Goal: Task Accomplishment & Management: Manage account settings

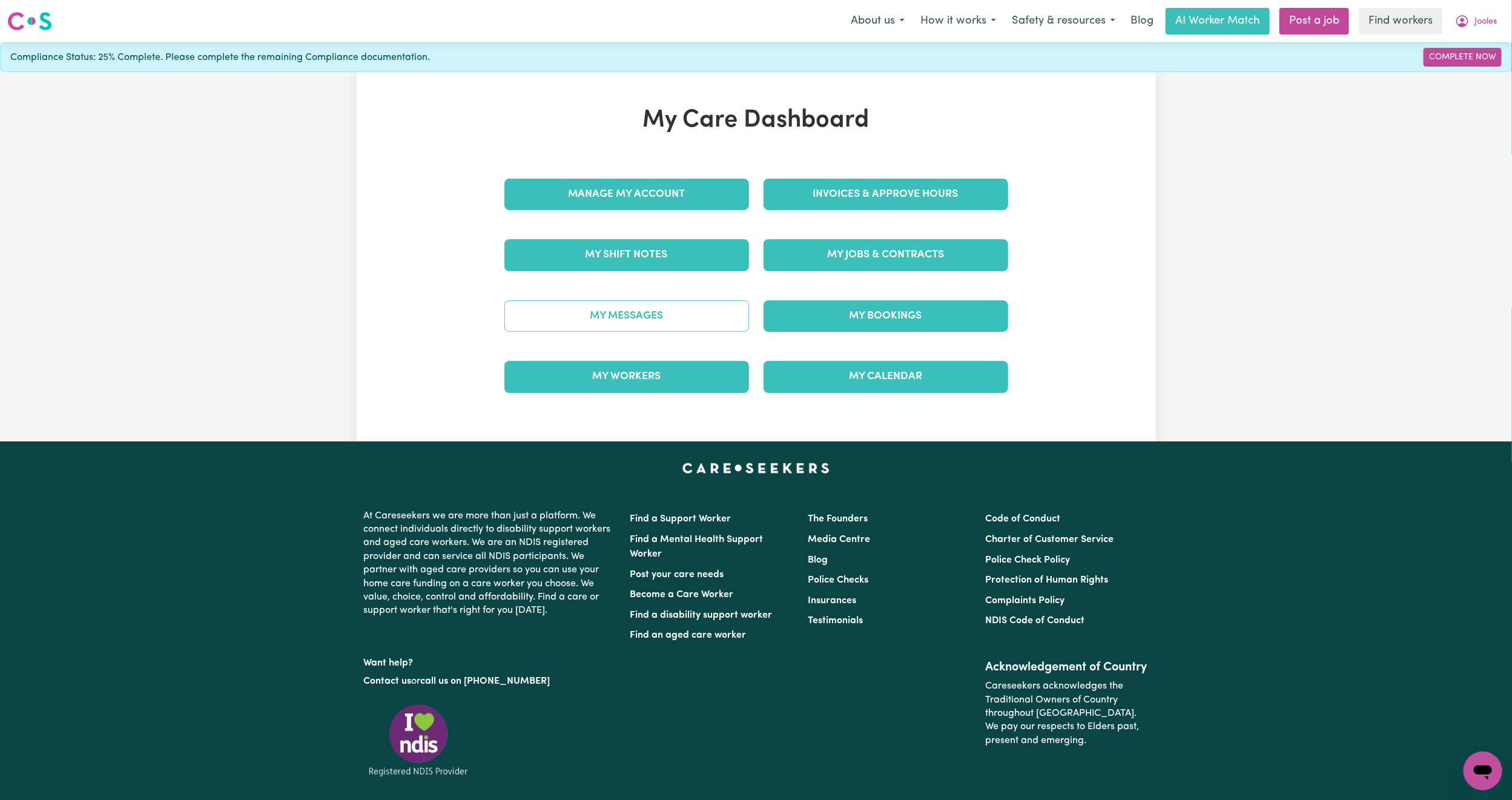
click at [705, 306] on link "My Messages" at bounding box center [627, 316] width 245 height 31
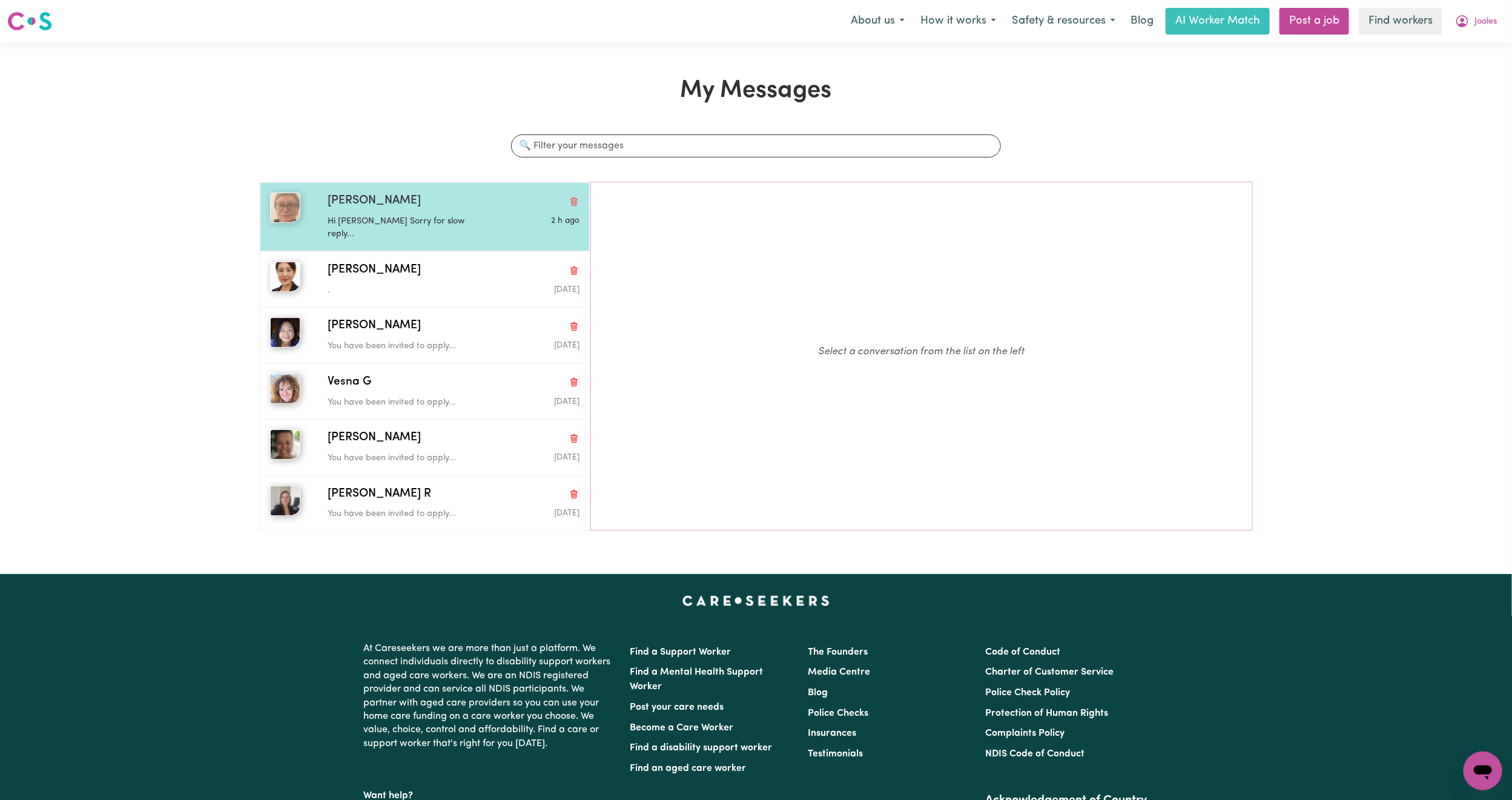
click at [470, 215] on p "Hi [PERSON_NAME] Sorry for slow reply..." at bounding box center [411, 228] width 168 height 26
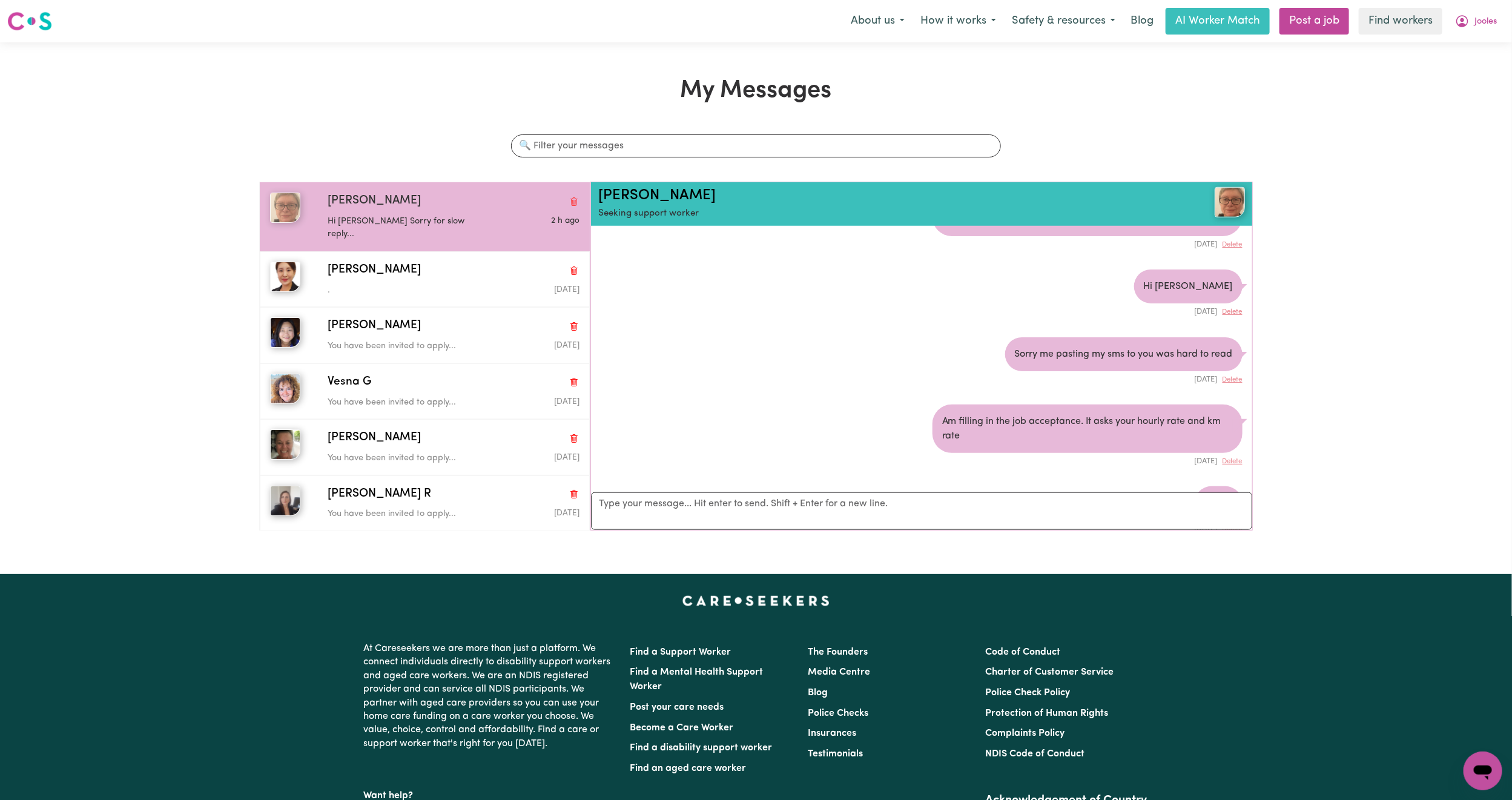
scroll to position [764, 0]
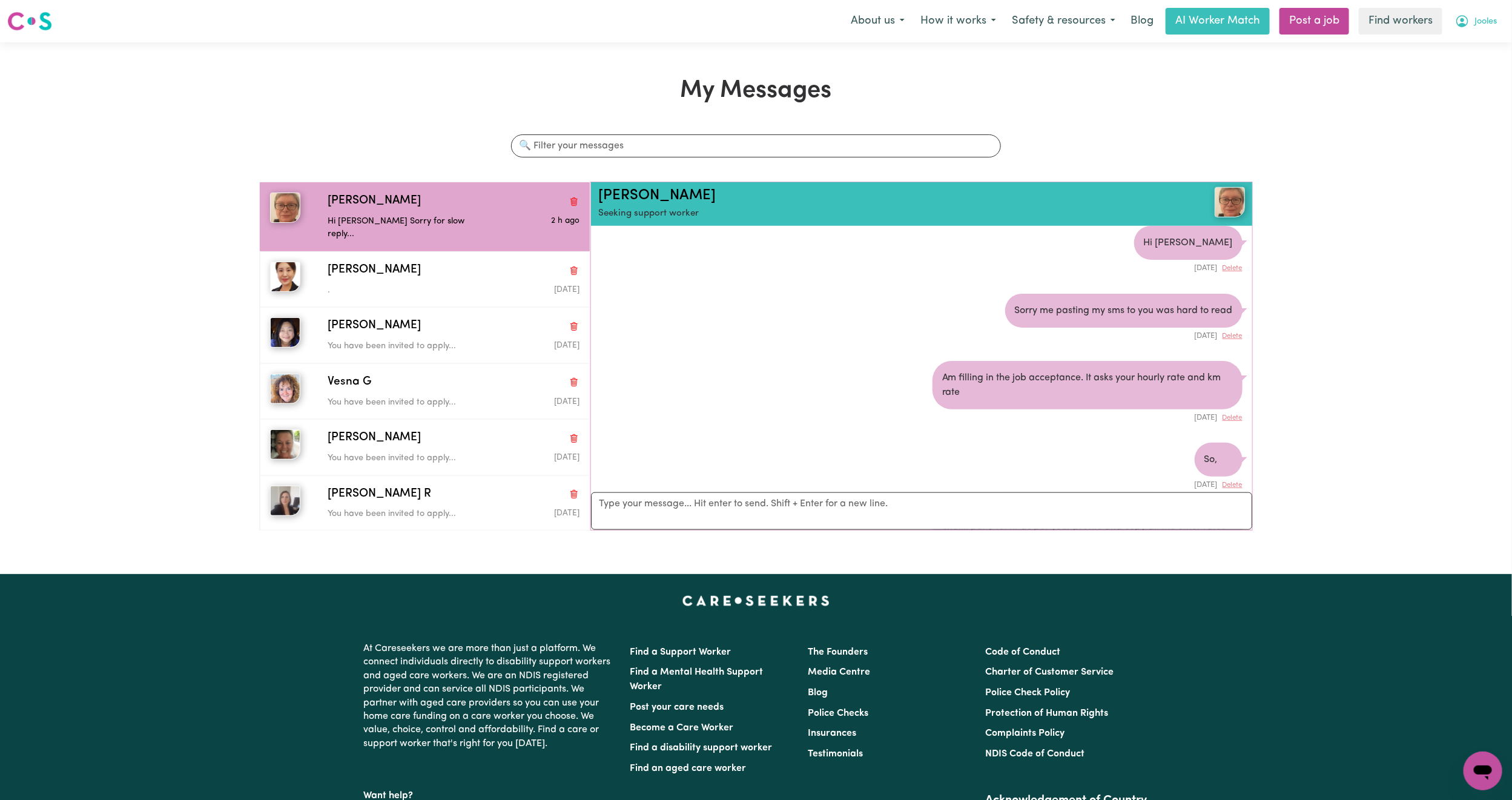
click at [1484, 31] on button "Jooles" at bounding box center [1476, 20] width 58 height 25
click at [1469, 48] on link "My Dashboard" at bounding box center [1456, 48] width 96 height 23
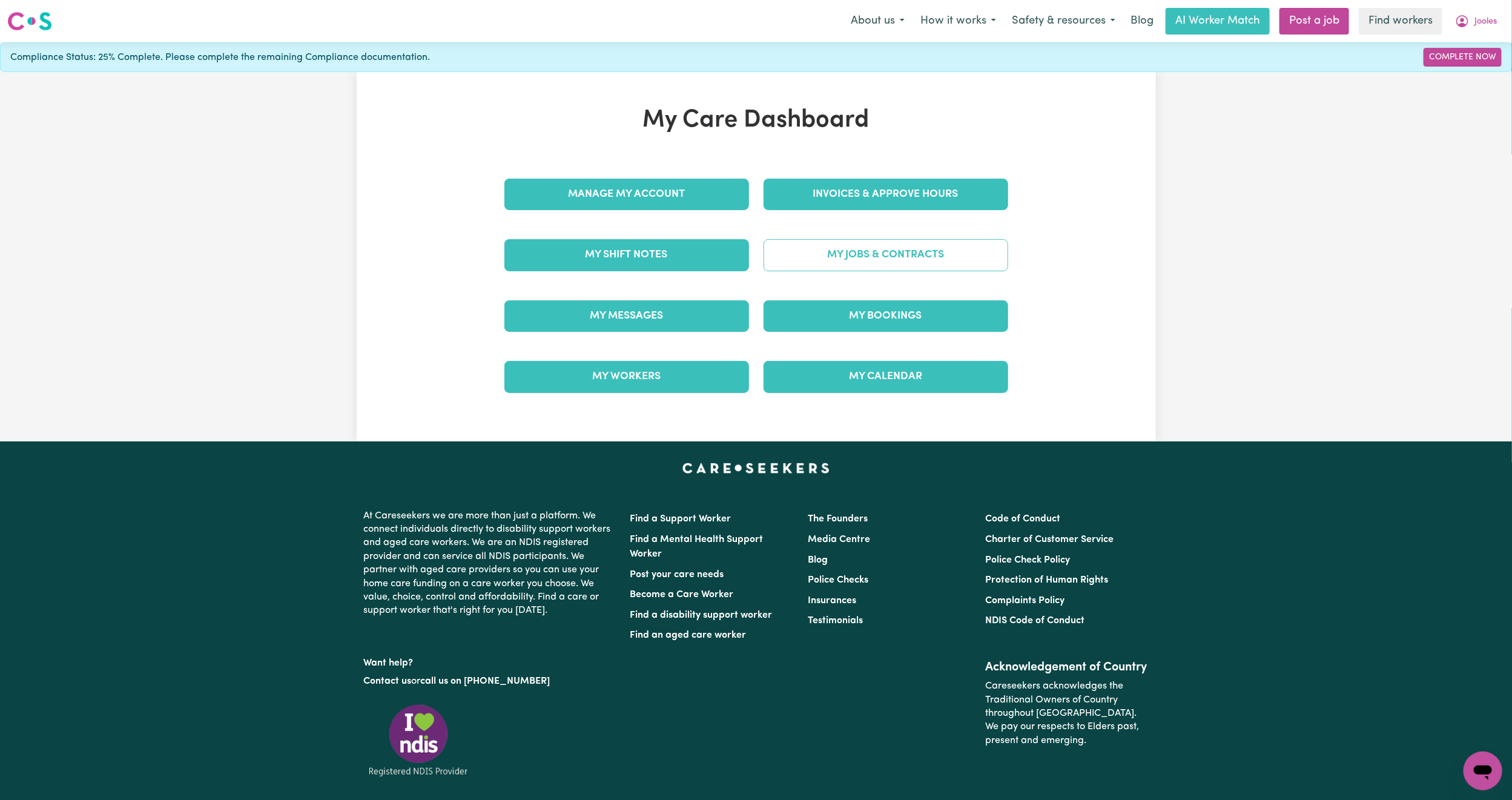
click at [843, 253] on link "My Jobs & Contracts" at bounding box center [886, 255] width 245 height 31
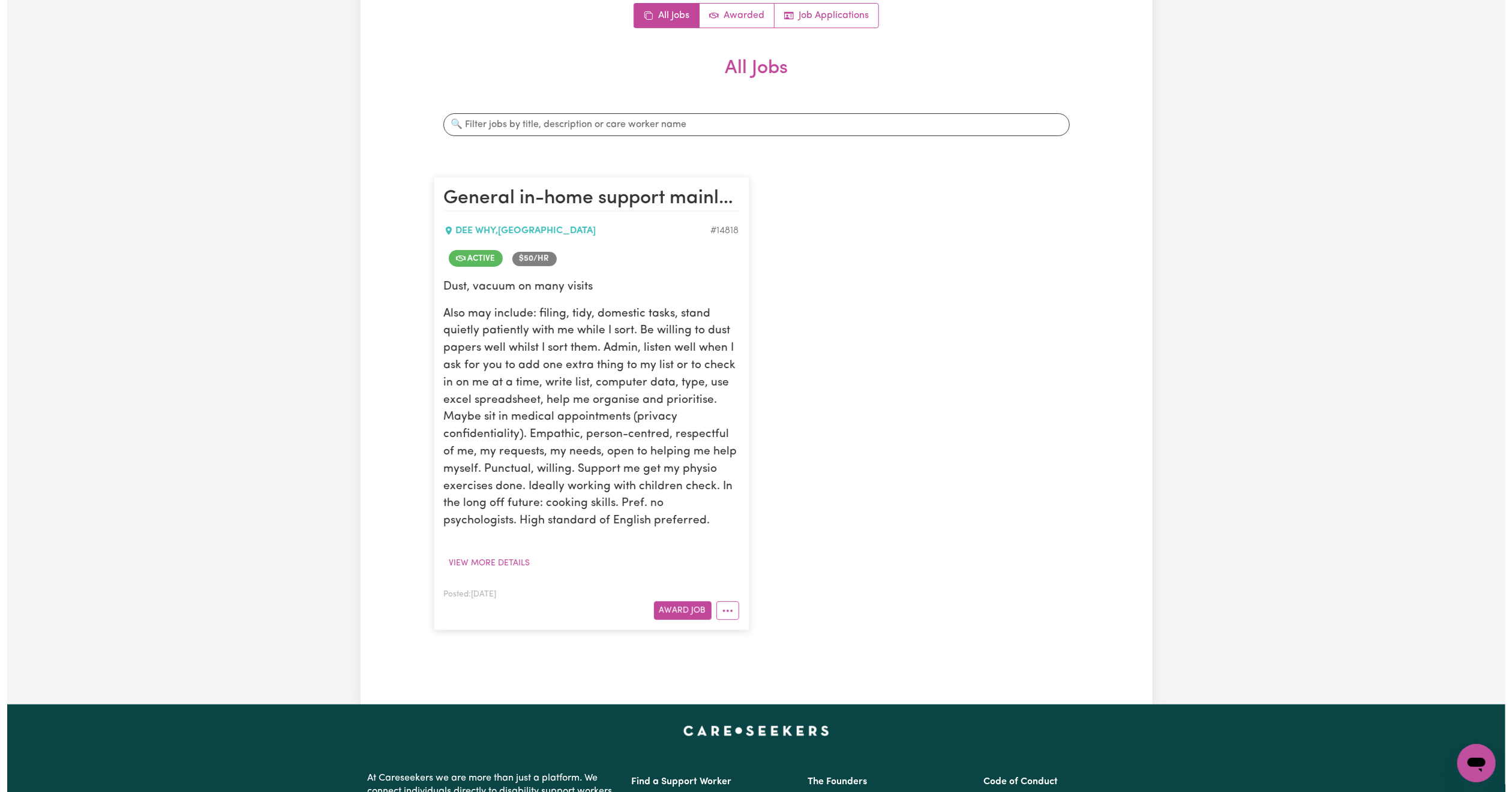
scroll to position [270, 0]
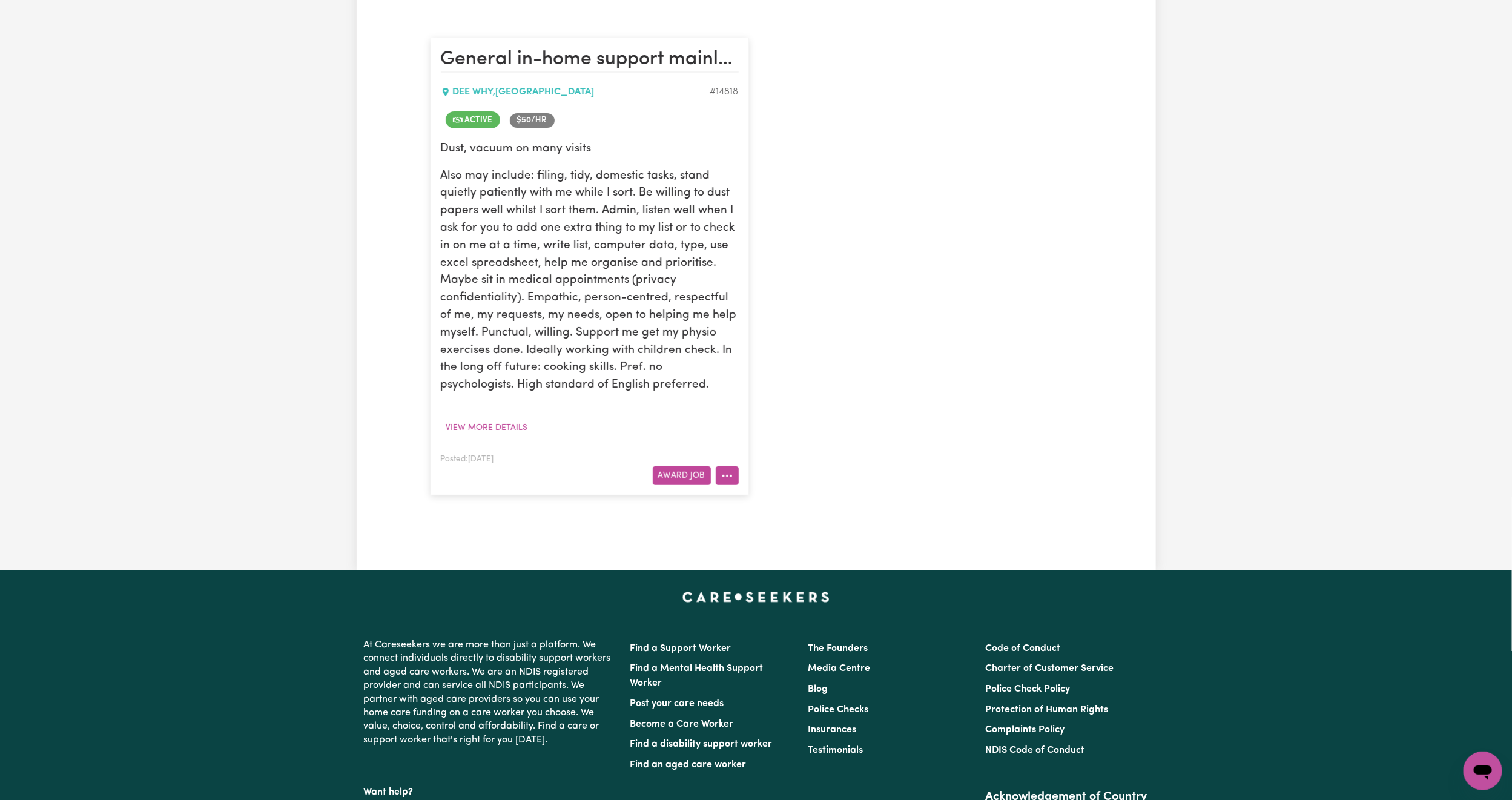
click at [734, 481] on button "More options" at bounding box center [727, 476] width 23 height 19
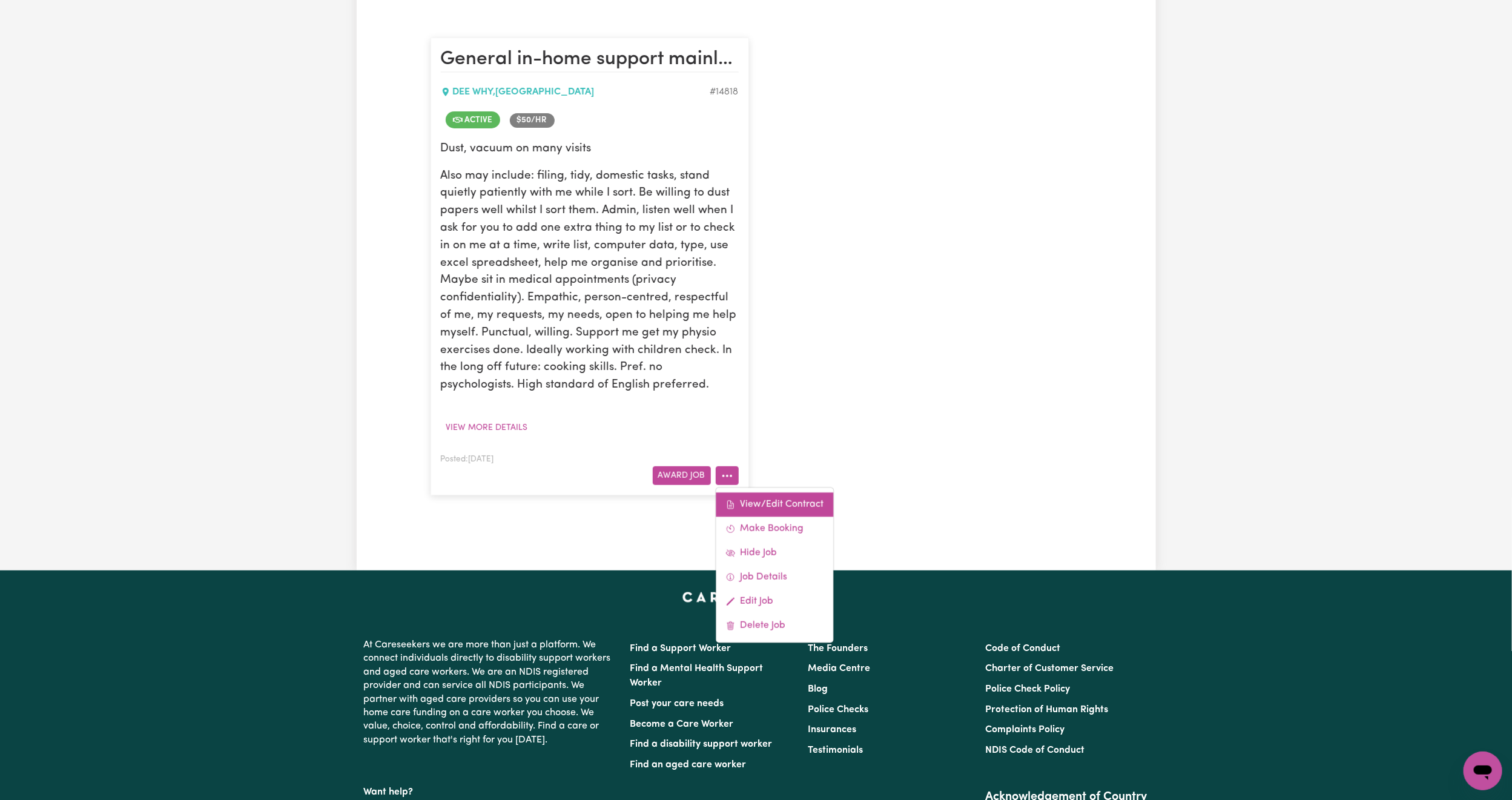
click at [770, 500] on link "View/Edit Contract" at bounding box center [774, 504] width 118 height 24
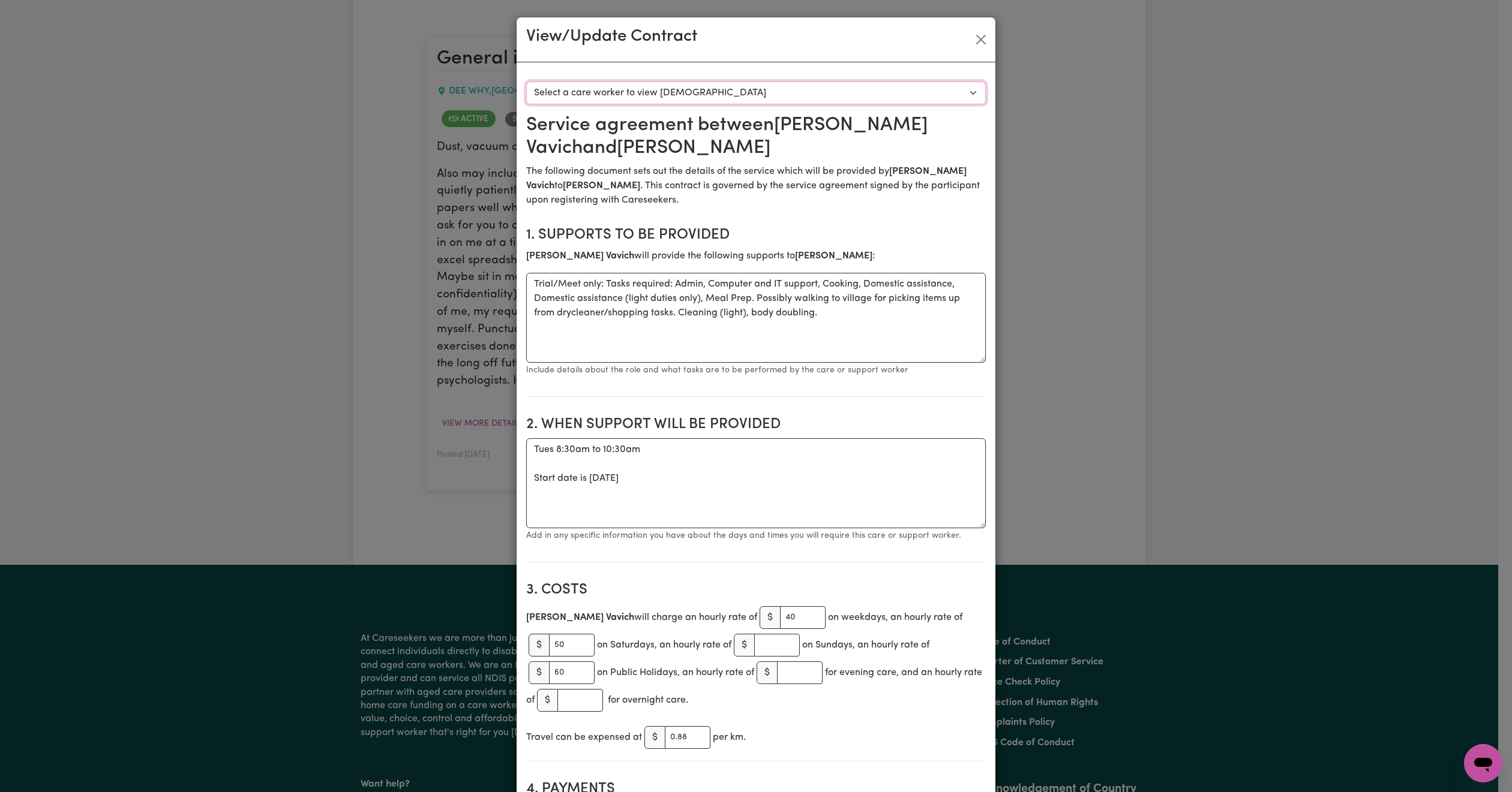
click at [727, 96] on select "Select a care worker to view [DEMOGRAPHIC_DATA] #10508 - [PERSON_NAME] (contrac…" at bounding box center [755, 93] width 460 height 23
select select "10120"
click at [526, 81] on select "Select a care worker to view [DEMOGRAPHIC_DATA] #10508 - [PERSON_NAME] (contrac…" at bounding box center [755, 93] width 460 height 23
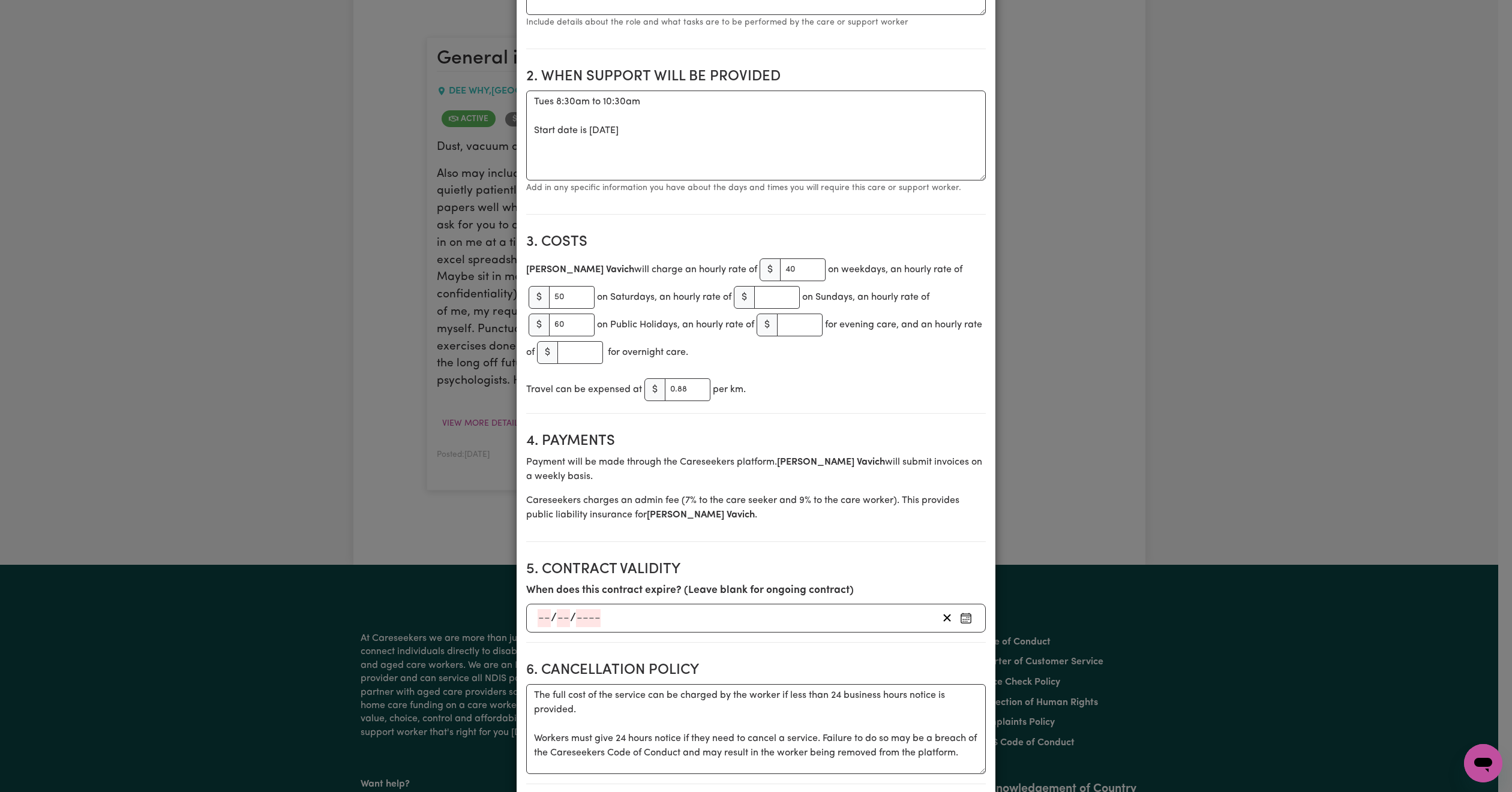
scroll to position [0, 0]
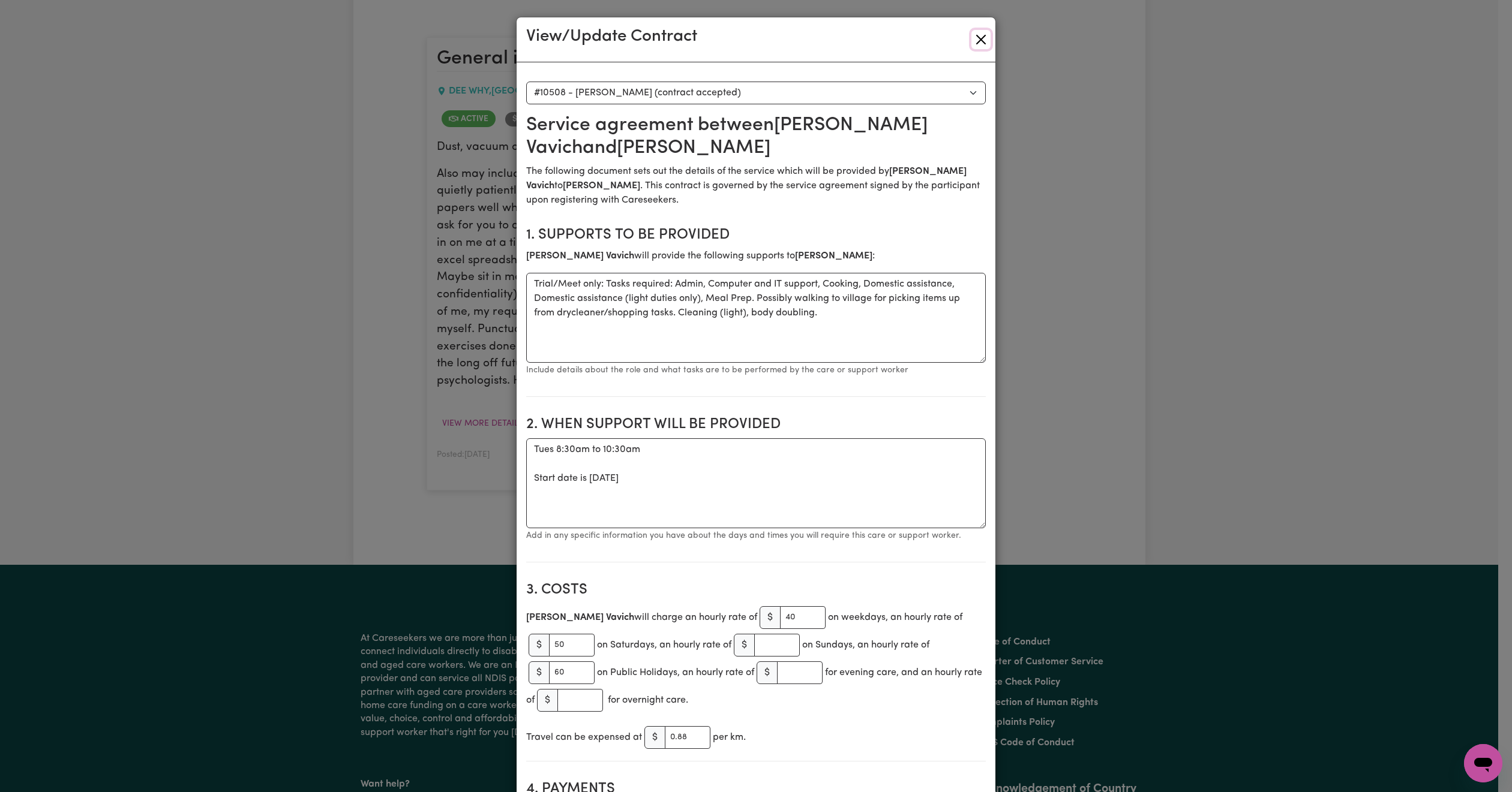
click at [971, 32] on button "Close" at bounding box center [981, 40] width 20 height 20
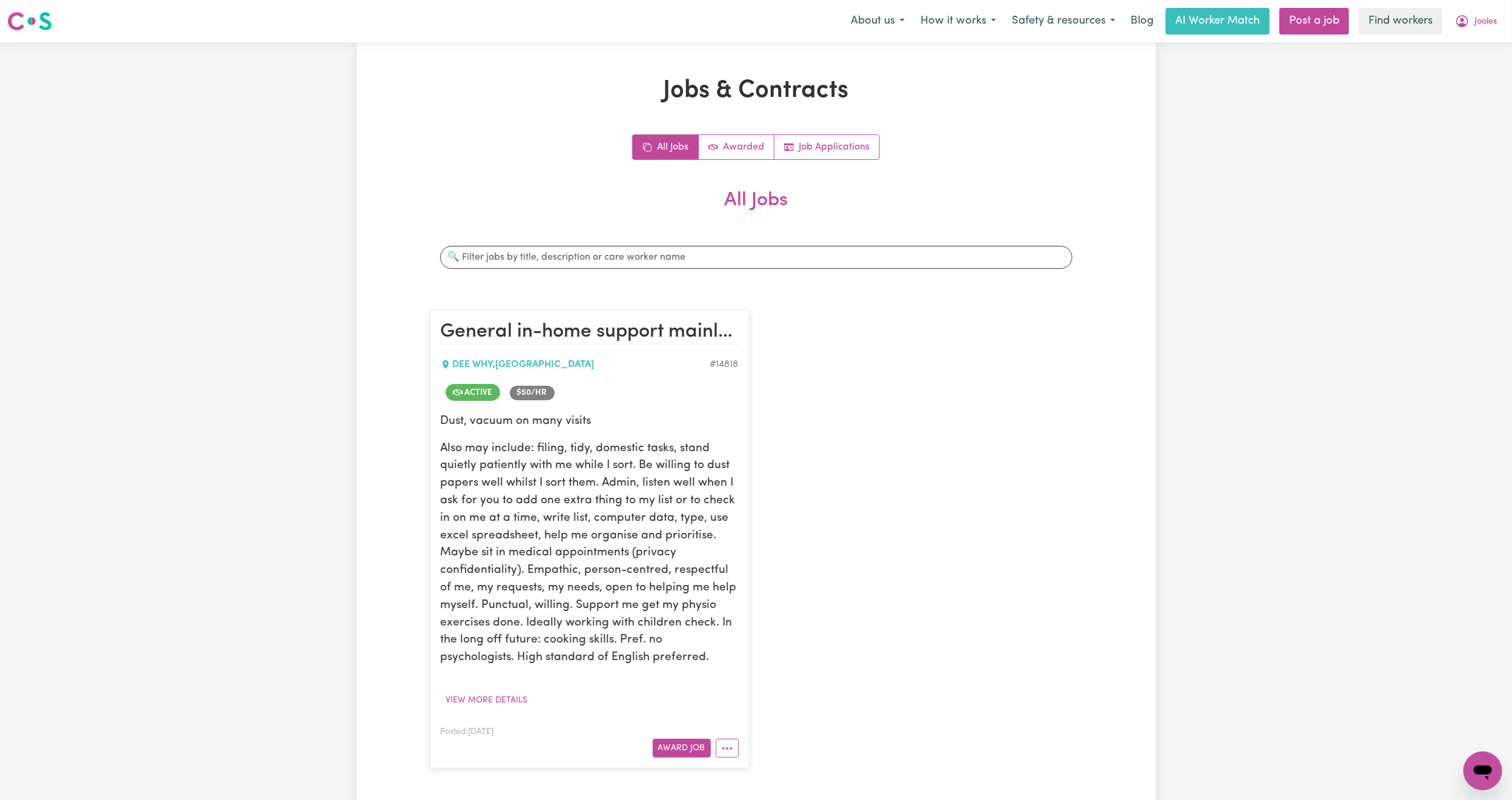
scroll to position [91, 0]
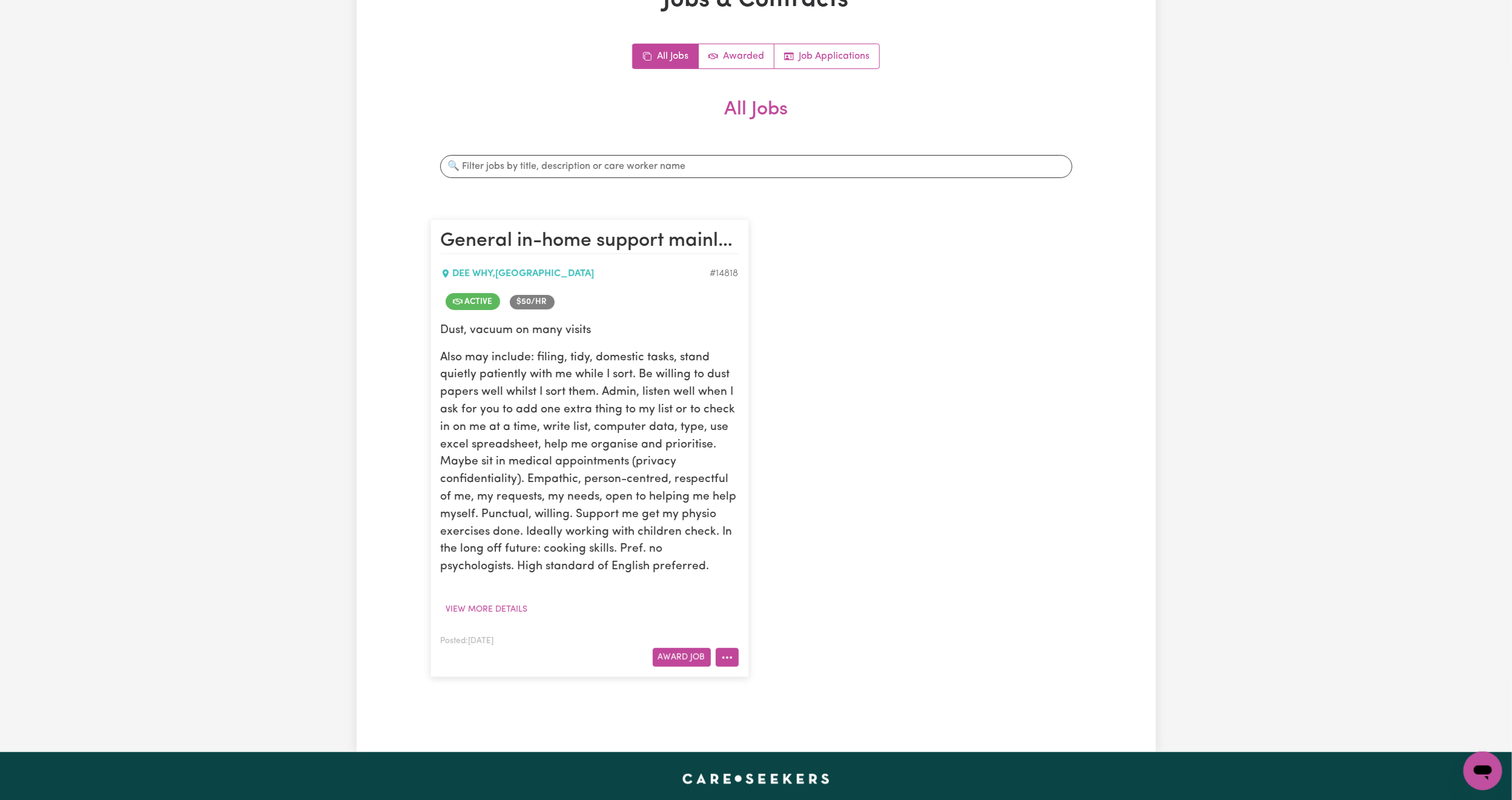
click at [733, 653] on button "More options" at bounding box center [727, 657] width 23 height 19
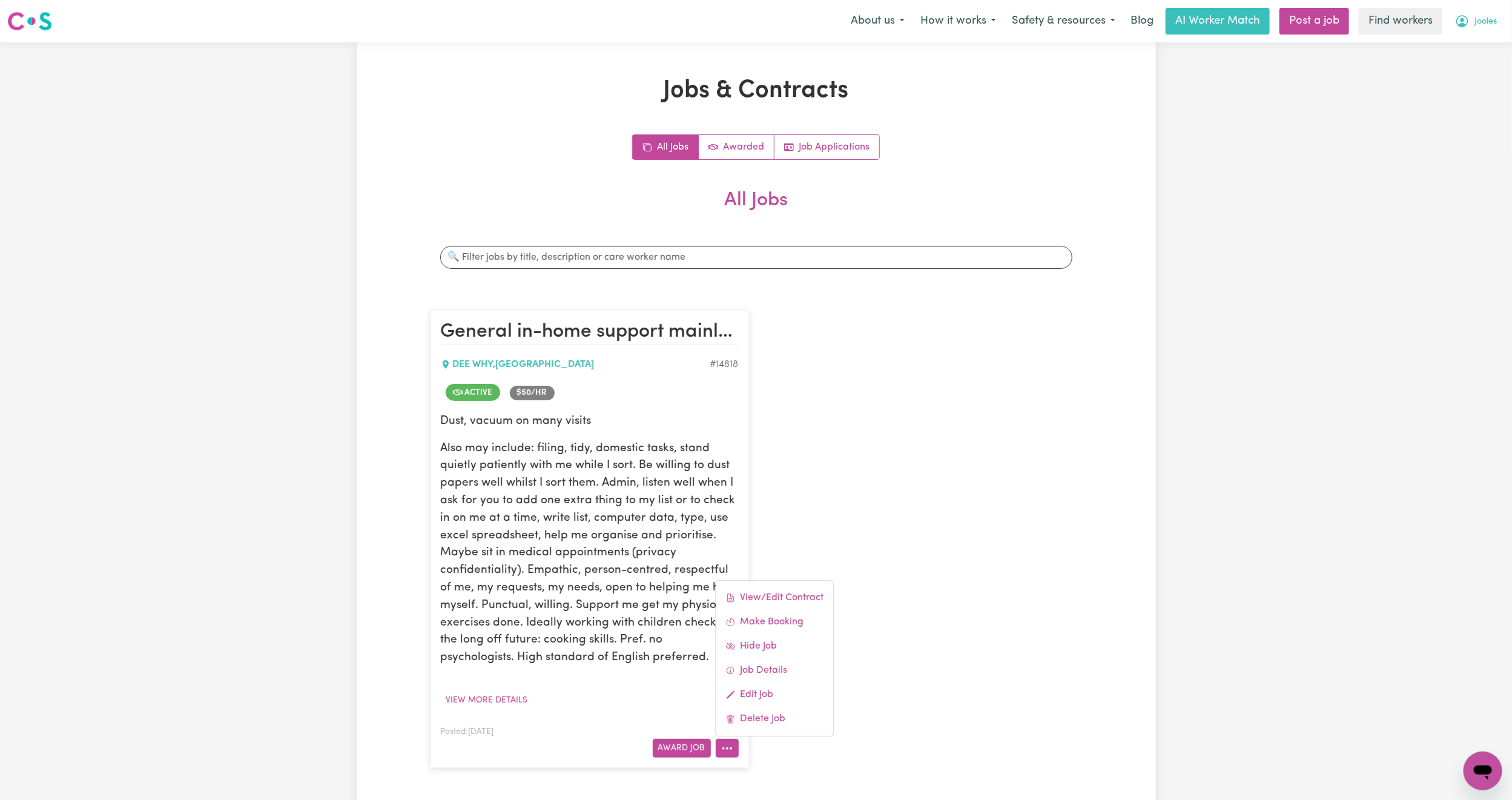
click at [1477, 20] on span "Jooles" at bounding box center [1485, 22] width 22 height 14
click at [1466, 41] on link "My Dashboard" at bounding box center [1456, 48] width 96 height 23
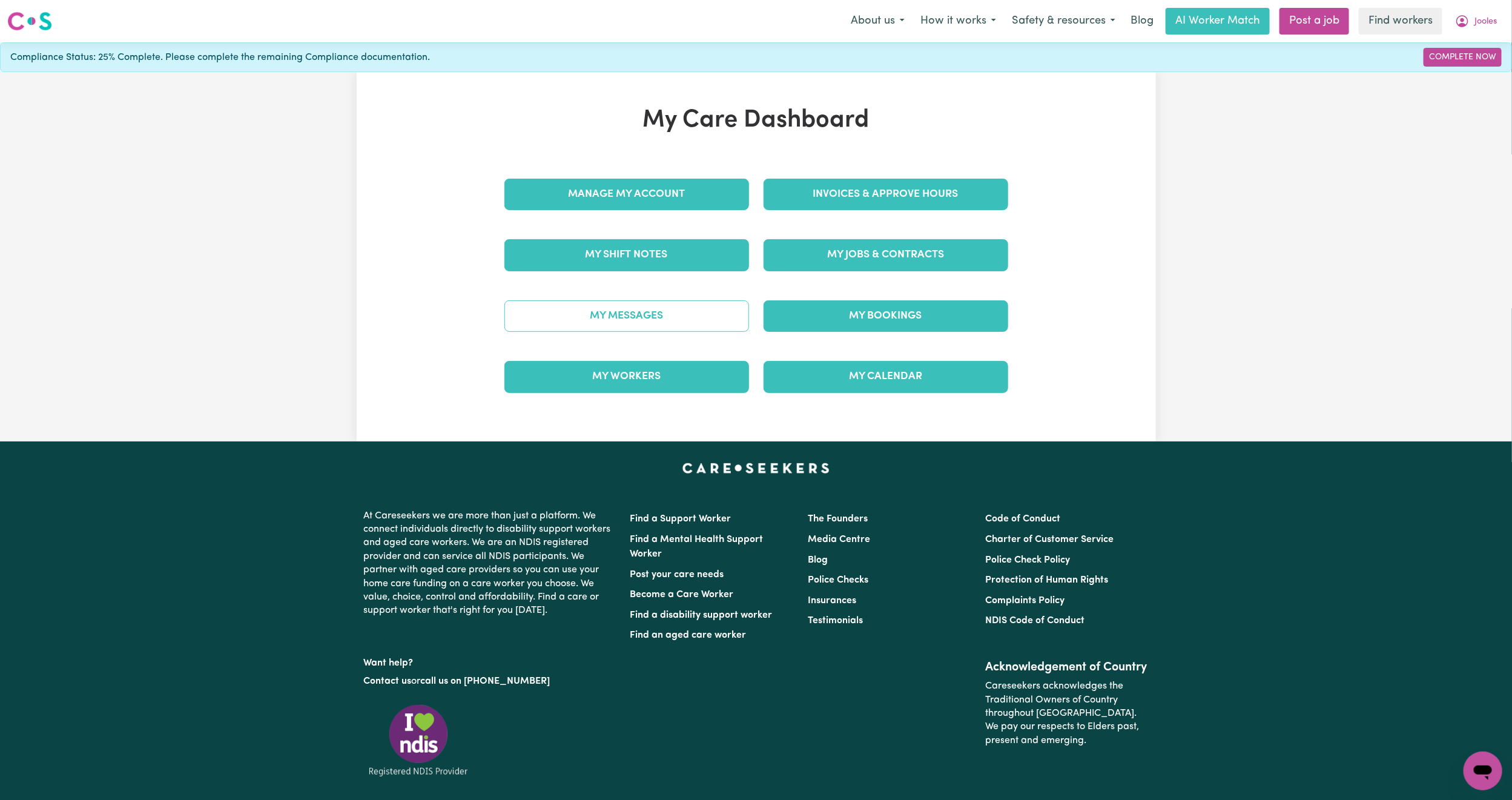
click at [631, 317] on link "My Messages" at bounding box center [627, 316] width 245 height 31
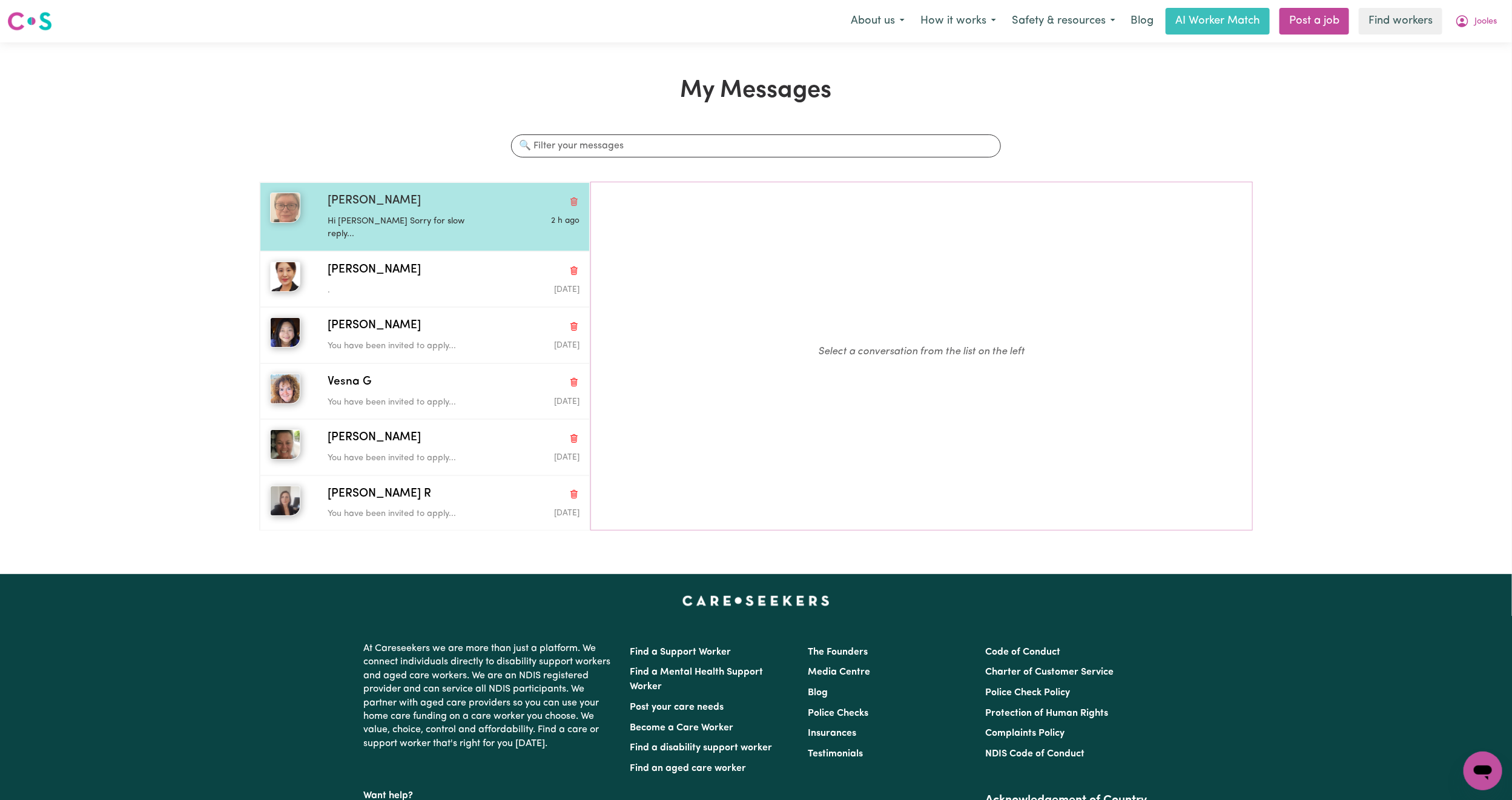
click at [409, 213] on div "Hi [PERSON_NAME] Sorry for slow reply..." at bounding box center [411, 225] width 168 height 31
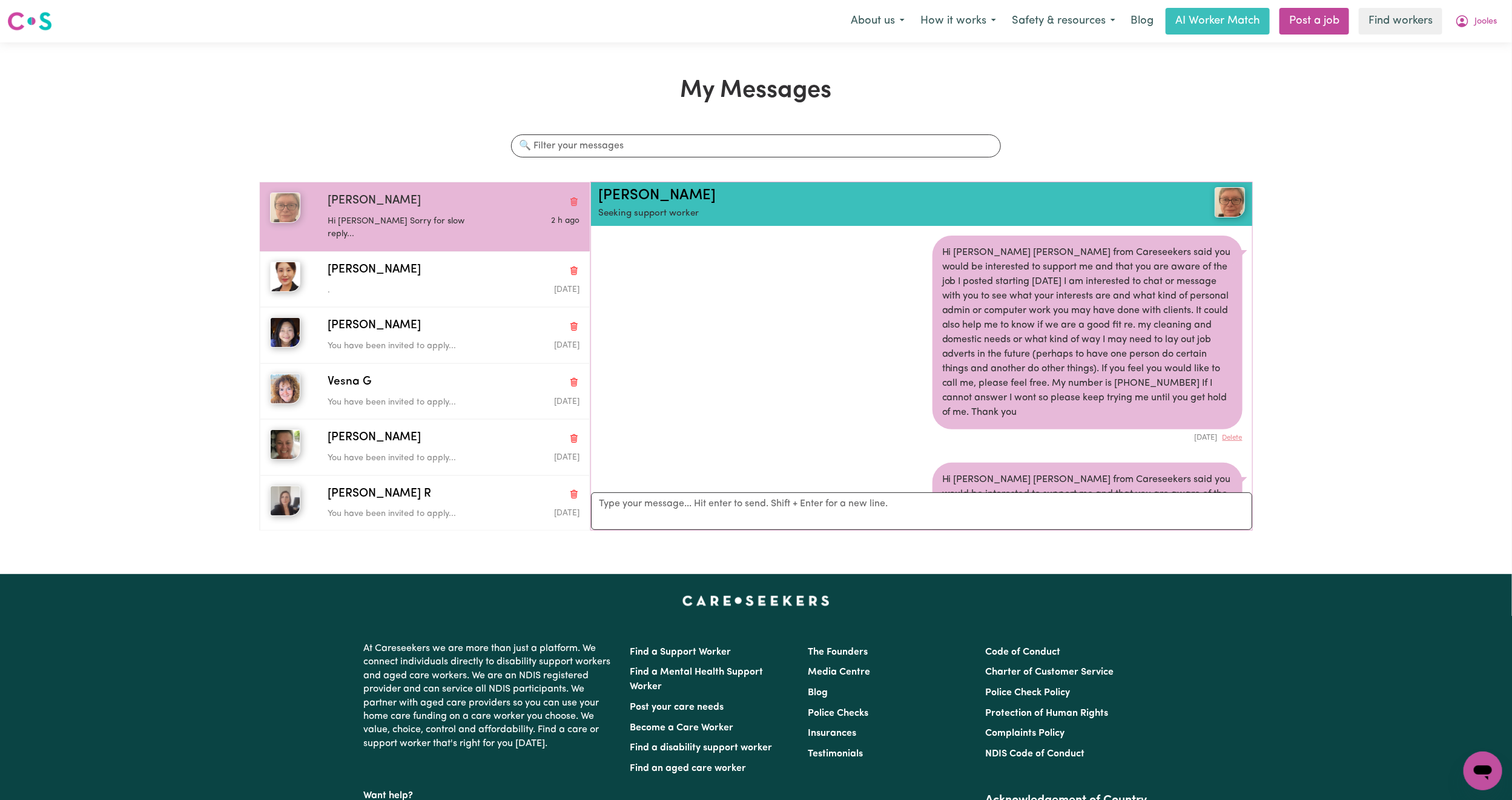
scroll to position [945, 0]
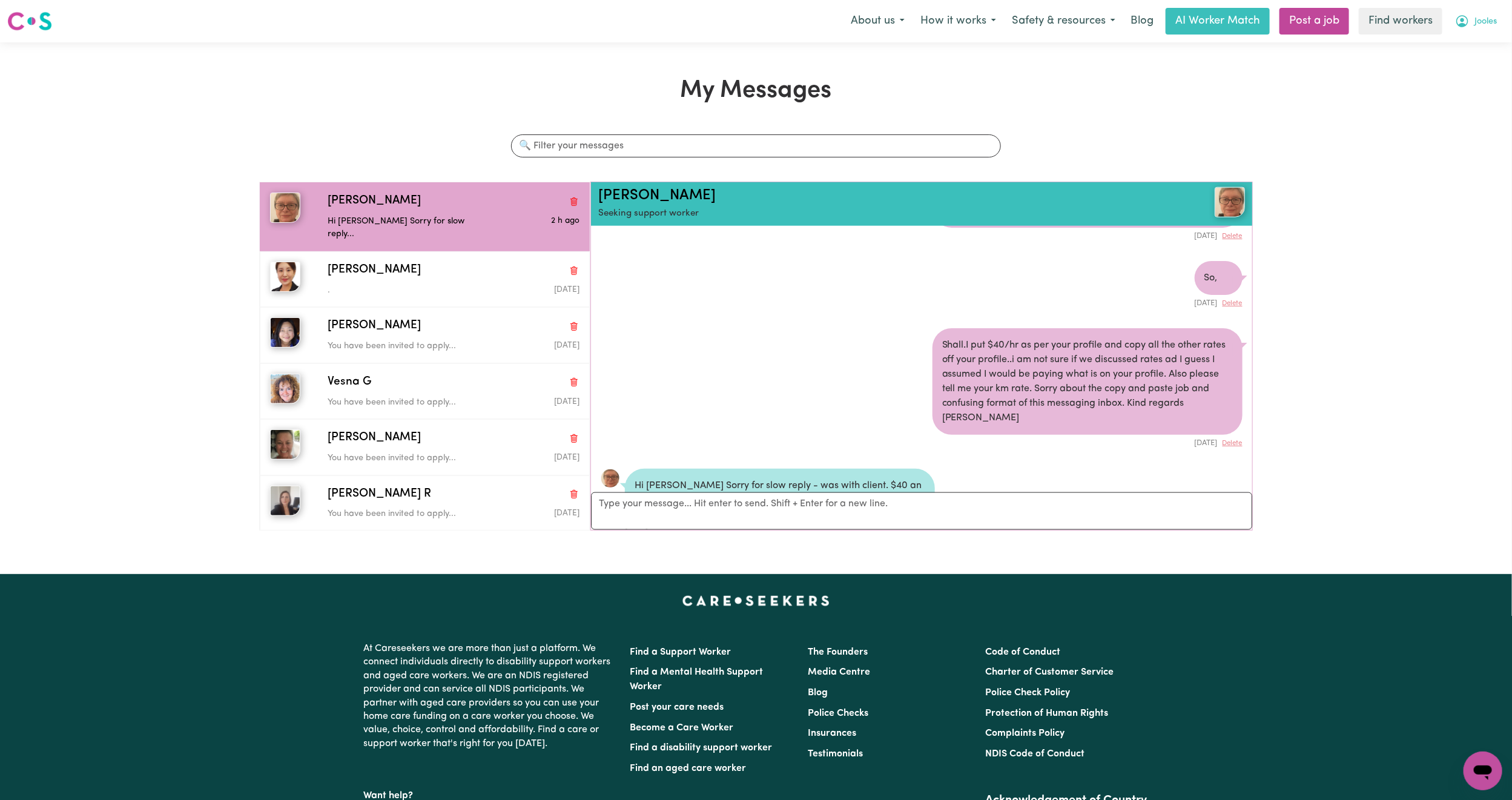
click at [1476, 27] on span "Jooles" at bounding box center [1485, 22] width 22 height 14
click at [1461, 48] on link "My Dashboard" at bounding box center [1456, 48] width 96 height 23
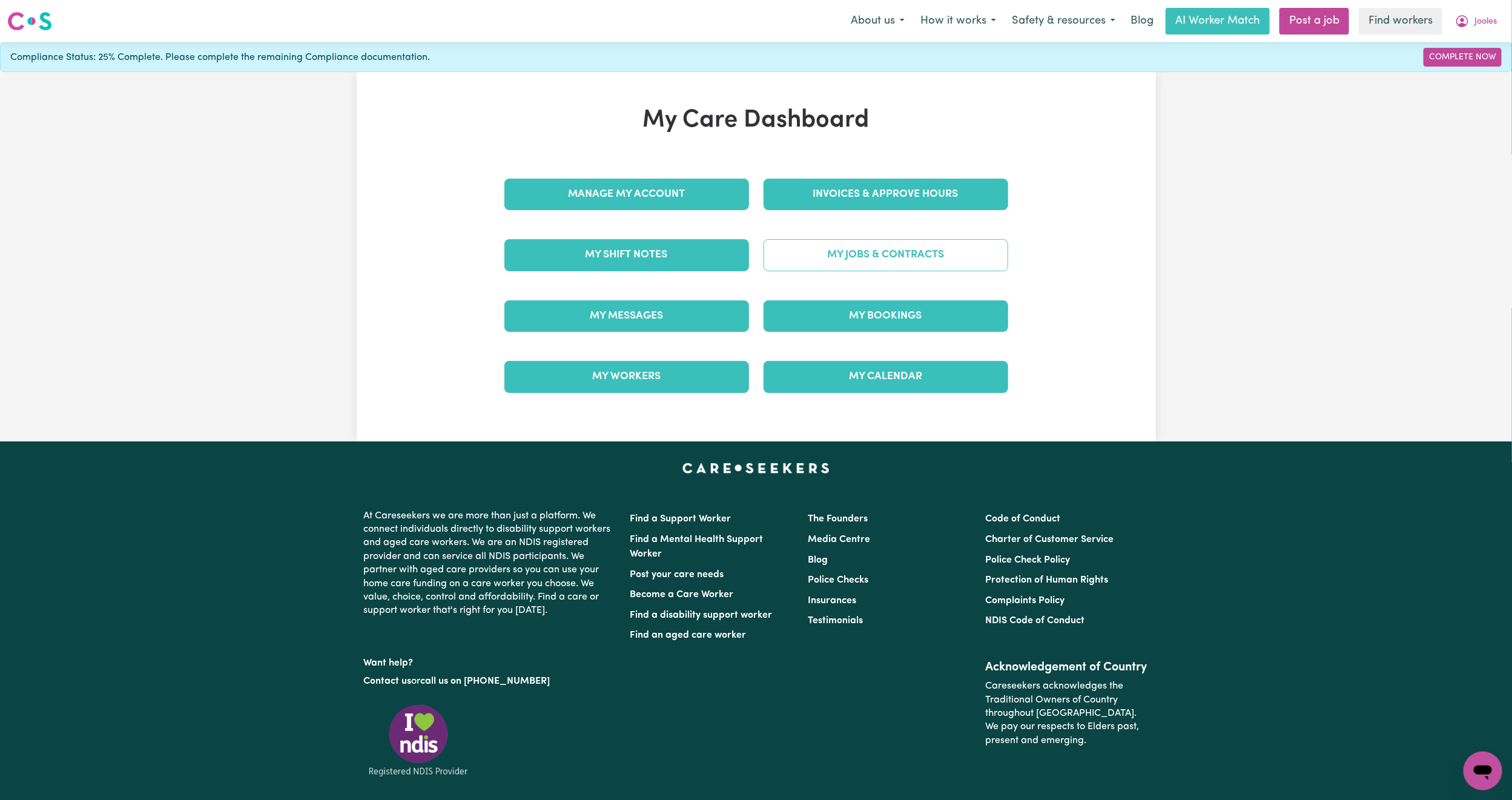
click at [862, 260] on link "My Jobs & Contracts" at bounding box center [886, 255] width 245 height 31
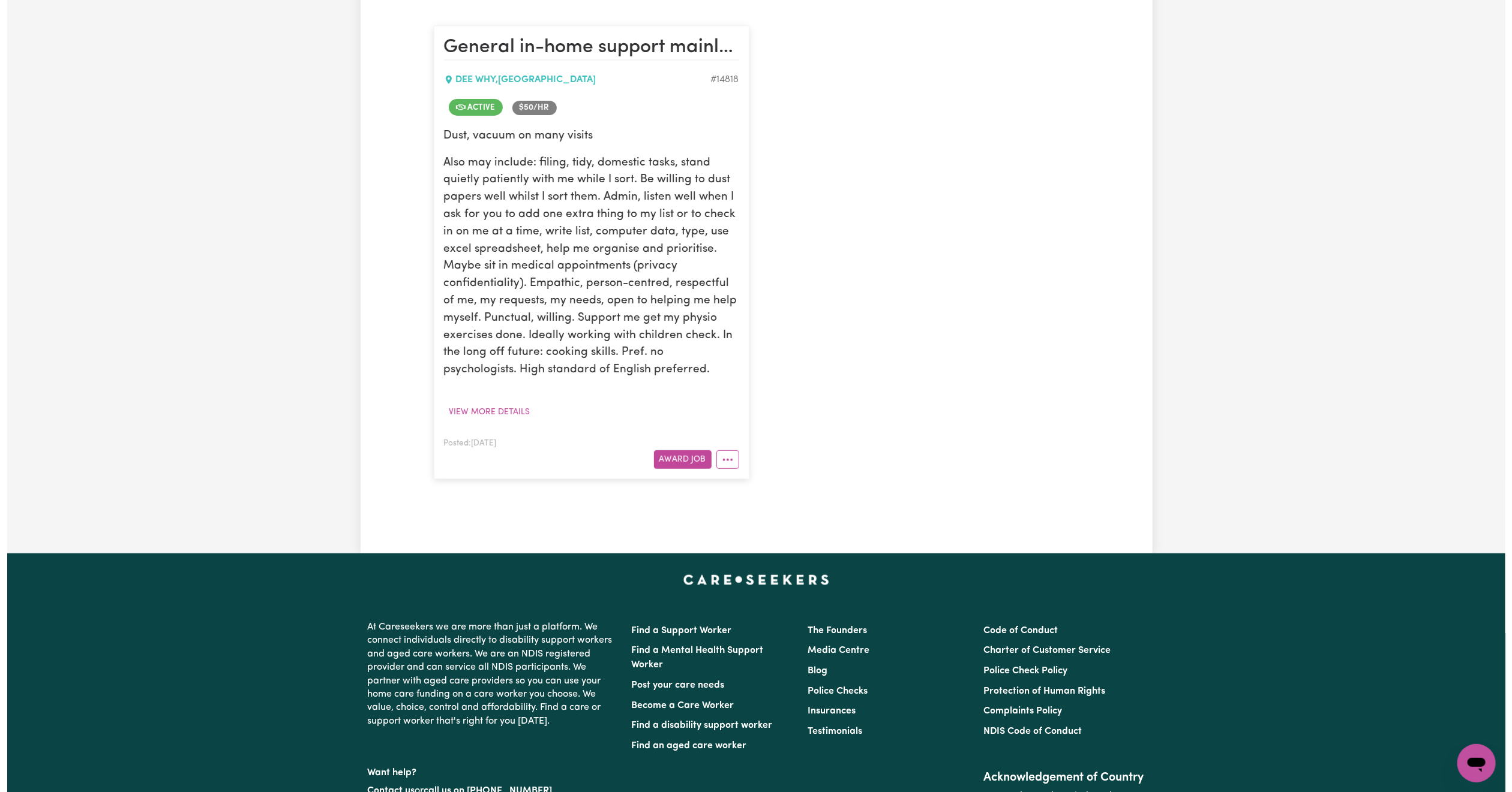
scroll to position [360, 0]
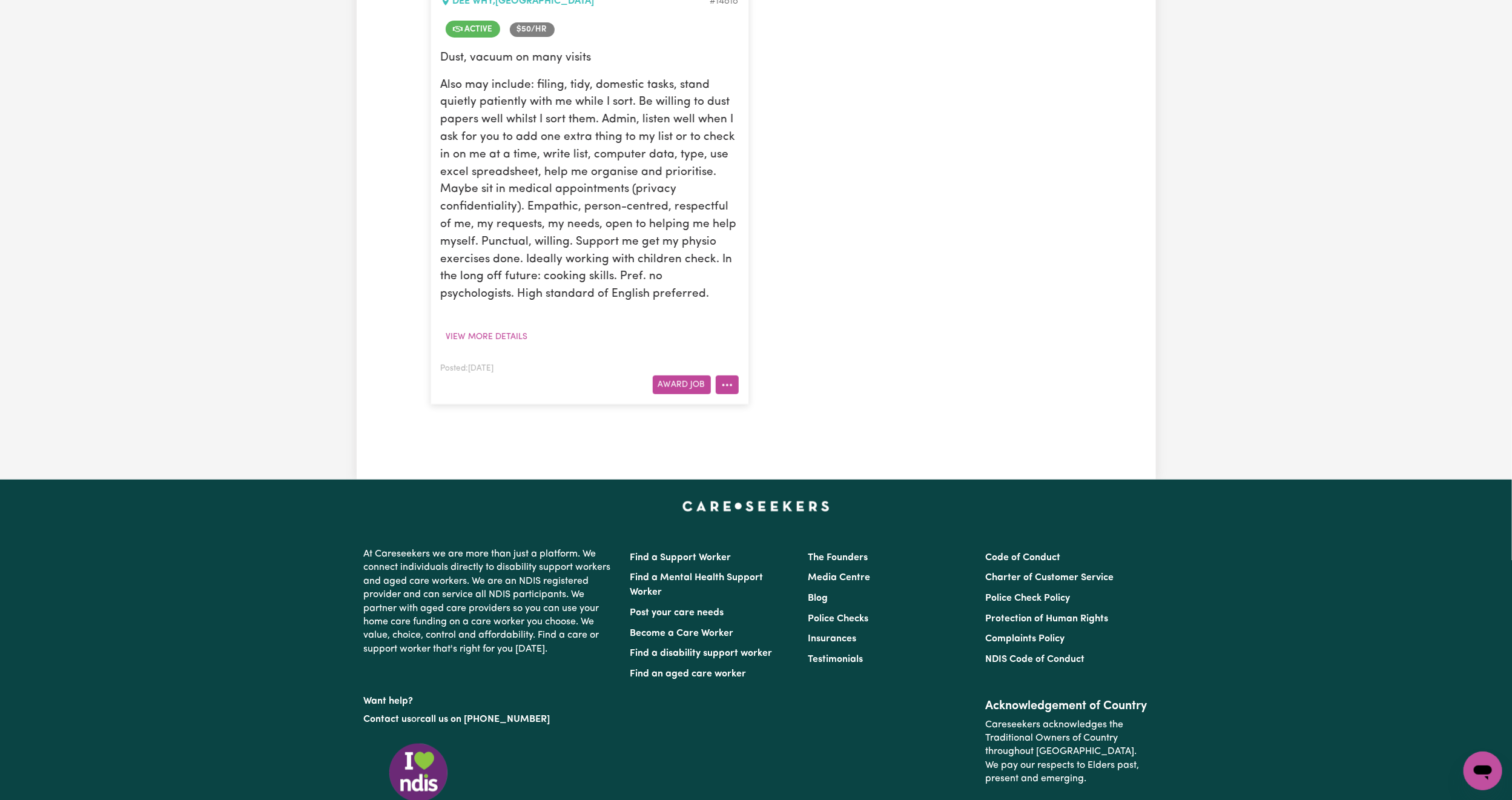
click at [729, 385] on button "More options" at bounding box center [727, 385] width 23 height 19
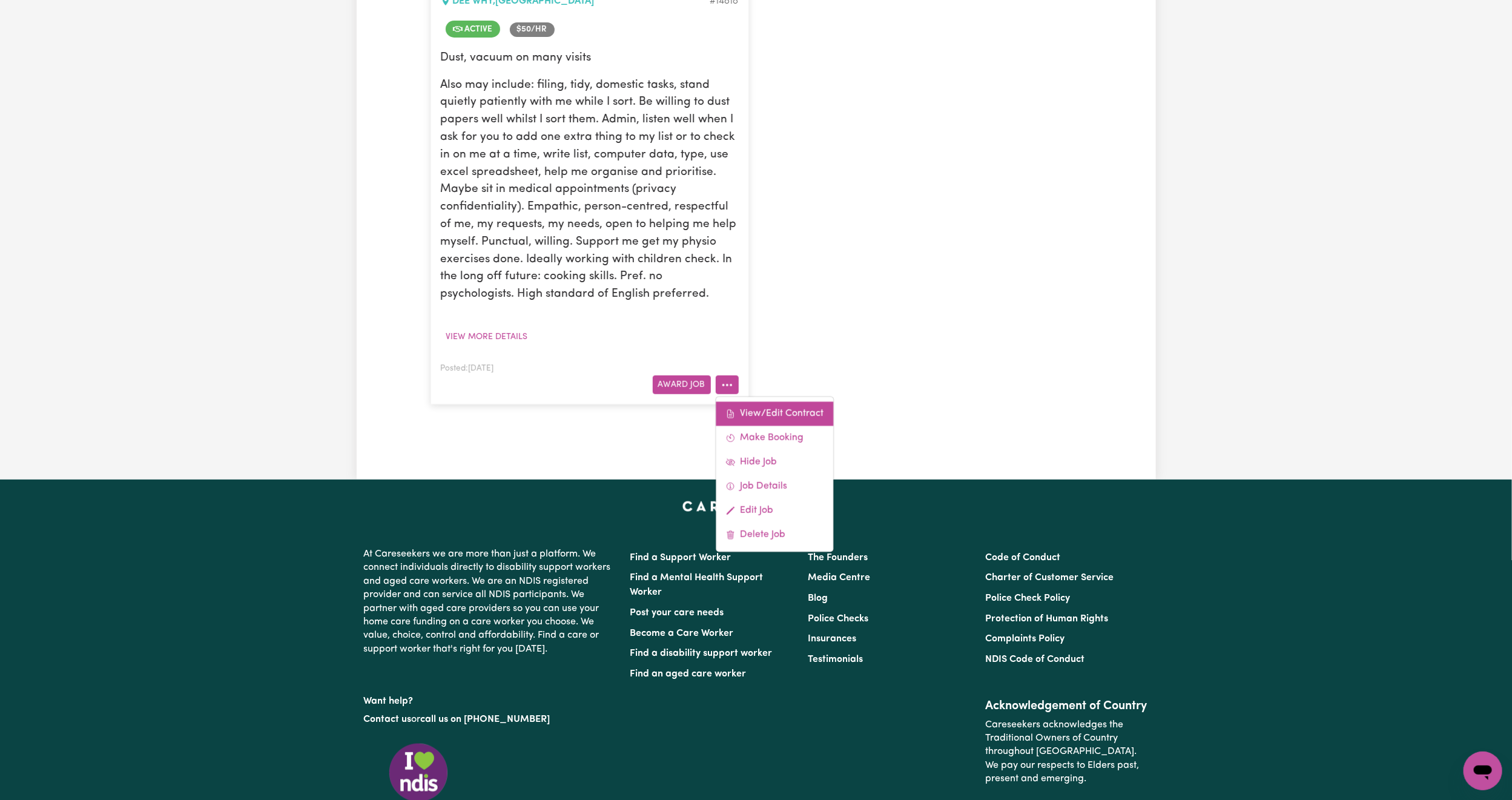
click at [772, 420] on link "View/Edit Contract" at bounding box center [774, 414] width 118 height 24
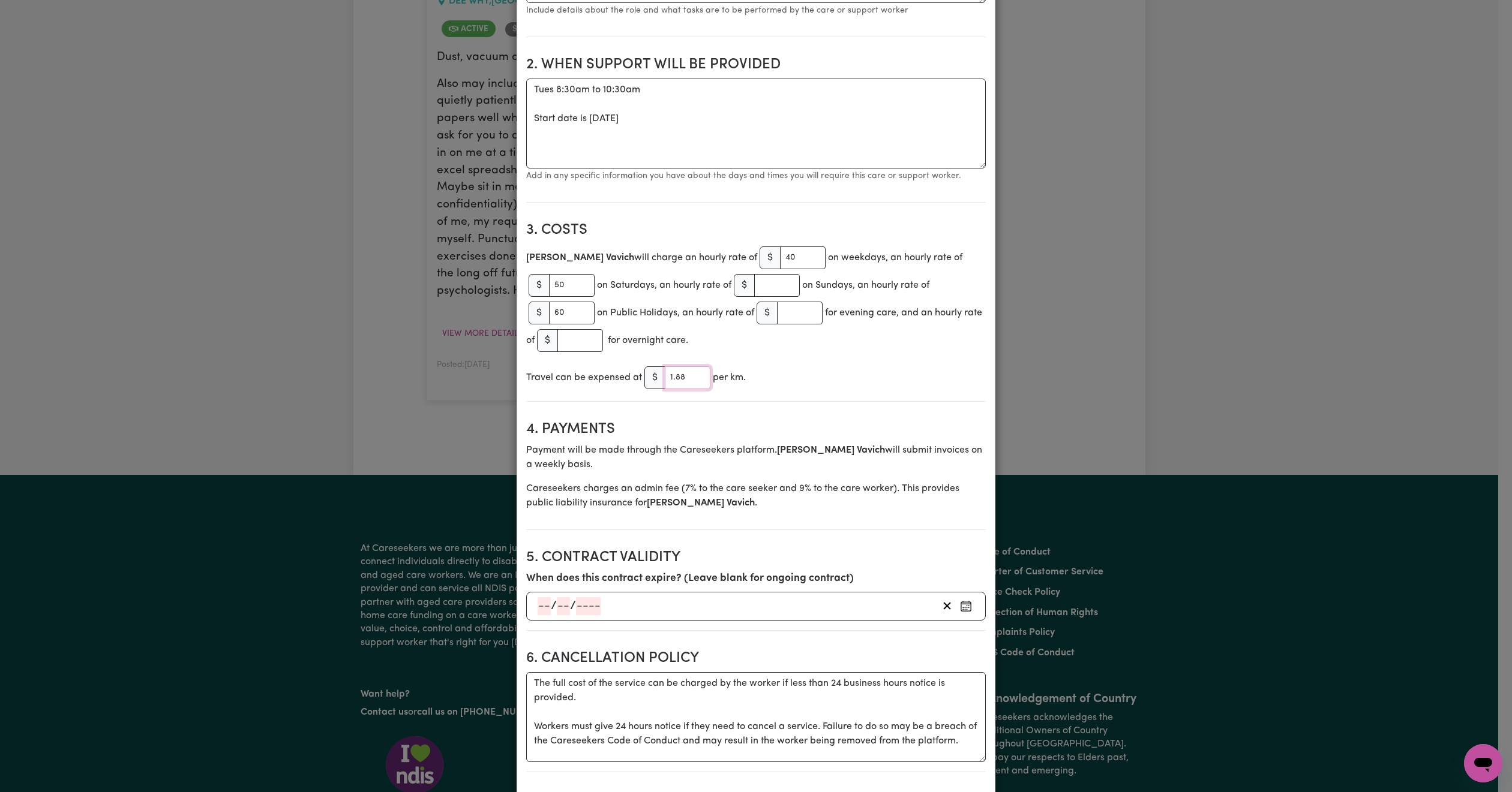
click at [695, 382] on input "1.88" at bounding box center [687, 377] width 46 height 23
type input "1"
click at [891, 421] on section "4. Payments Payment will be made through the Careseekers platform. [PERSON_NAME…" at bounding box center [755, 470] width 460 height 118
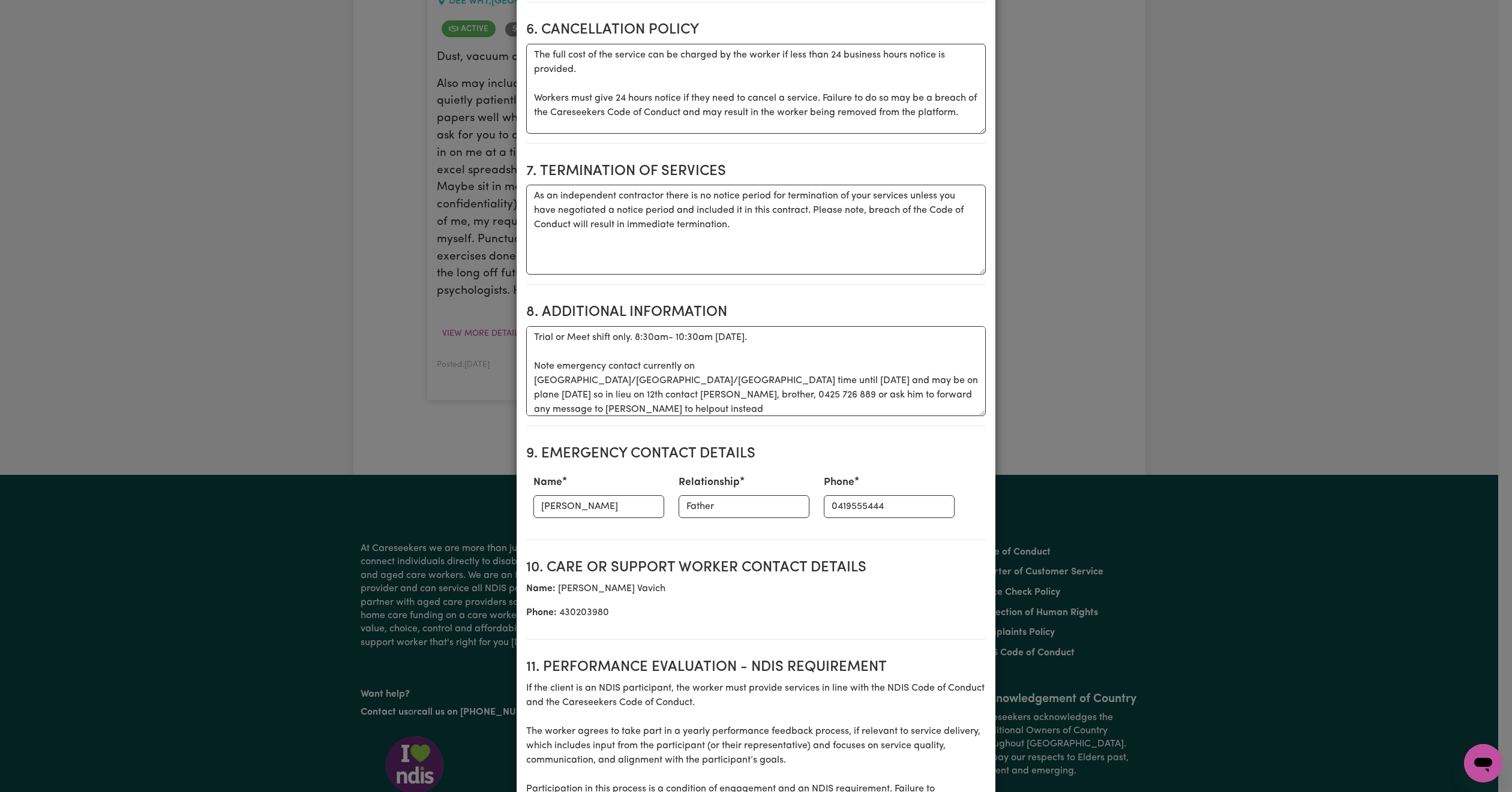
scroll to position [1337, 0]
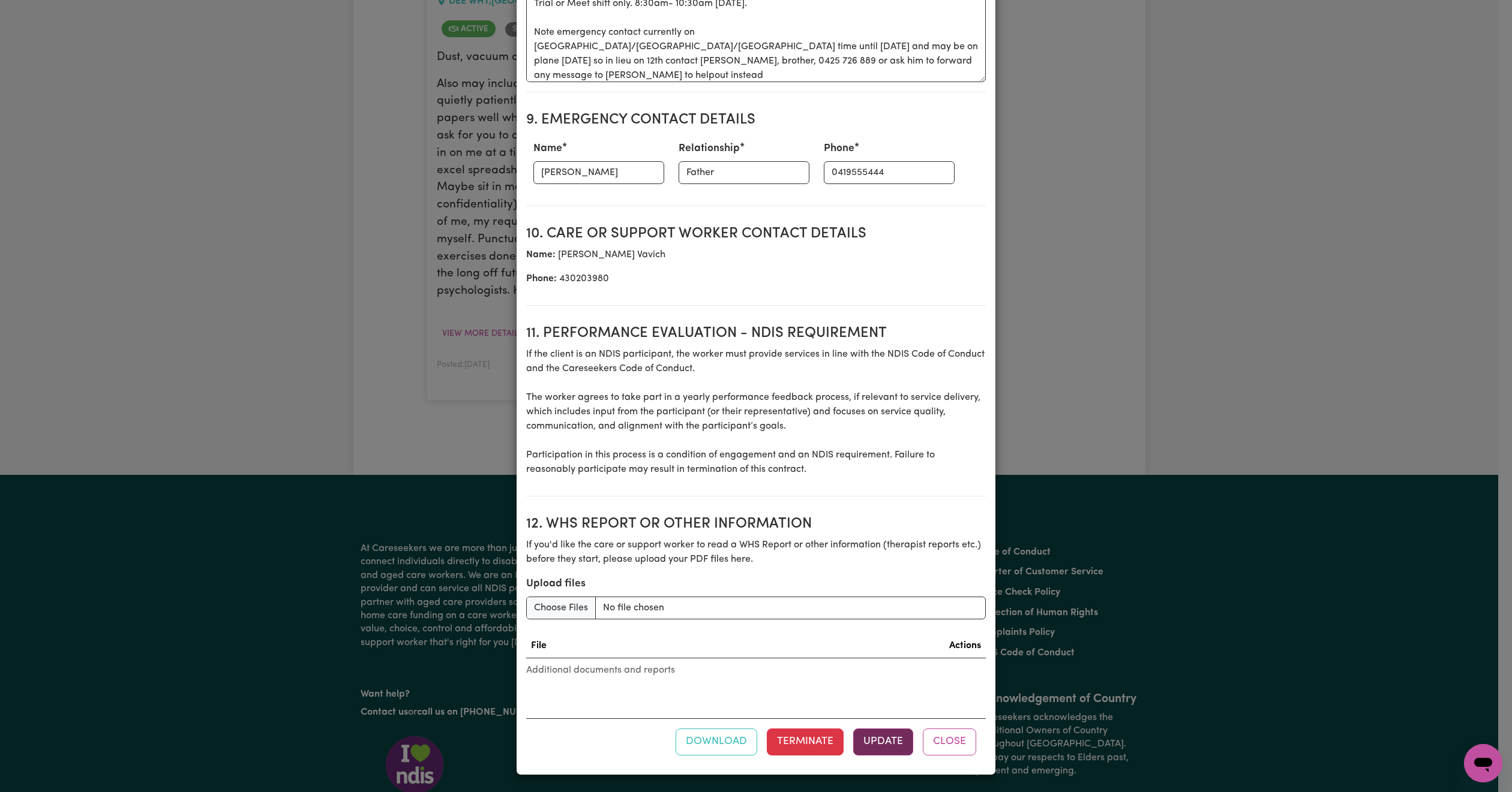
click at [889, 740] on button "Update" at bounding box center [883, 742] width 60 height 26
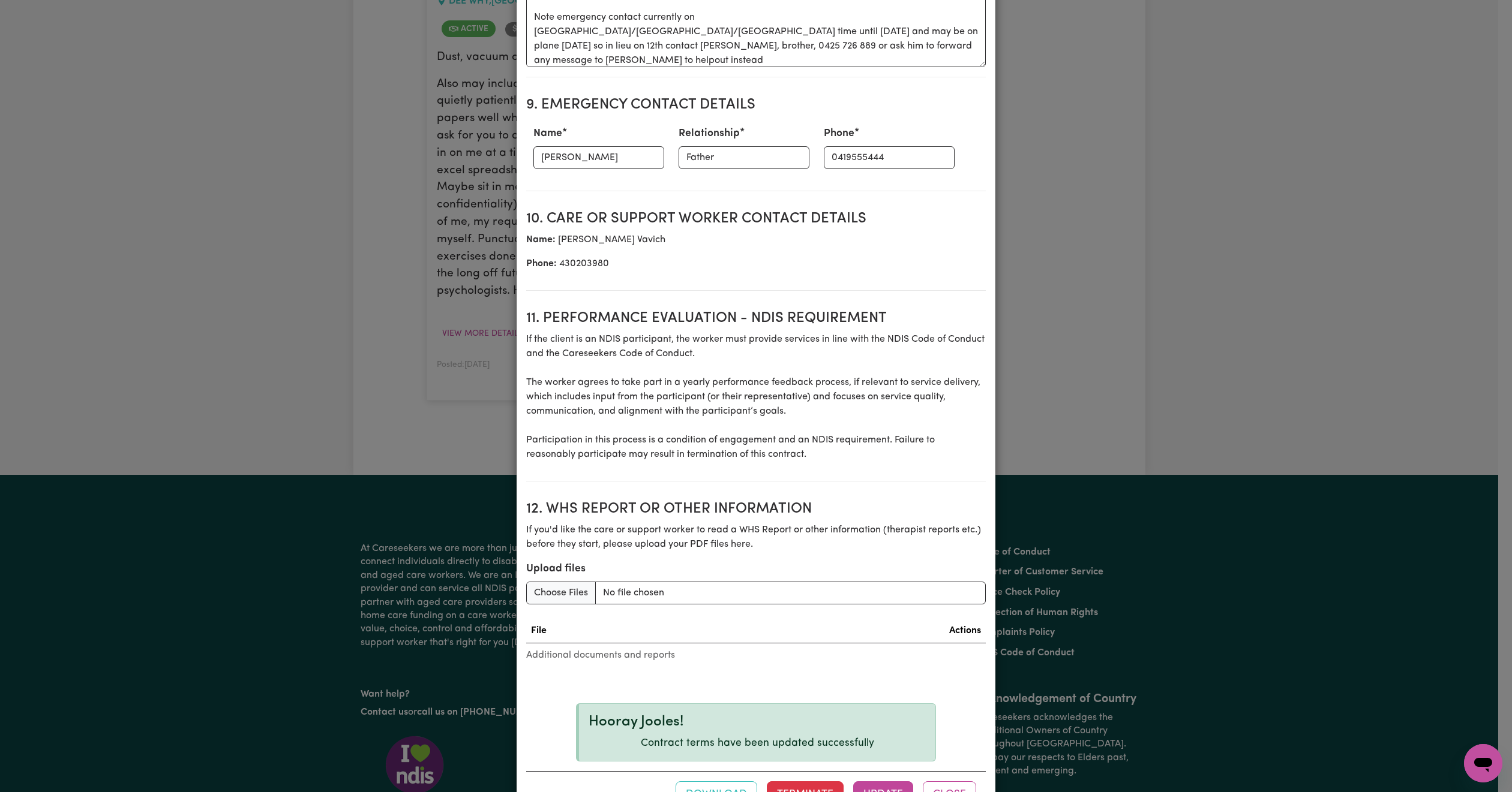
scroll to position [1406, 0]
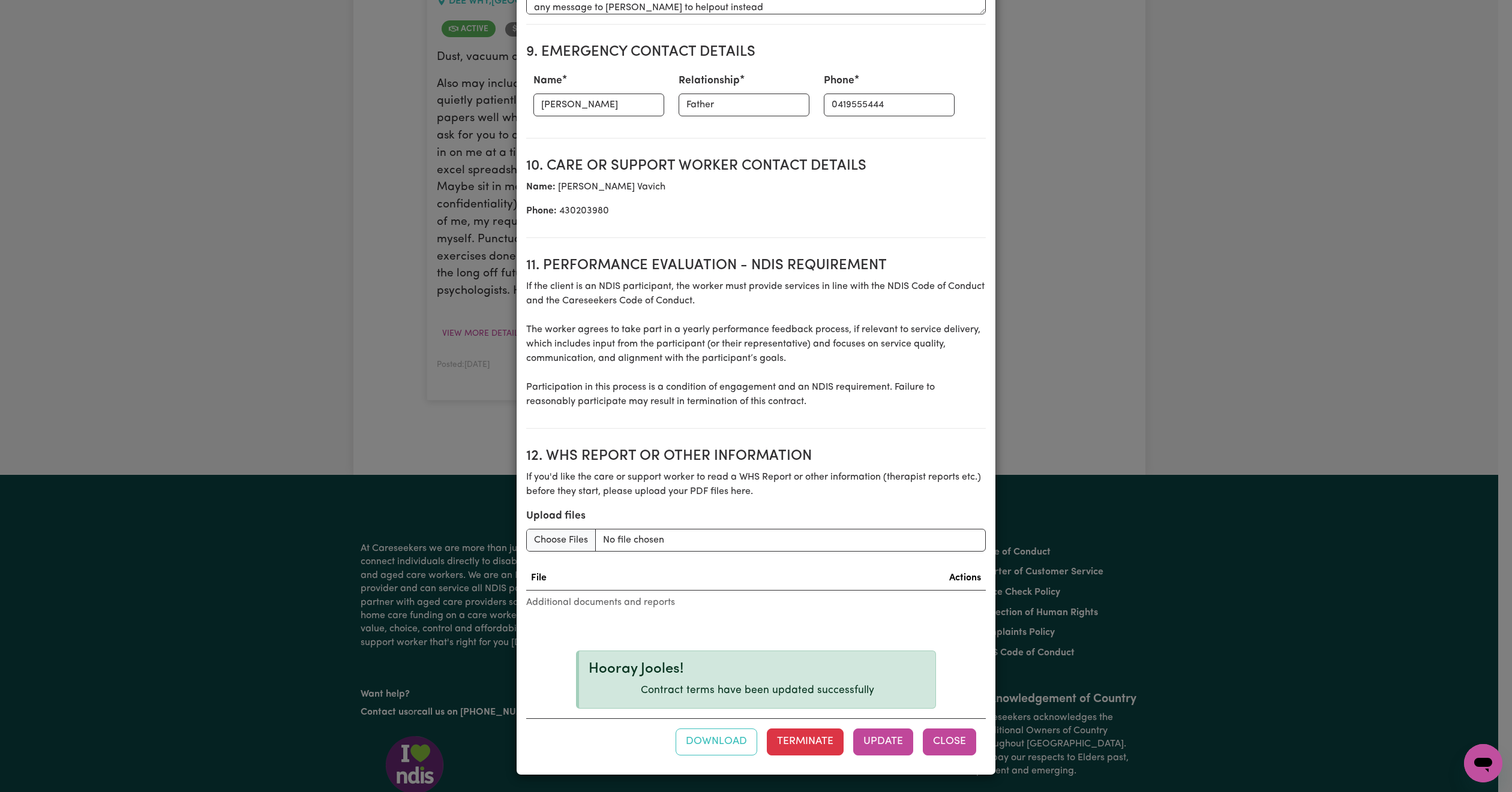
click at [945, 746] on button "Close" at bounding box center [949, 742] width 53 height 26
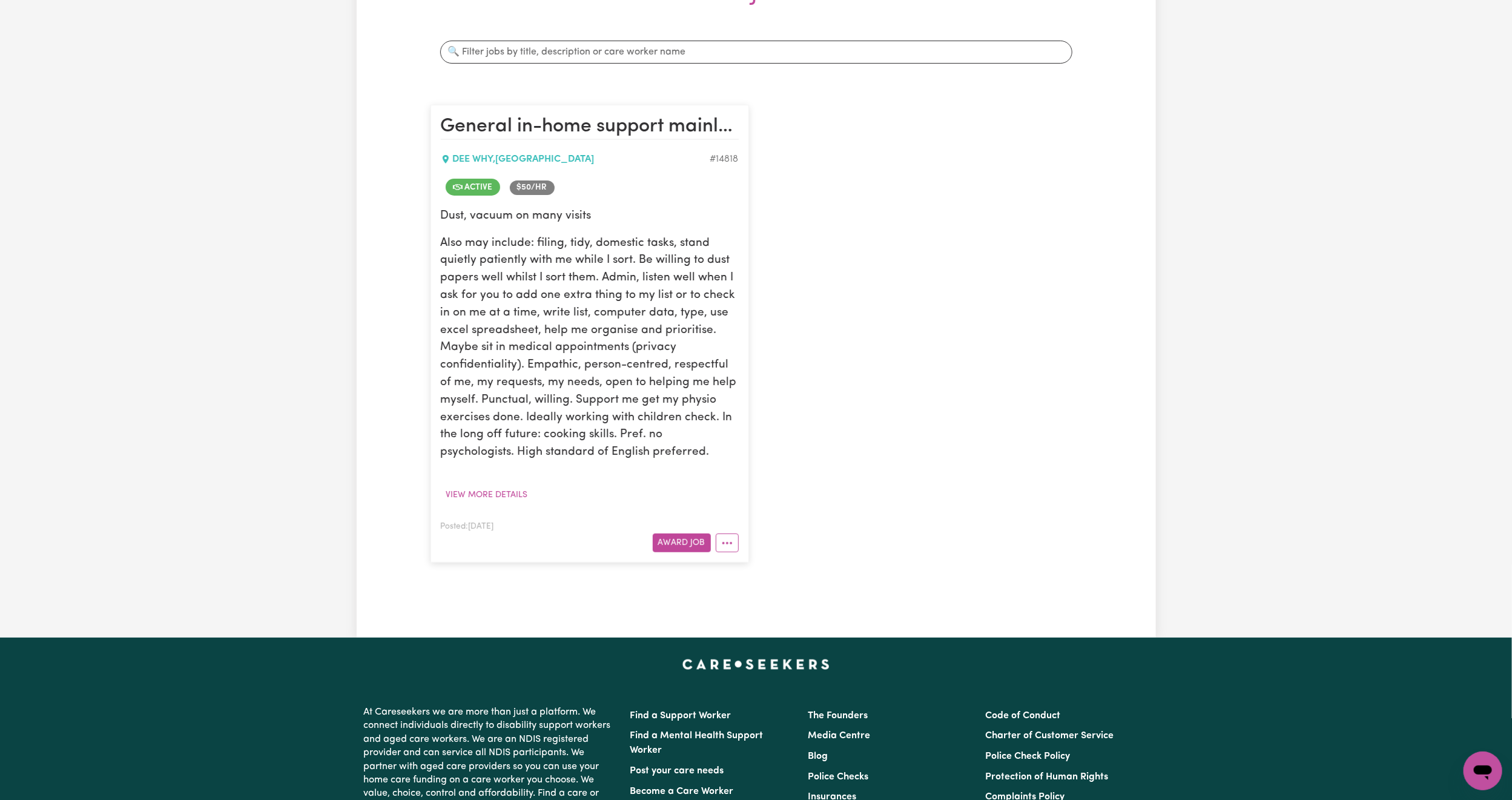
scroll to position [0, 0]
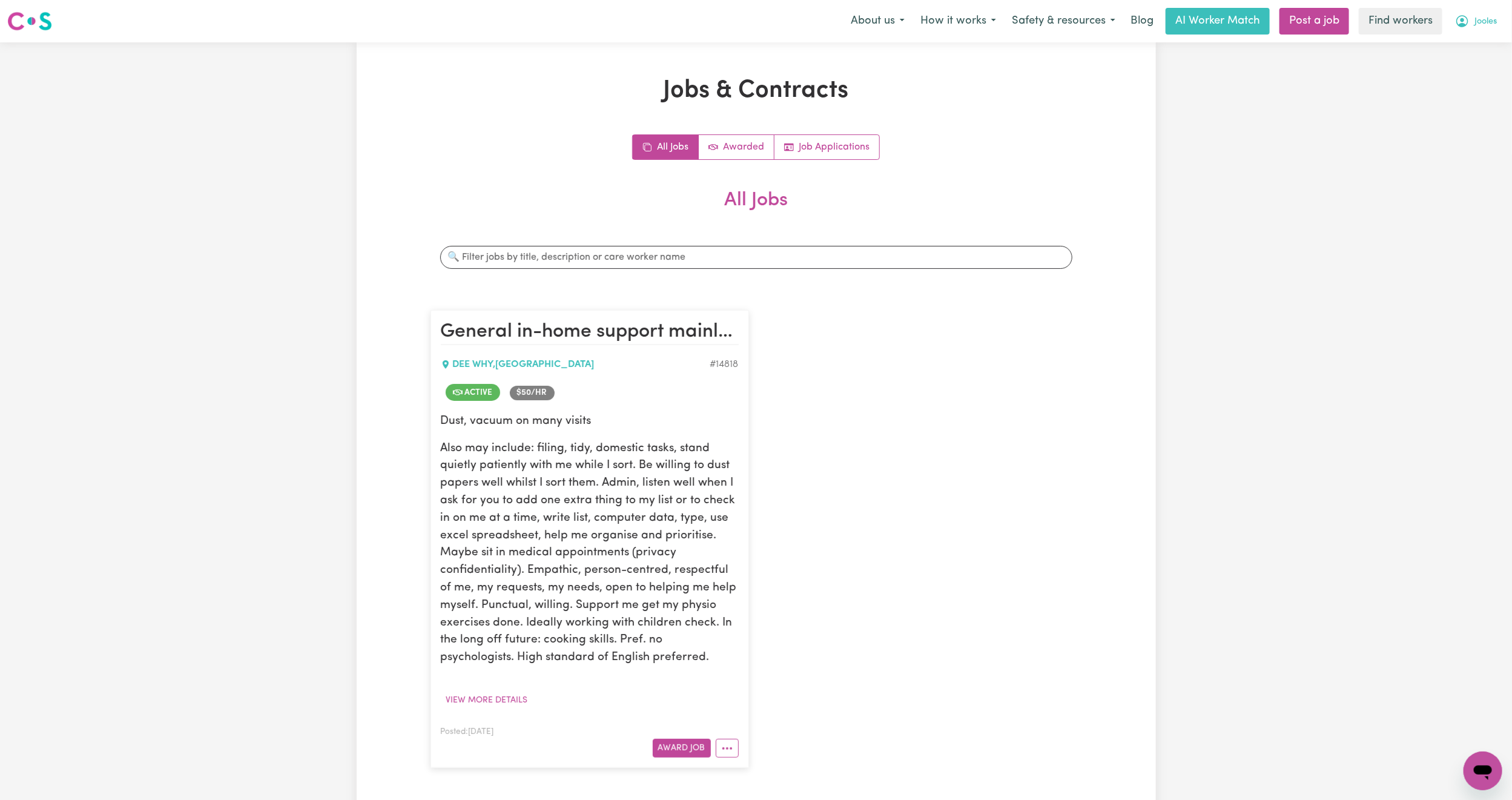
click at [1471, 29] on button "Jooles" at bounding box center [1476, 20] width 58 height 25
click at [1466, 46] on link "My Dashboard" at bounding box center [1456, 48] width 96 height 23
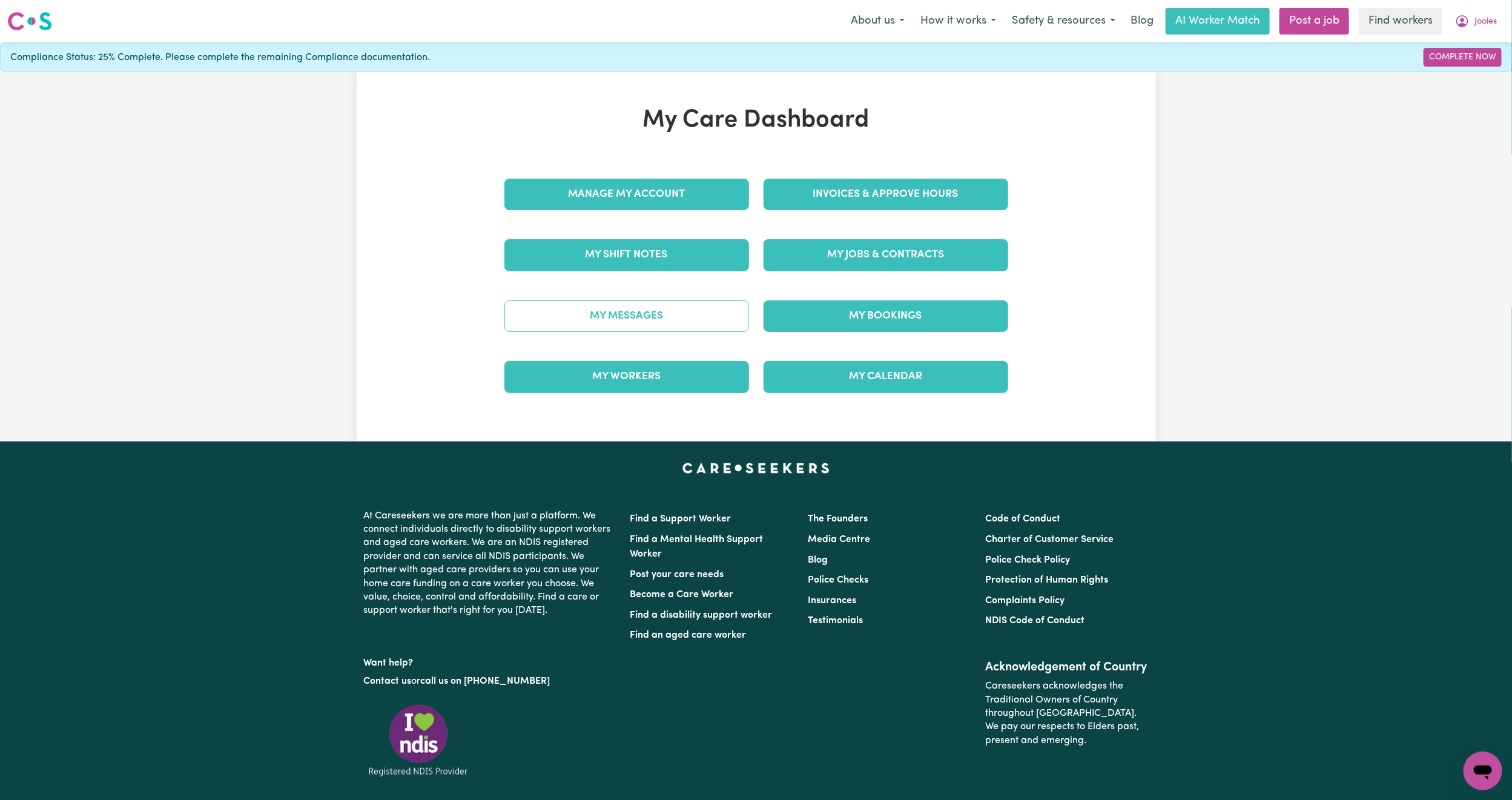
click at [670, 313] on link "My Messages" at bounding box center [627, 316] width 245 height 31
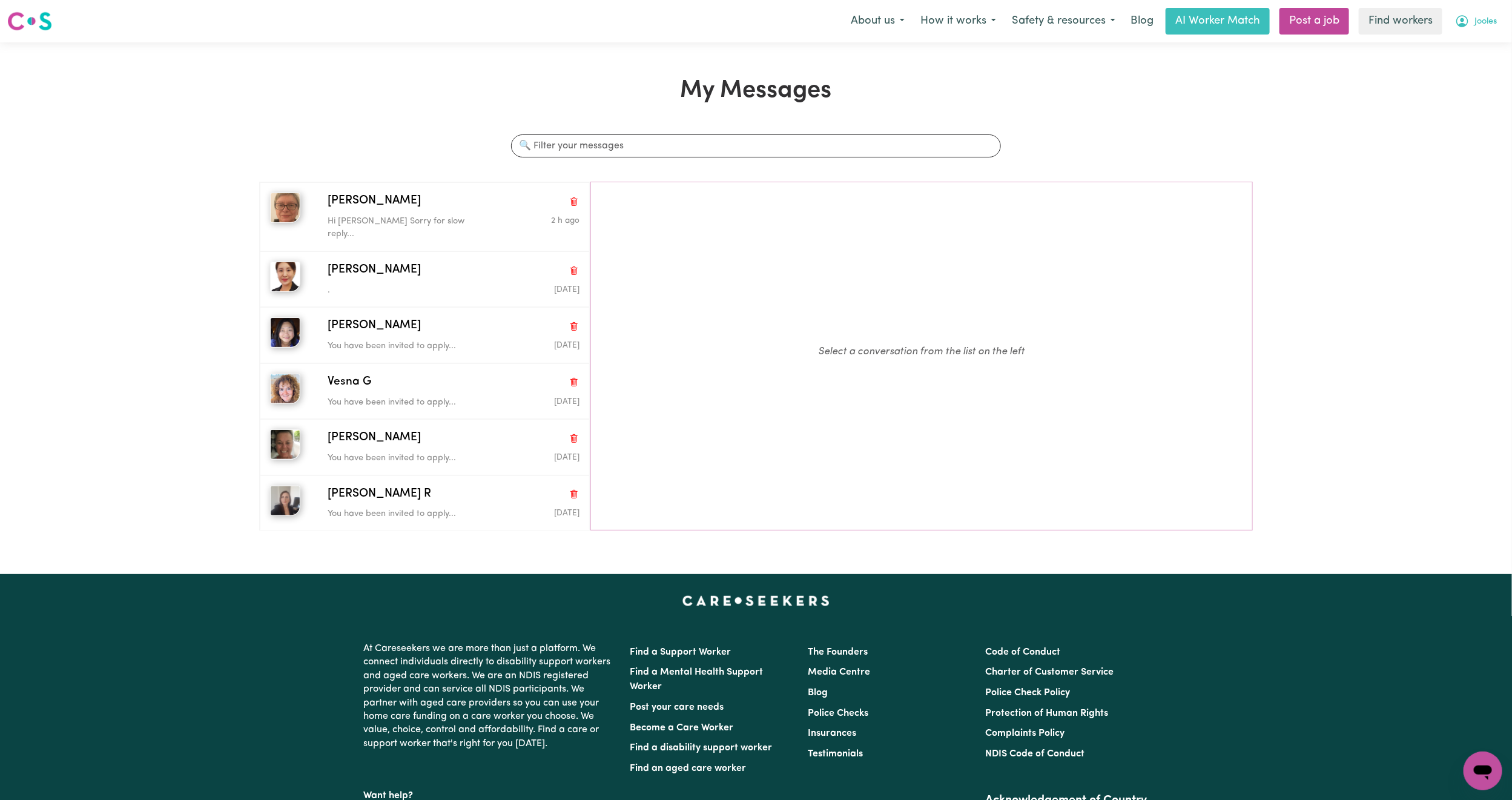
click at [1500, 15] on button "Jooles" at bounding box center [1476, 20] width 58 height 25
click at [1469, 51] on link "My Dashboard" at bounding box center [1456, 48] width 96 height 23
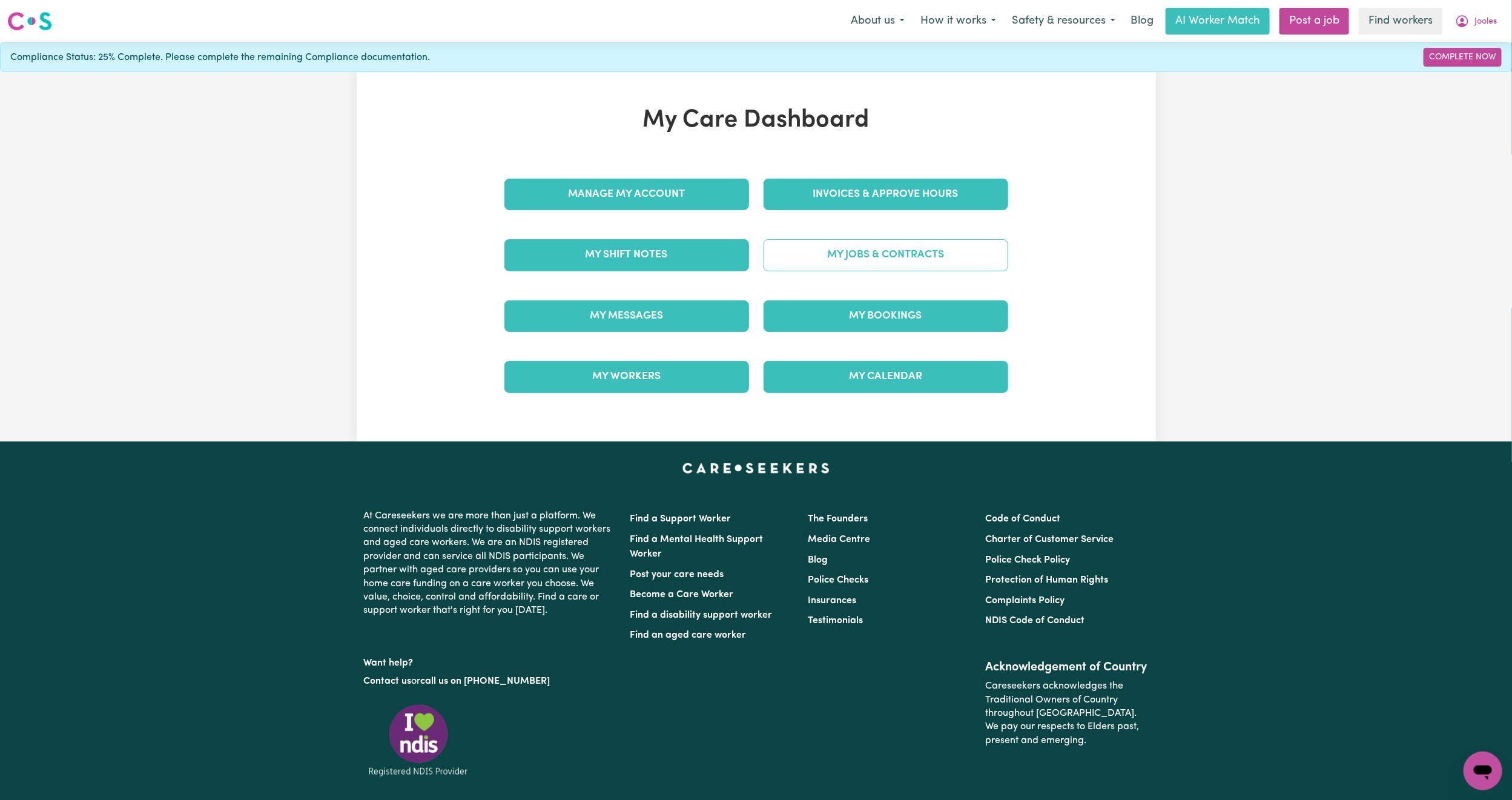
click at [815, 269] on link "My Jobs & Contracts" at bounding box center [886, 255] width 245 height 31
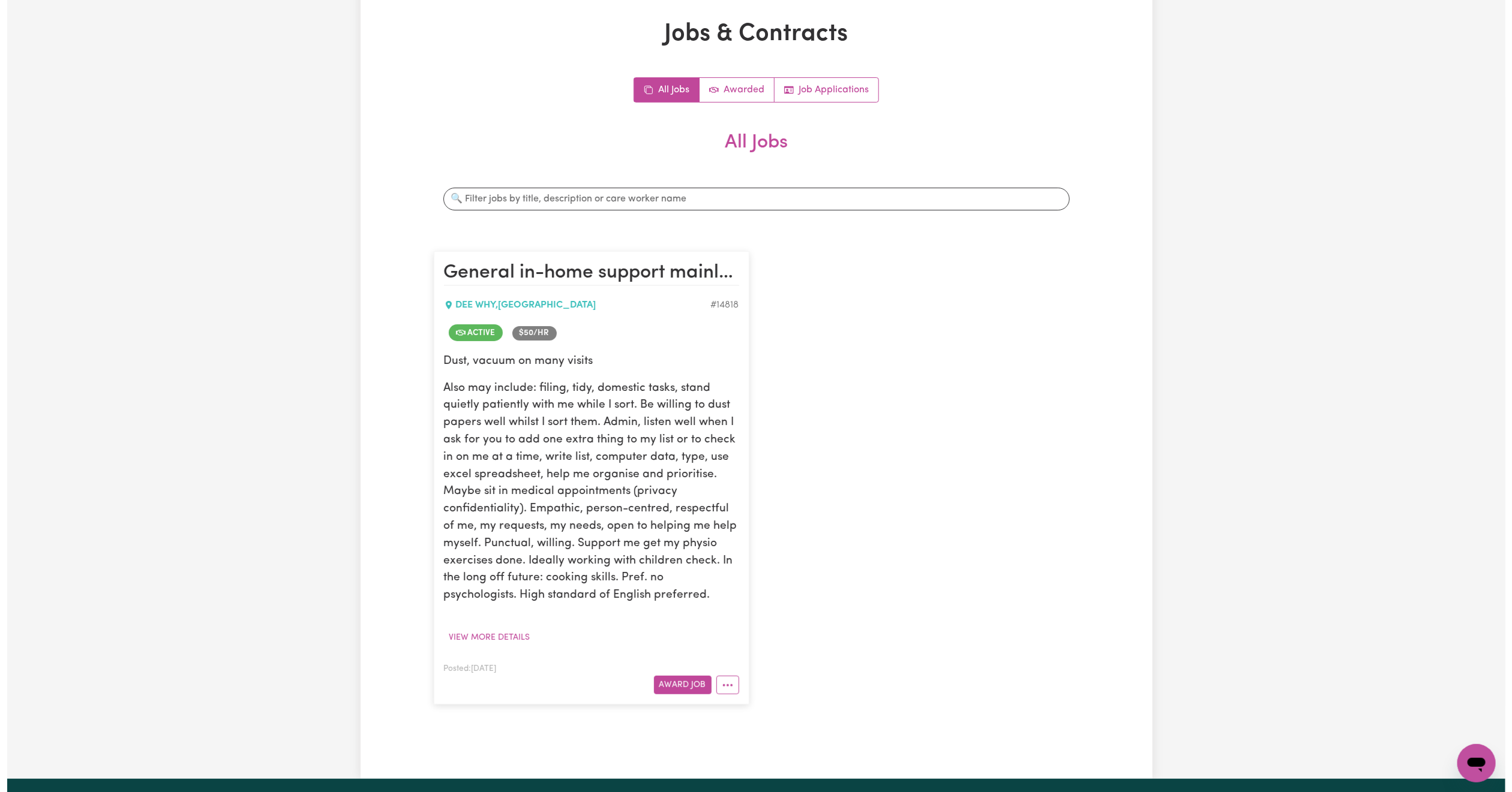
scroll to position [57, 0]
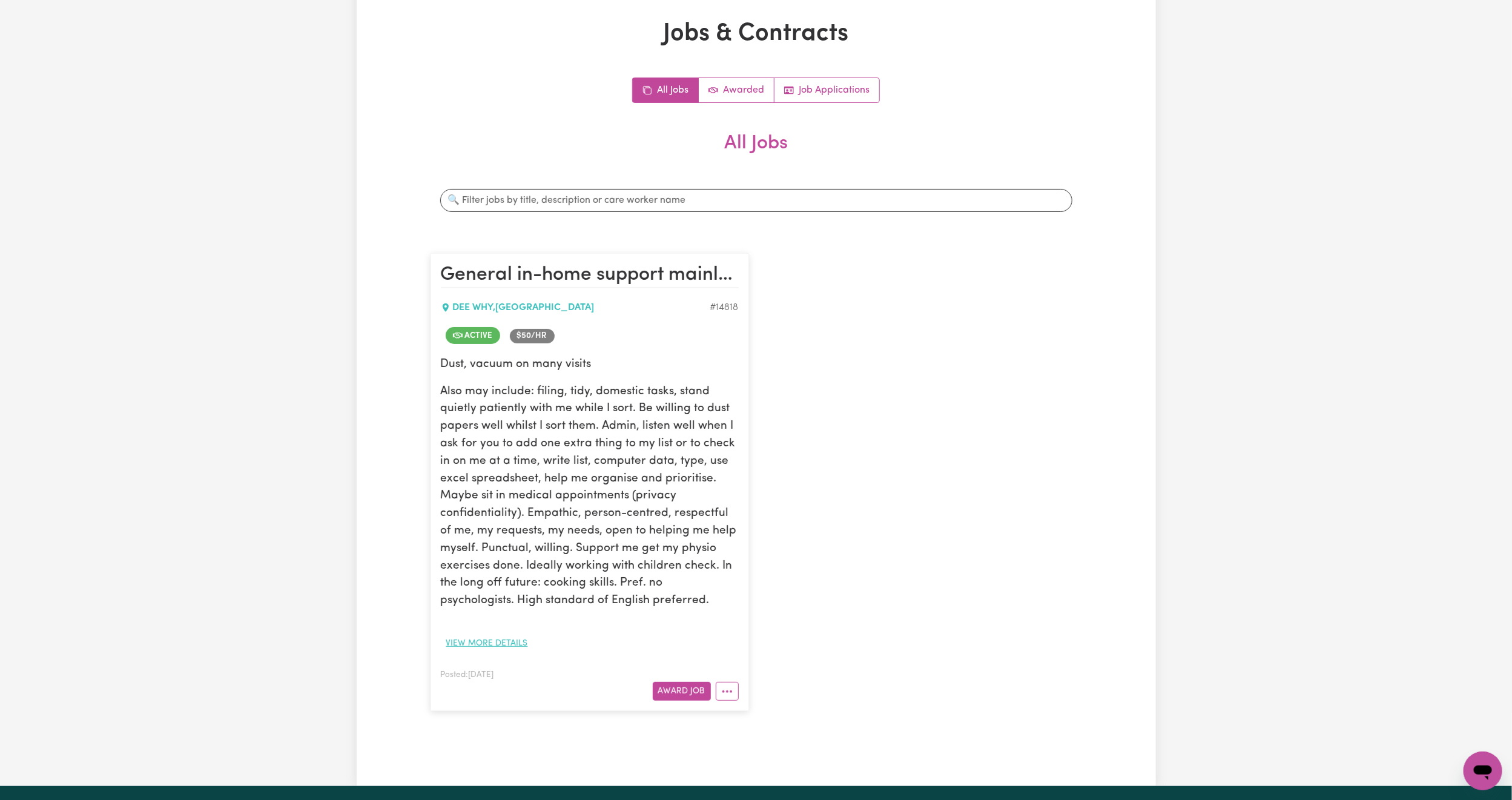
click at [497, 640] on button "View more details" at bounding box center [487, 644] width 92 height 19
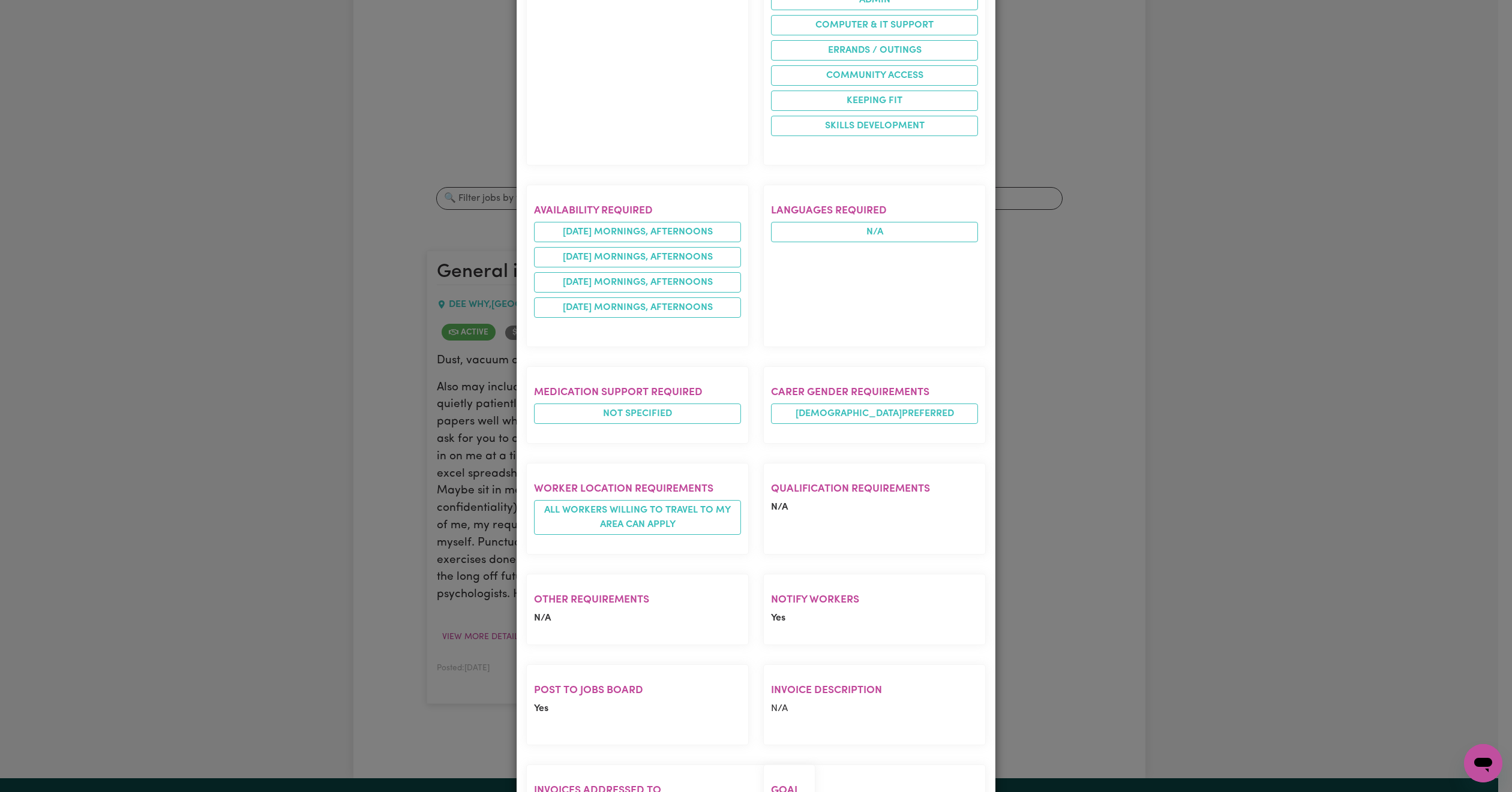
scroll to position [0, 0]
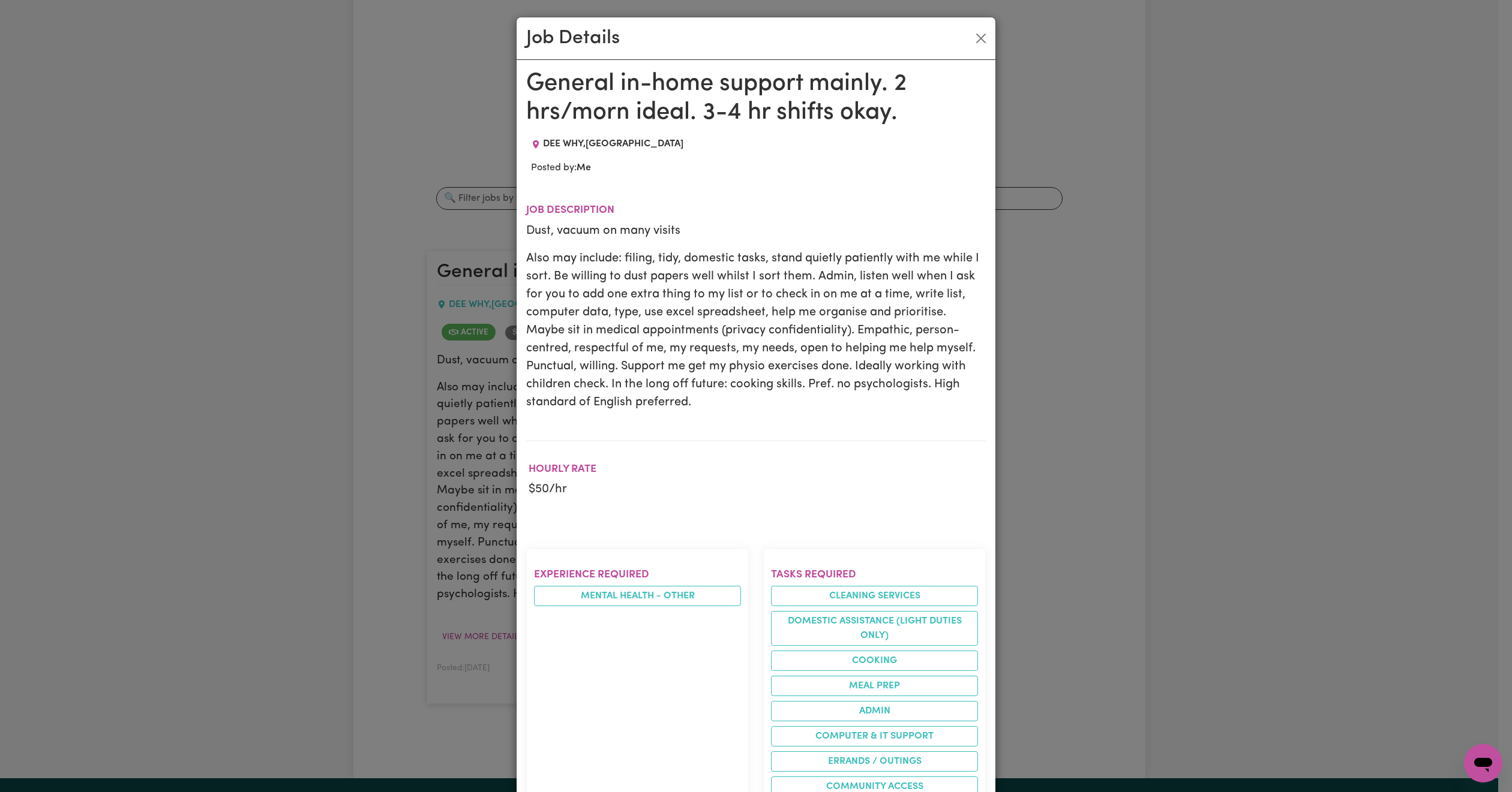
click at [1471, 43] on div "Job Details General in-home support mainly. 2 hrs/morn ideal. 3-4 hr shifts oka…" at bounding box center [756, 396] width 1512 height 792
click at [971, 40] on button "Close" at bounding box center [981, 38] width 20 height 20
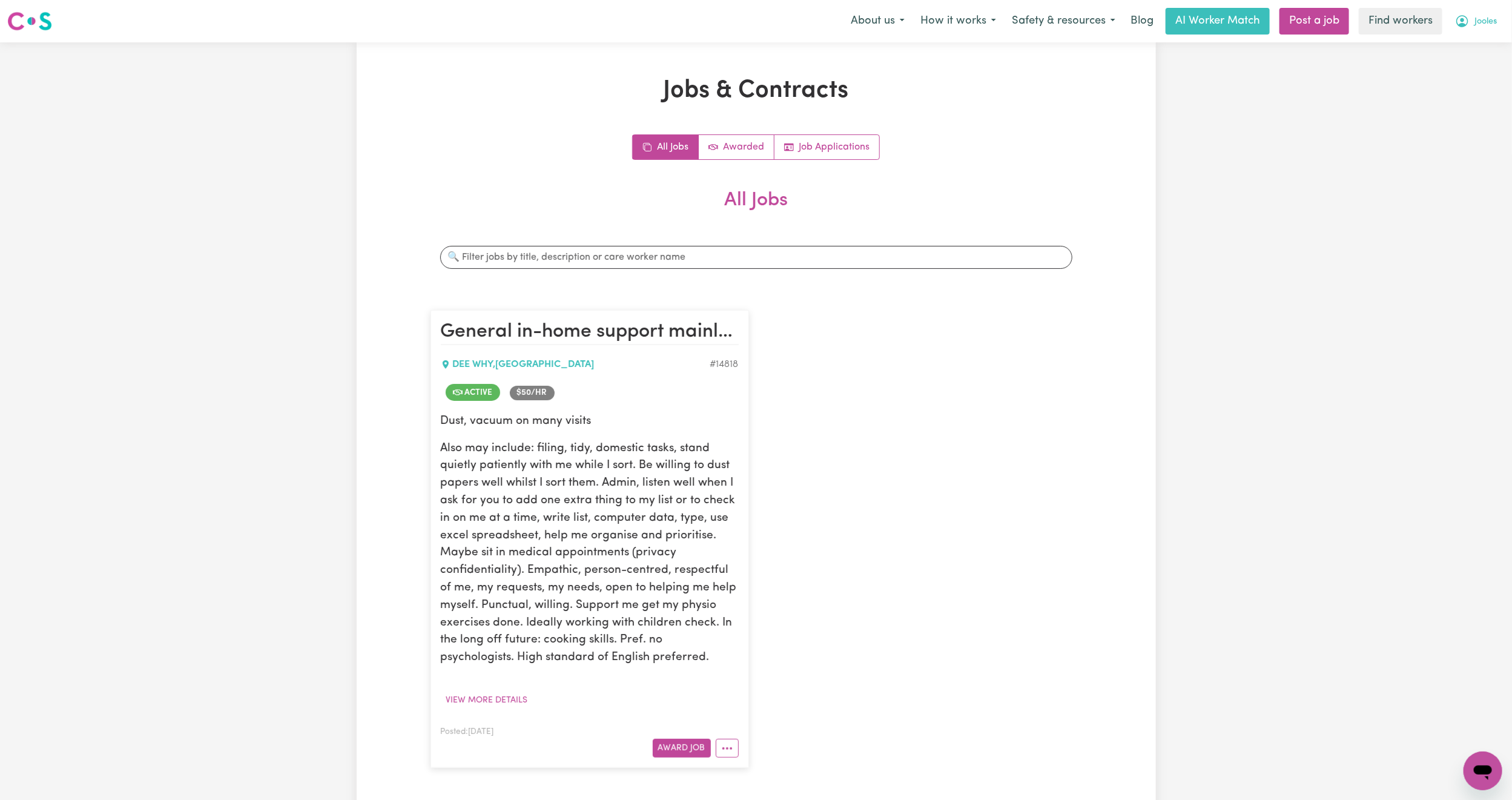
click at [1476, 15] on span "Jooles" at bounding box center [1485, 22] width 22 height 14
click at [1458, 48] on link "My Dashboard" at bounding box center [1456, 48] width 96 height 23
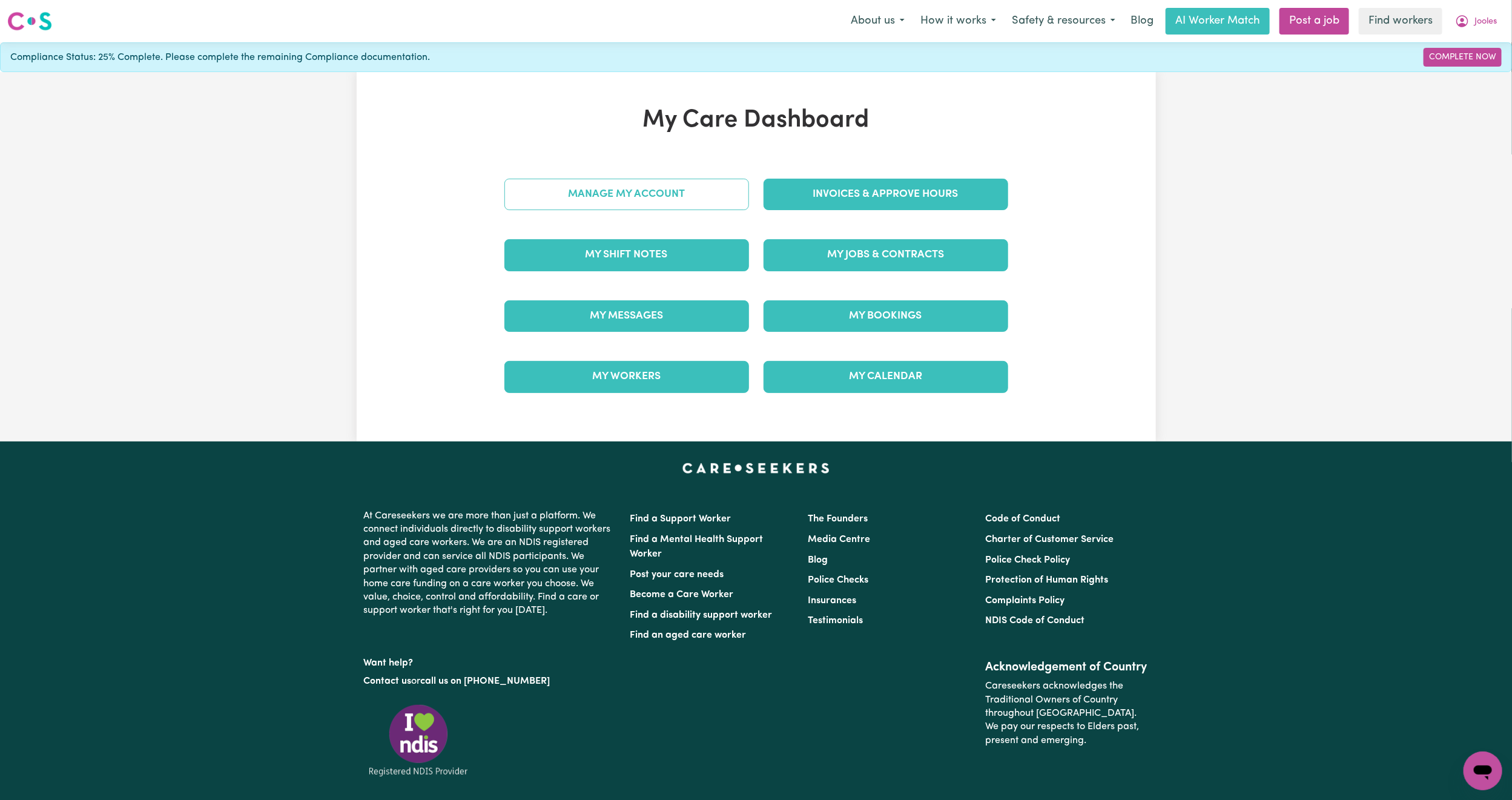
click at [599, 195] on link "Manage My Account" at bounding box center [627, 194] width 245 height 31
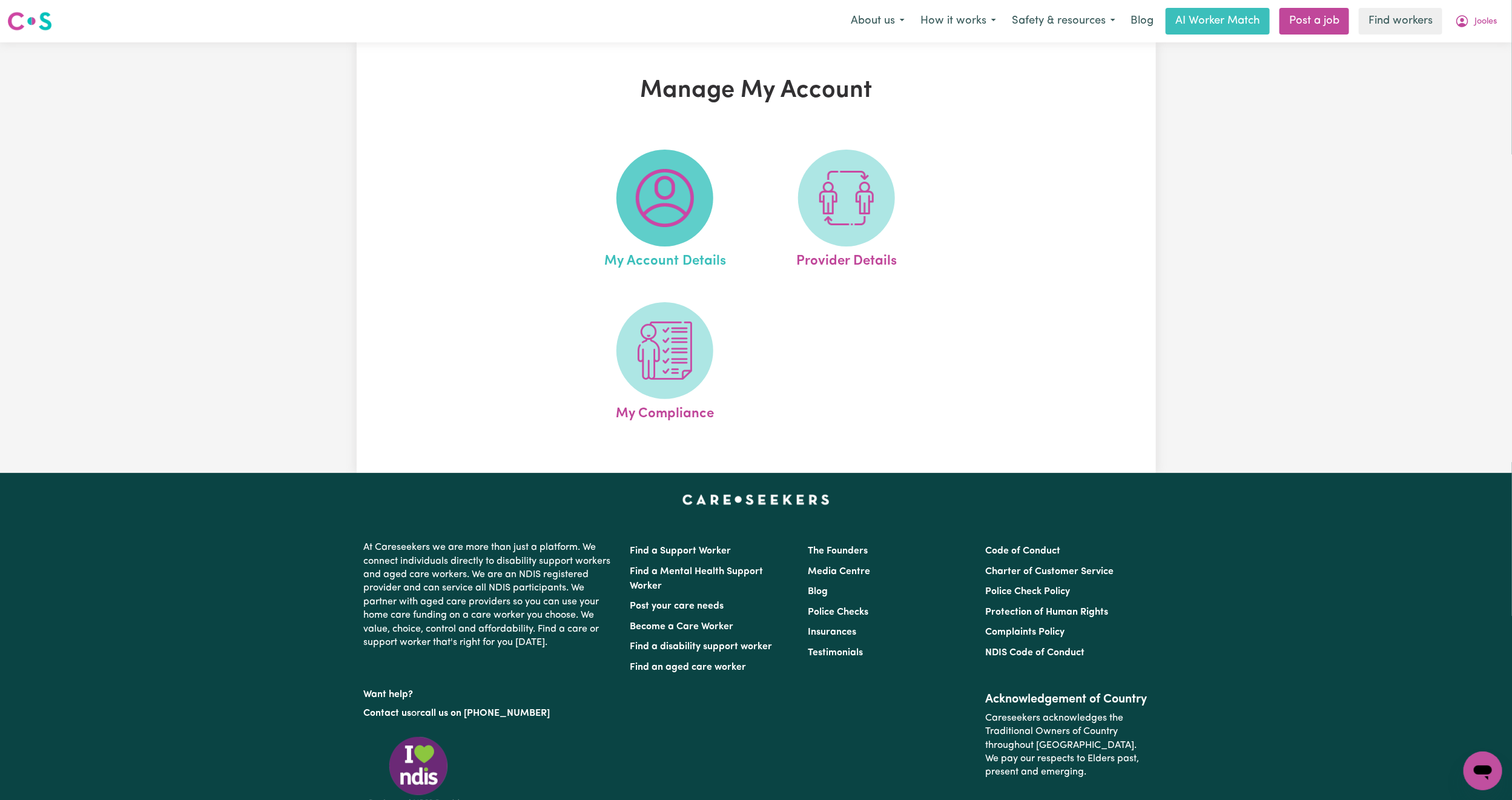
click at [678, 189] on img at bounding box center [665, 198] width 58 height 58
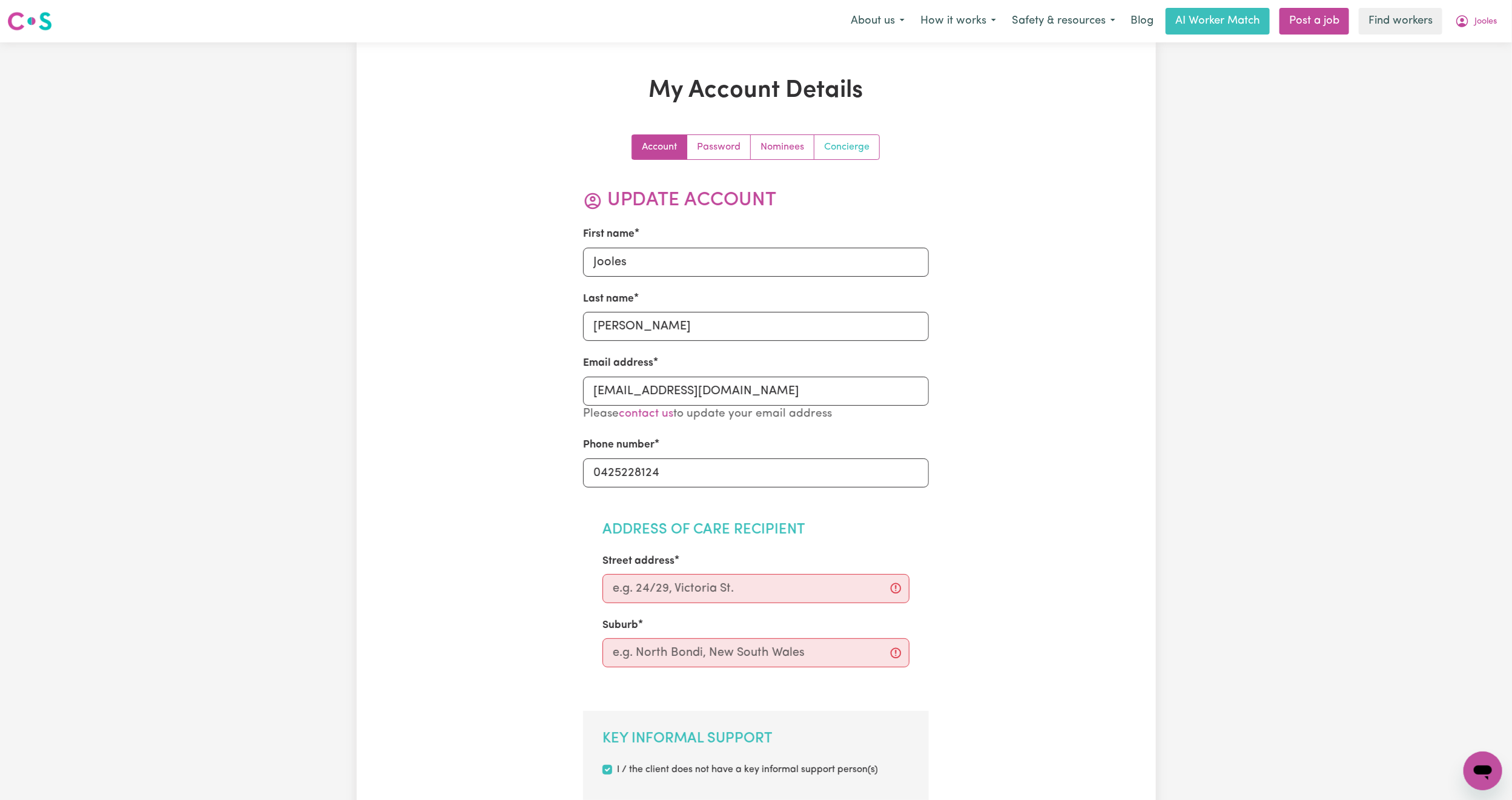
click at [836, 151] on link "Concierge" at bounding box center [847, 147] width 65 height 24
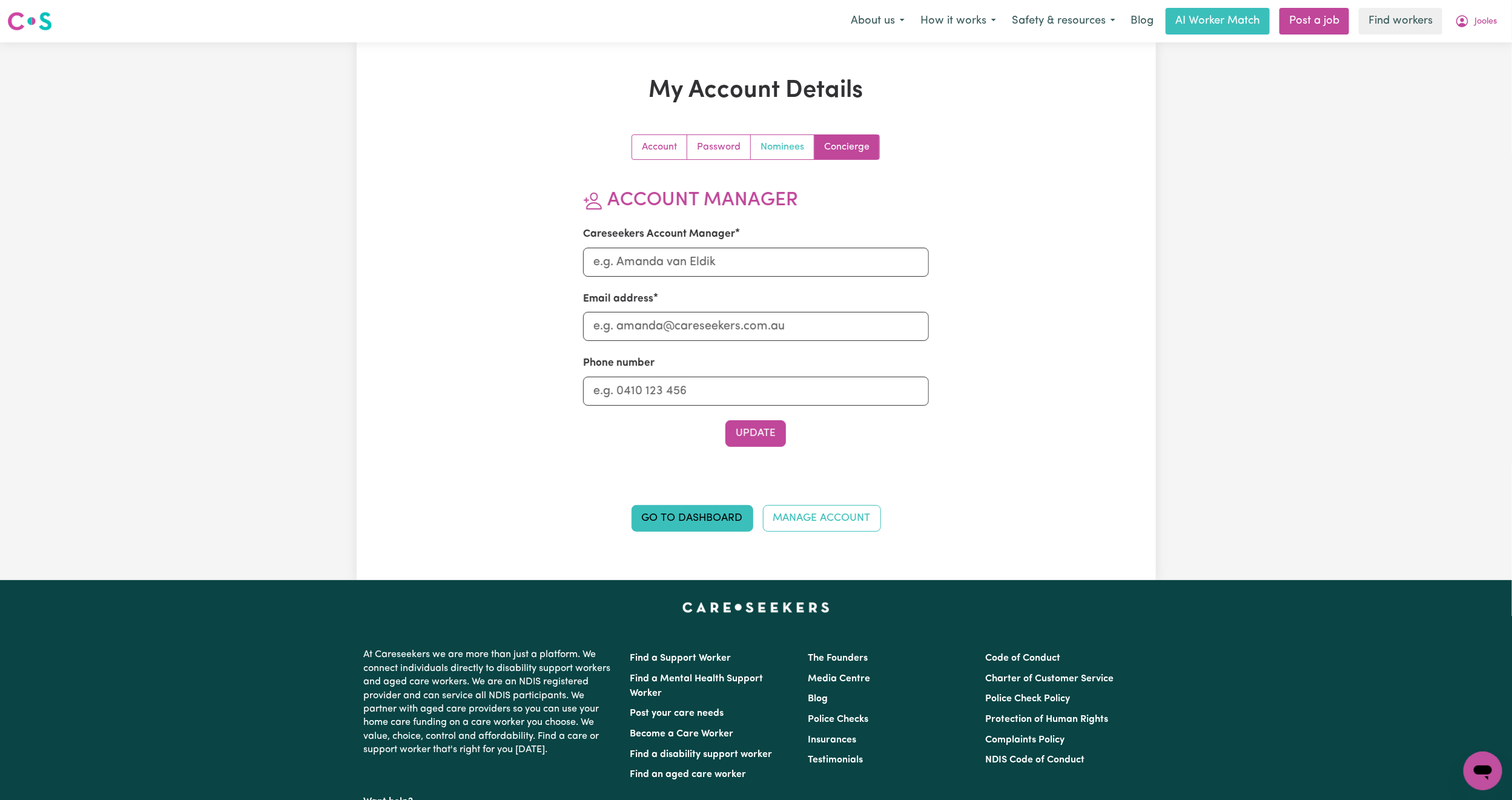
click at [790, 141] on link "Nominees" at bounding box center [783, 147] width 64 height 24
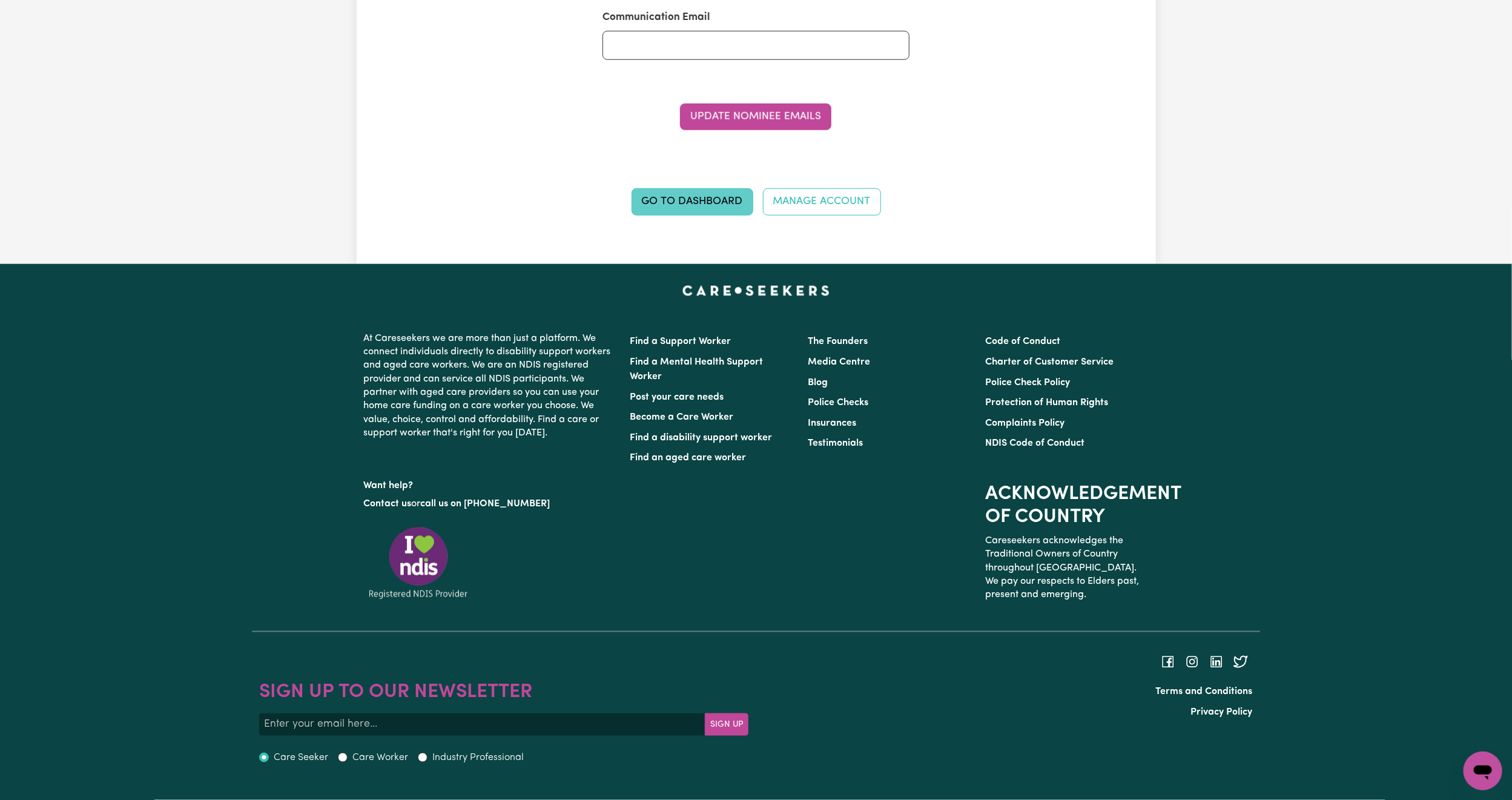
click at [684, 198] on link "Go to Dashboard" at bounding box center [692, 201] width 122 height 27
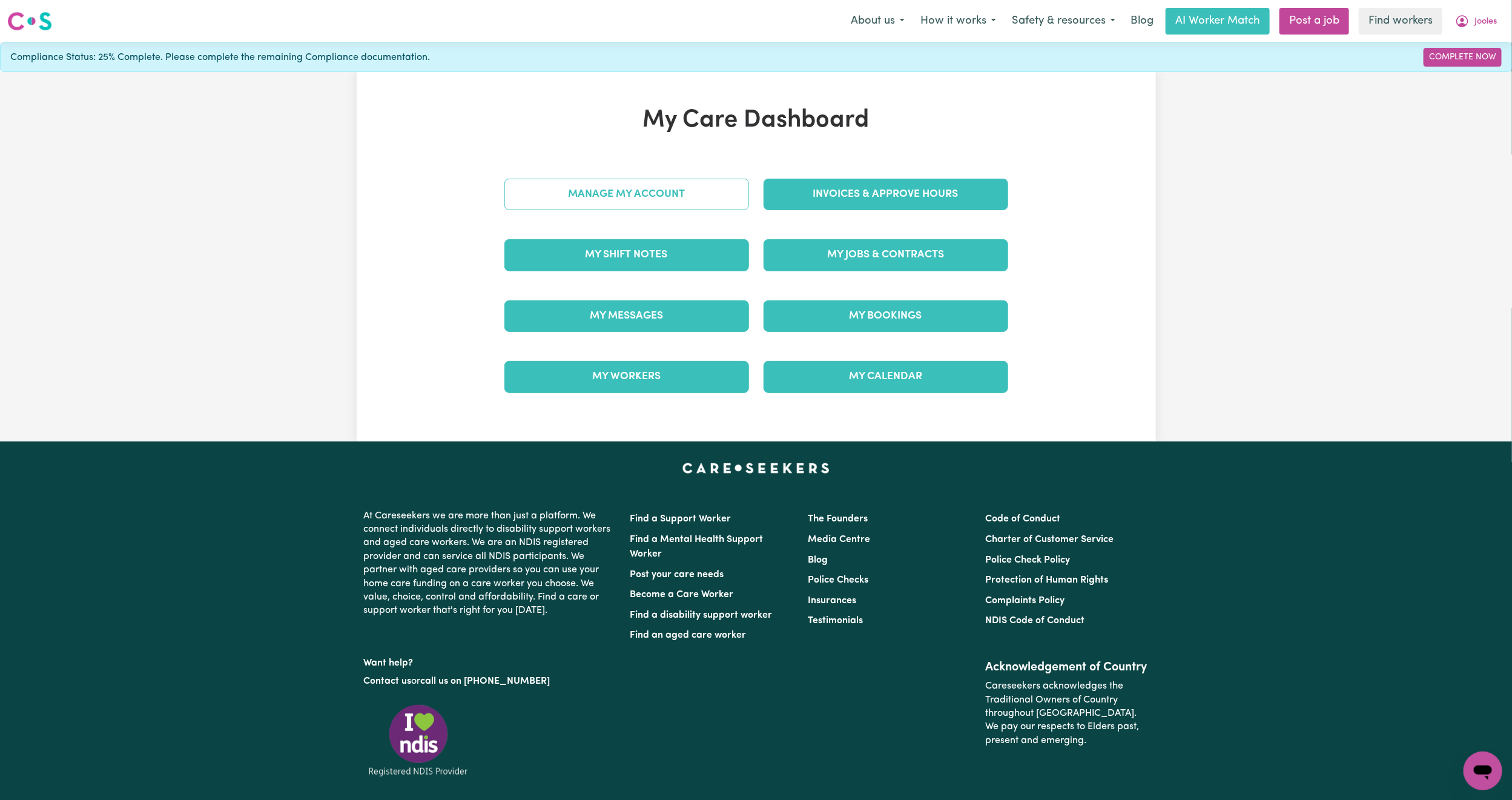
click at [685, 186] on link "Manage My Account" at bounding box center [627, 194] width 245 height 31
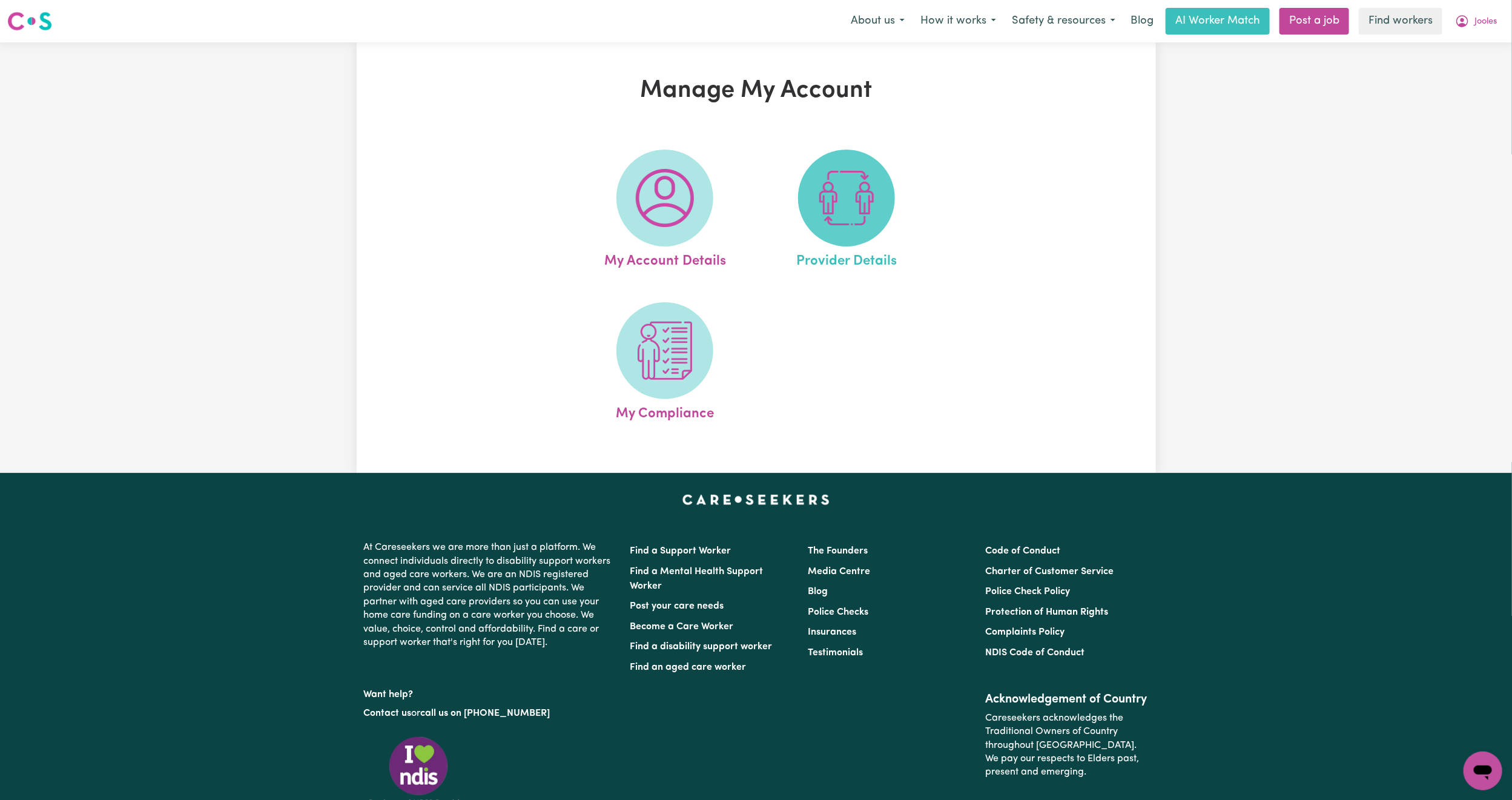
click at [840, 196] on img at bounding box center [847, 198] width 58 height 58
select select "PRIVATELY"
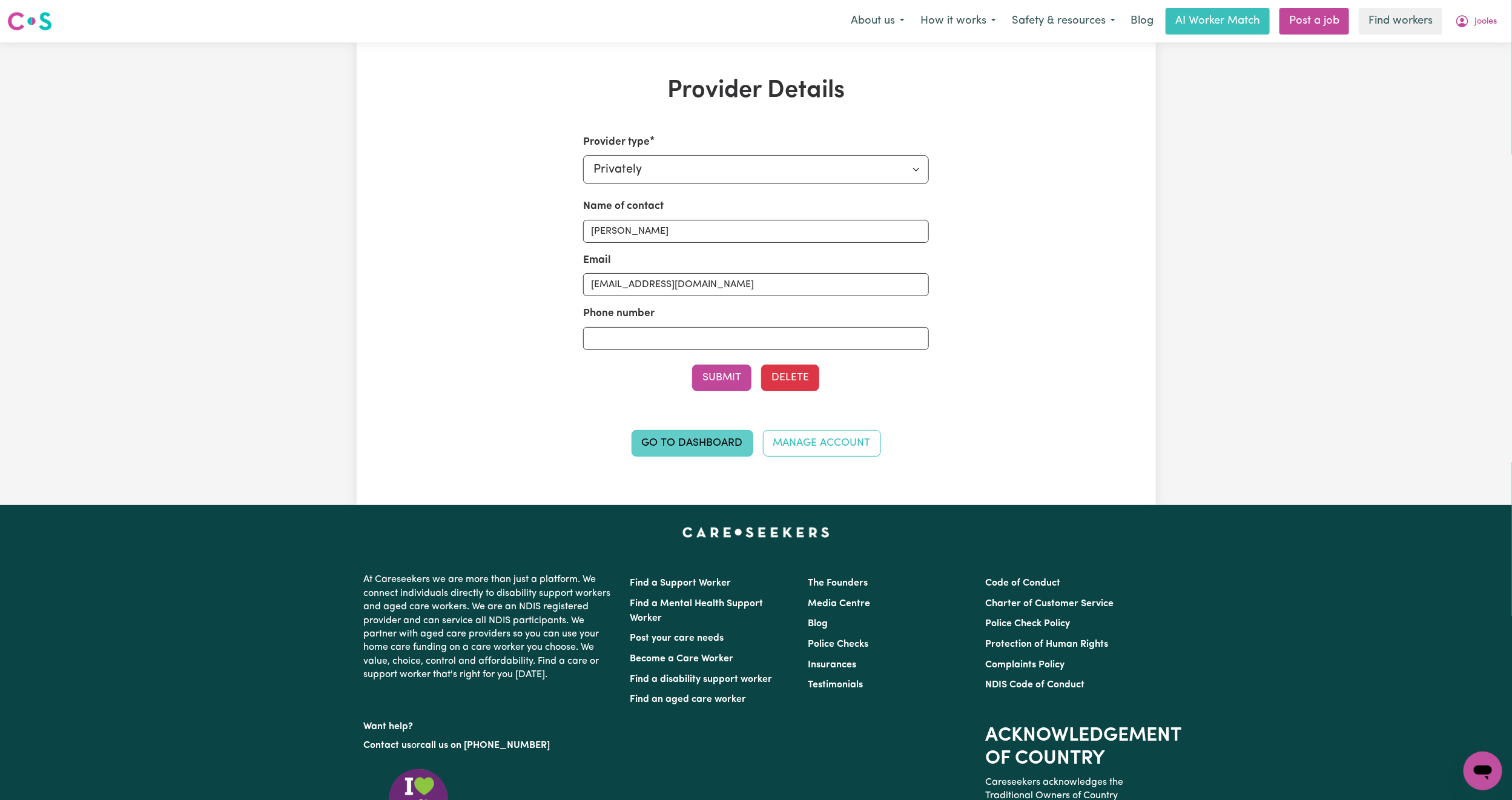
click at [685, 442] on link "Go to Dashboard" at bounding box center [692, 443] width 122 height 27
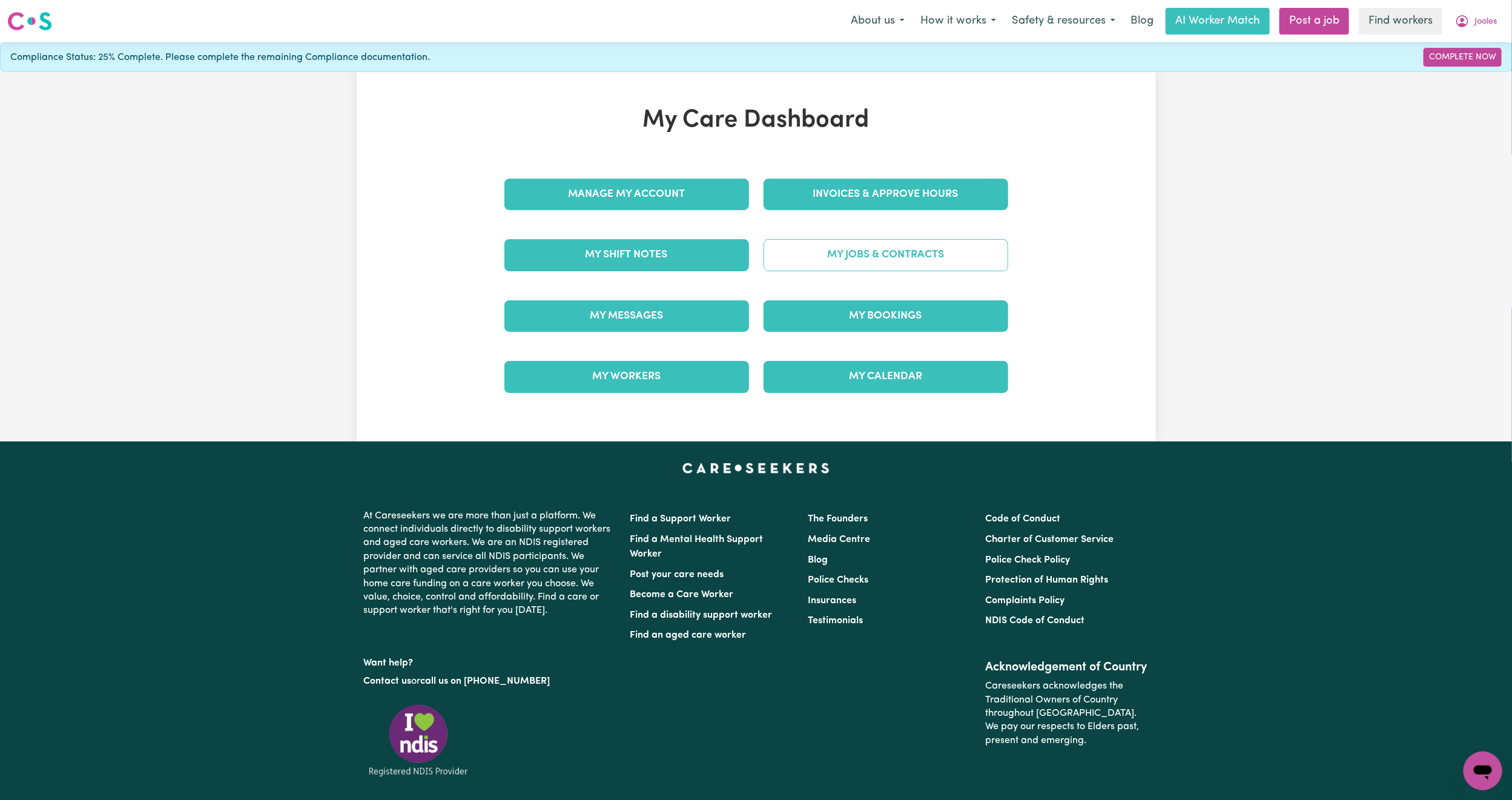
drag, startPoint x: 876, startPoint y: 275, endPoint x: 872, endPoint y: 267, distance: 8.9
click at [876, 275] on div "My Jobs & Contracts" at bounding box center [885, 255] width 259 height 60
click at [868, 264] on link "My Jobs & Contracts" at bounding box center [886, 255] width 245 height 31
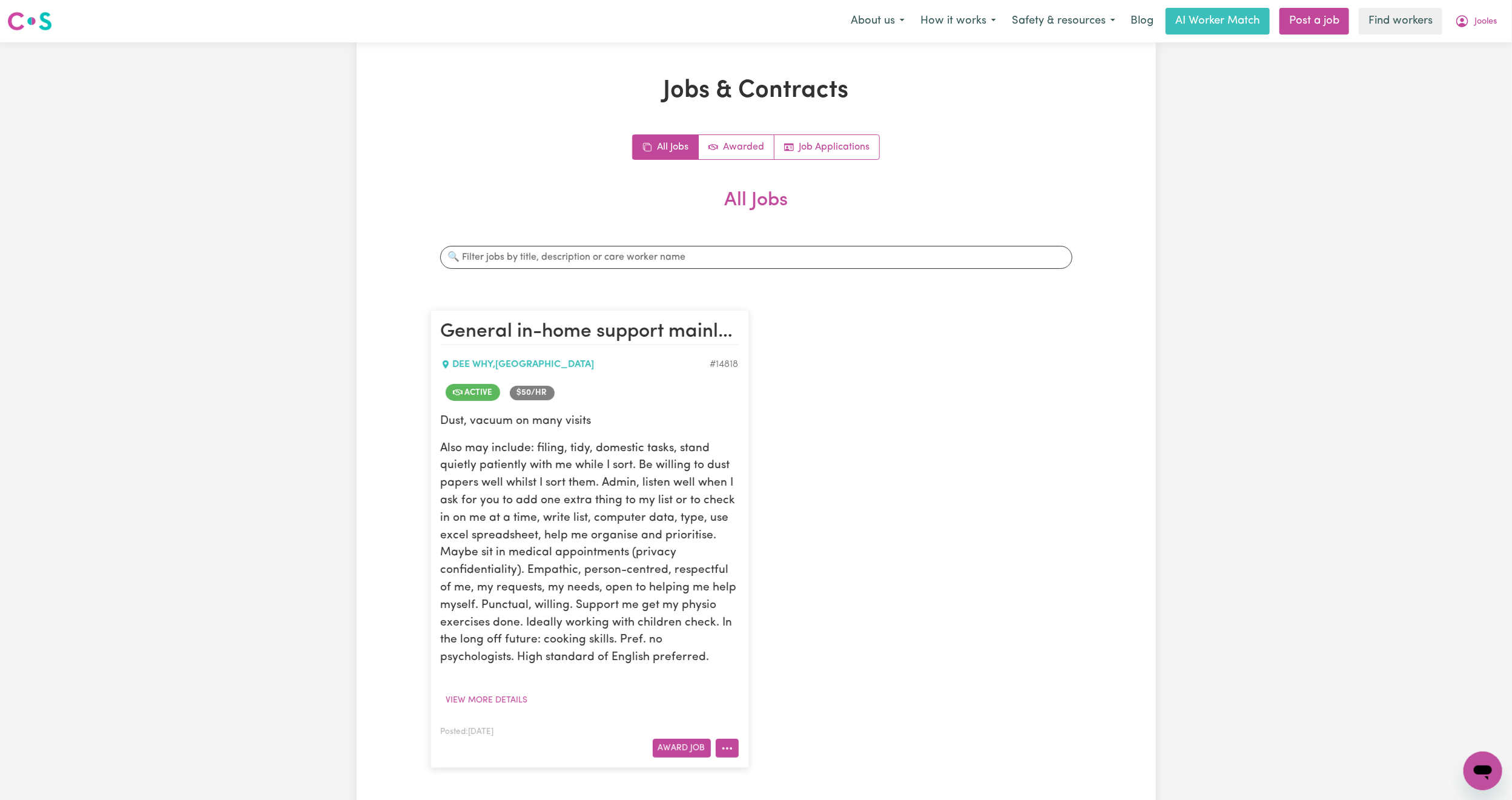
click at [732, 744] on icon "More options" at bounding box center [727, 748] width 12 height 12
click at [751, 595] on link "View/Edit Contract" at bounding box center [774, 598] width 118 height 24
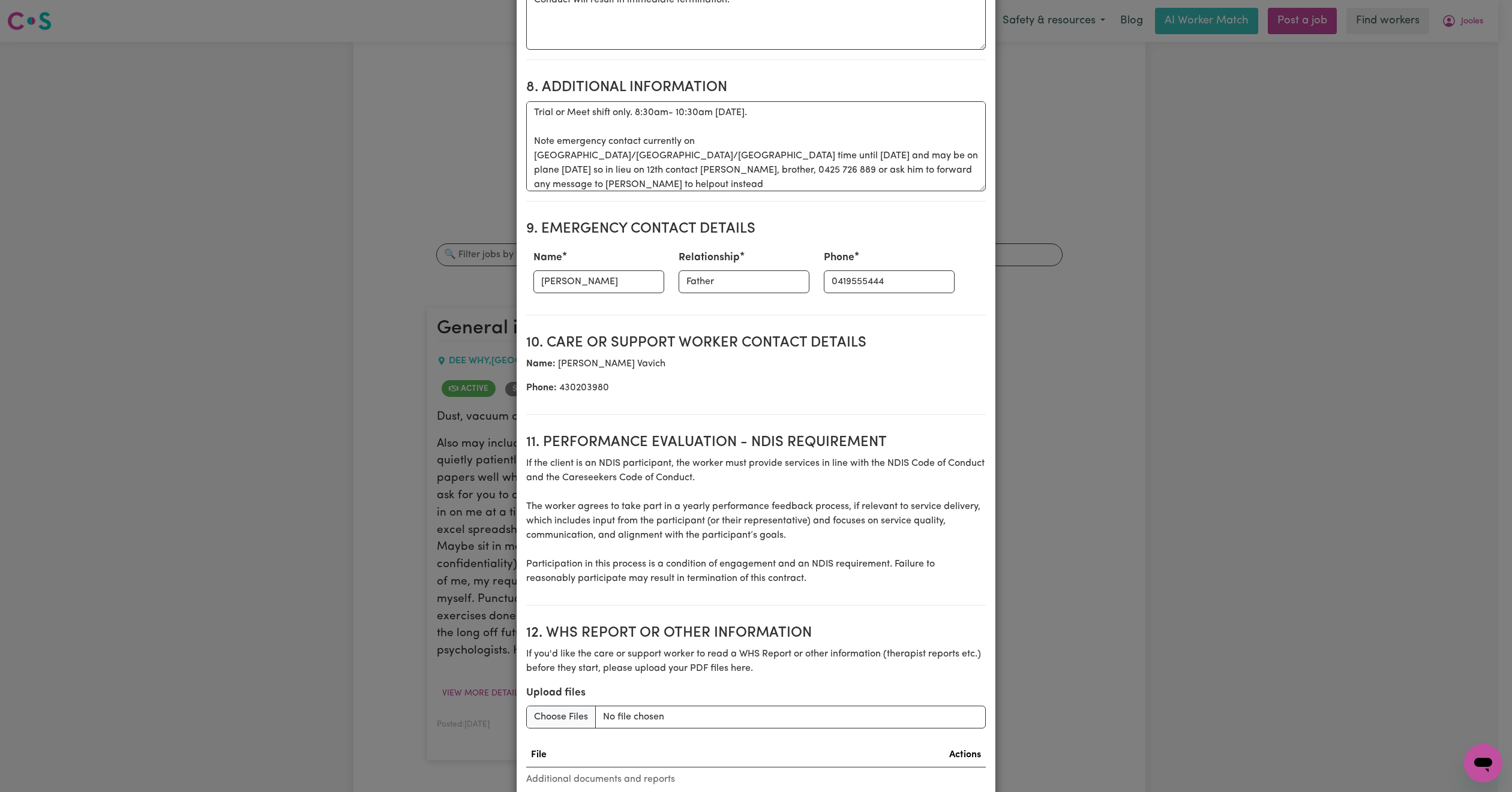
scroll to position [1337, 0]
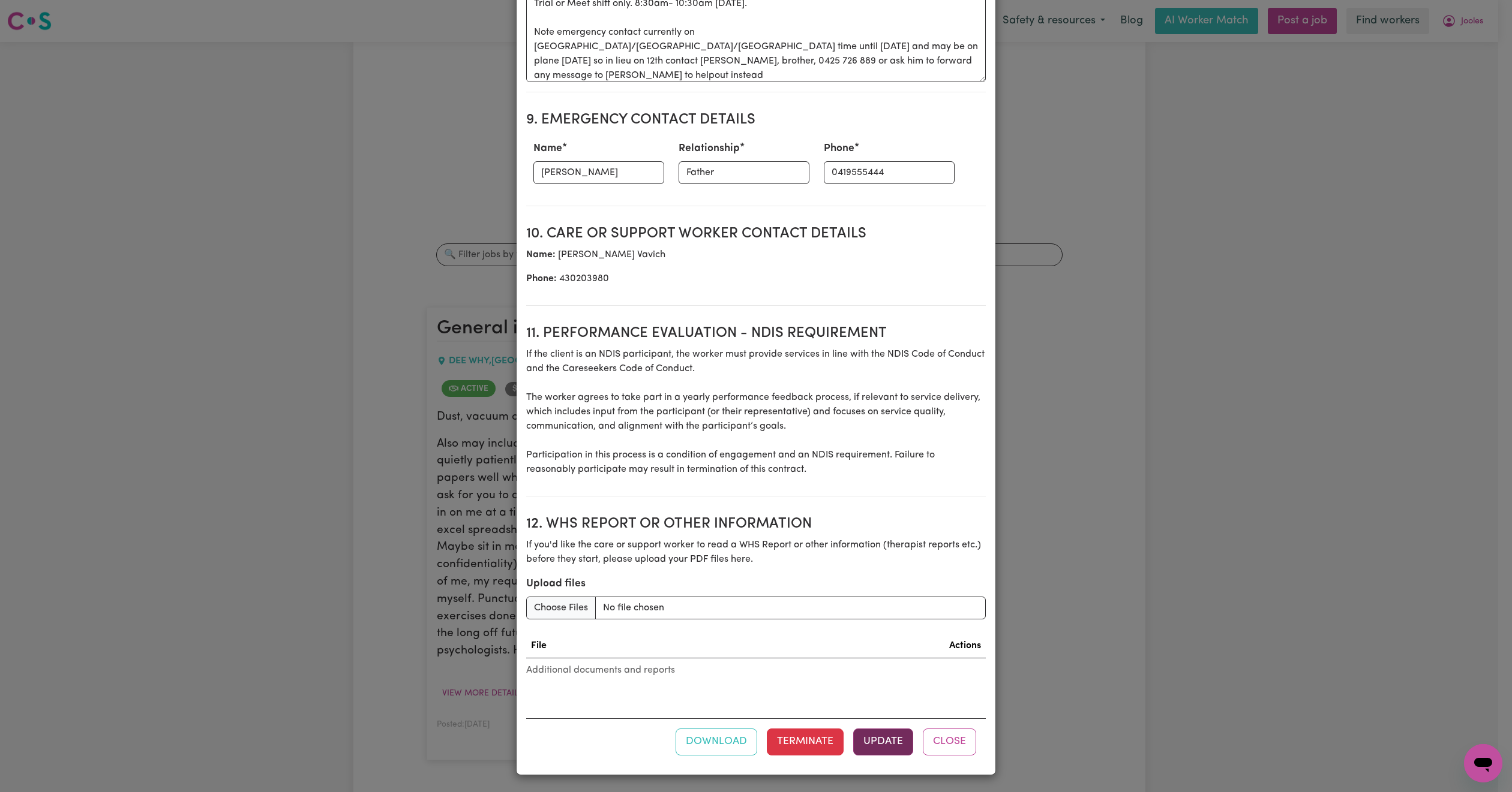
click at [884, 737] on button "Update" at bounding box center [883, 742] width 60 height 26
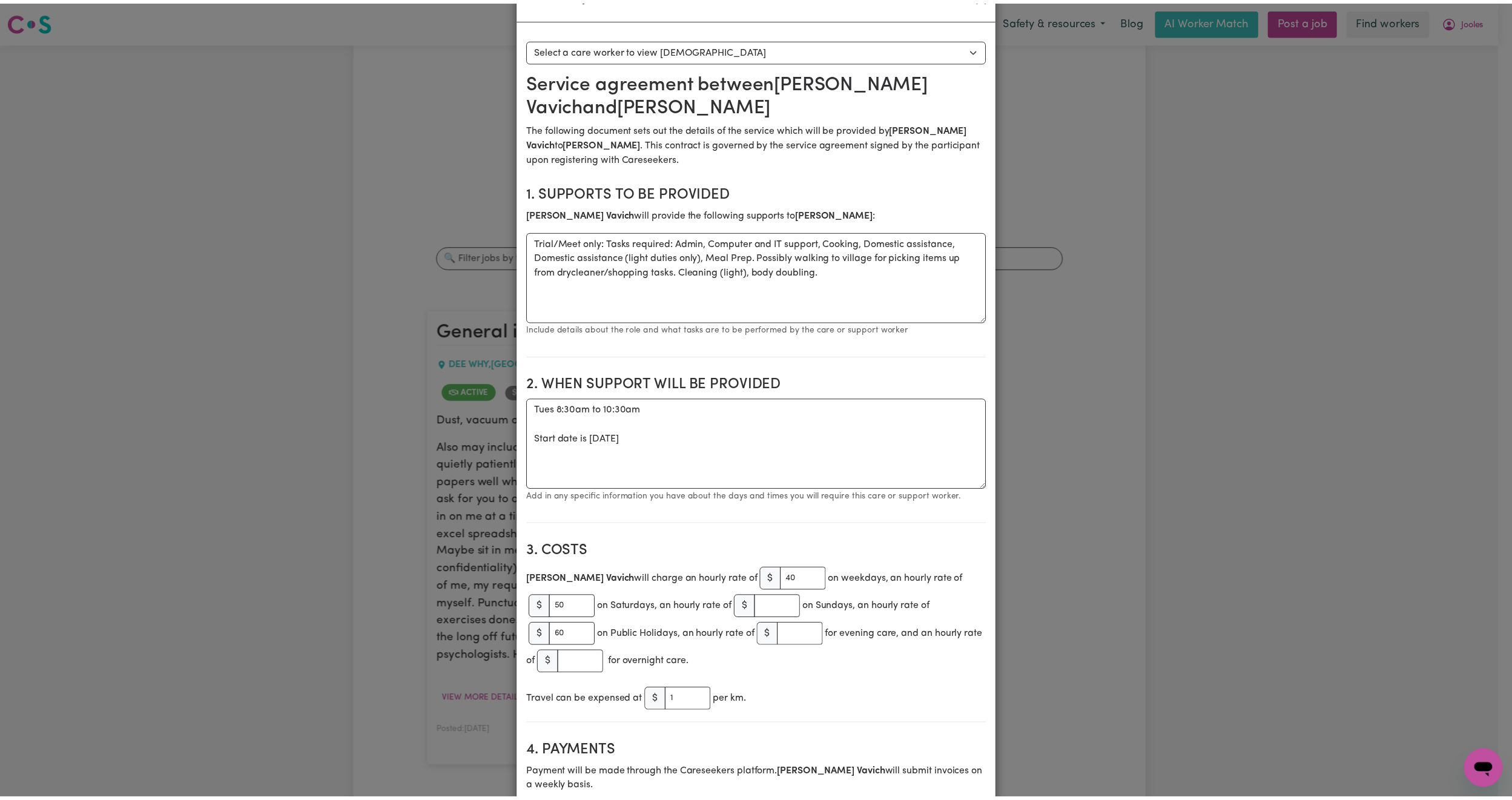
scroll to position [0, 0]
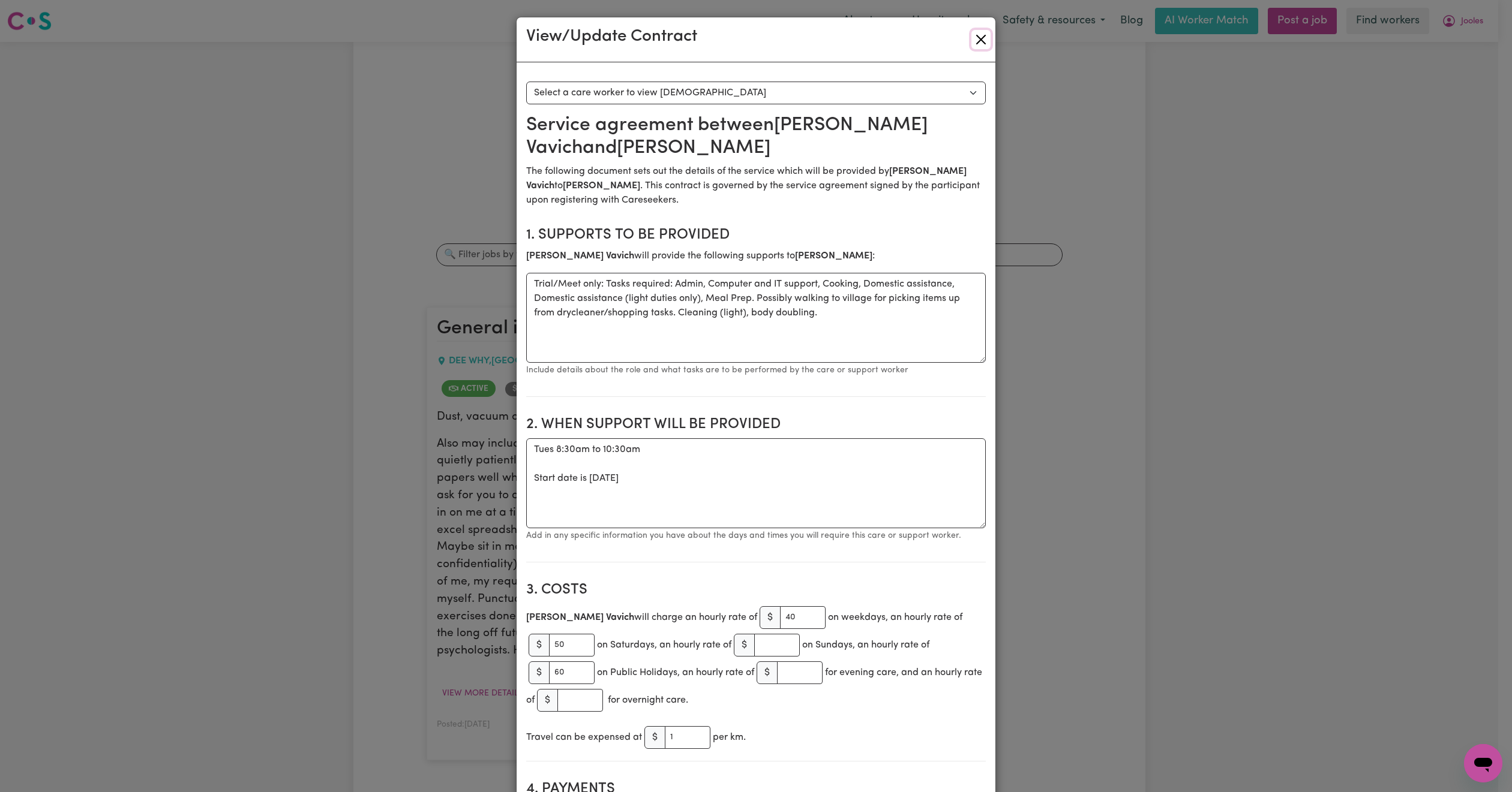
click at [972, 42] on button "Close" at bounding box center [981, 40] width 20 height 20
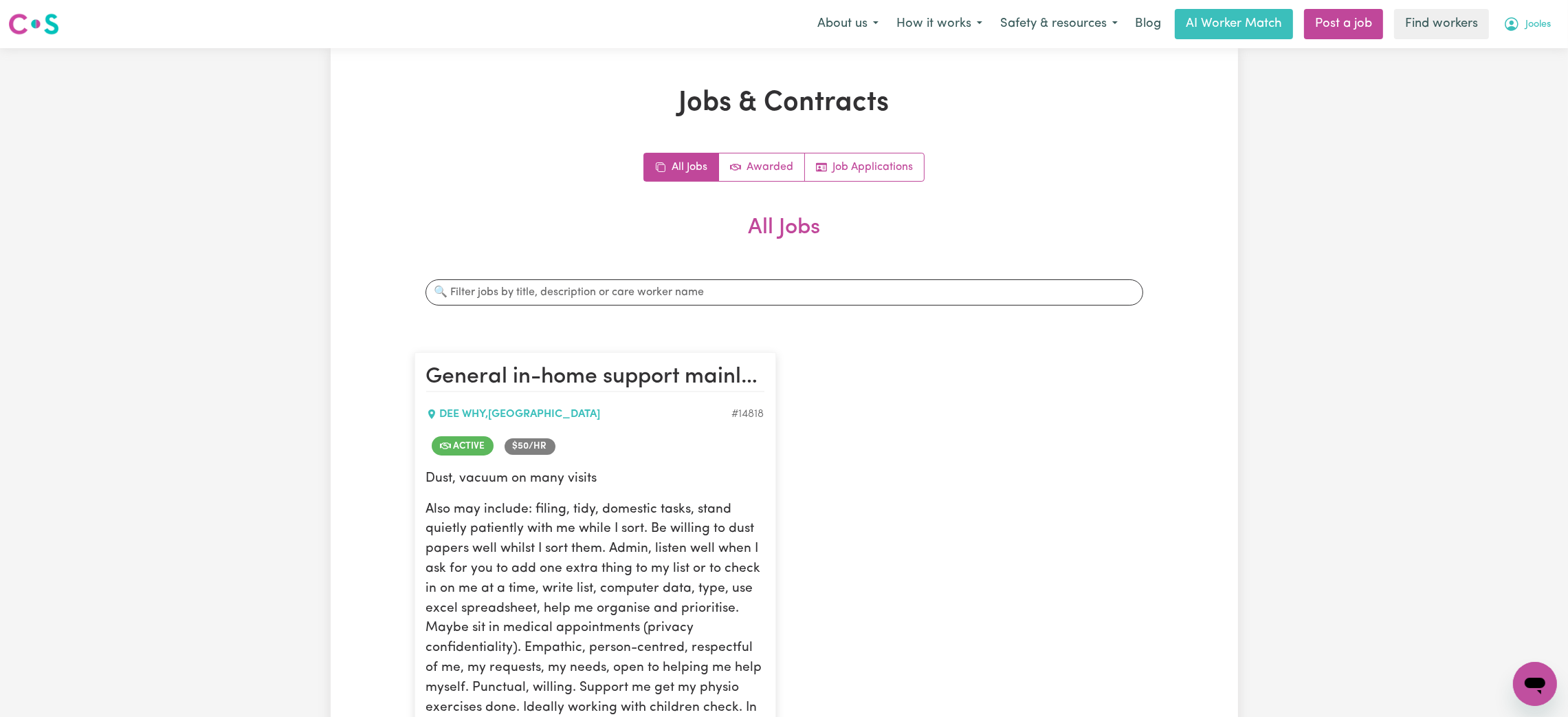
click at [1530, 26] on span "Jooles" at bounding box center [1537, 25] width 25 height 15
click at [1518, 49] on link "My Dashboard" at bounding box center [1504, 54] width 109 height 26
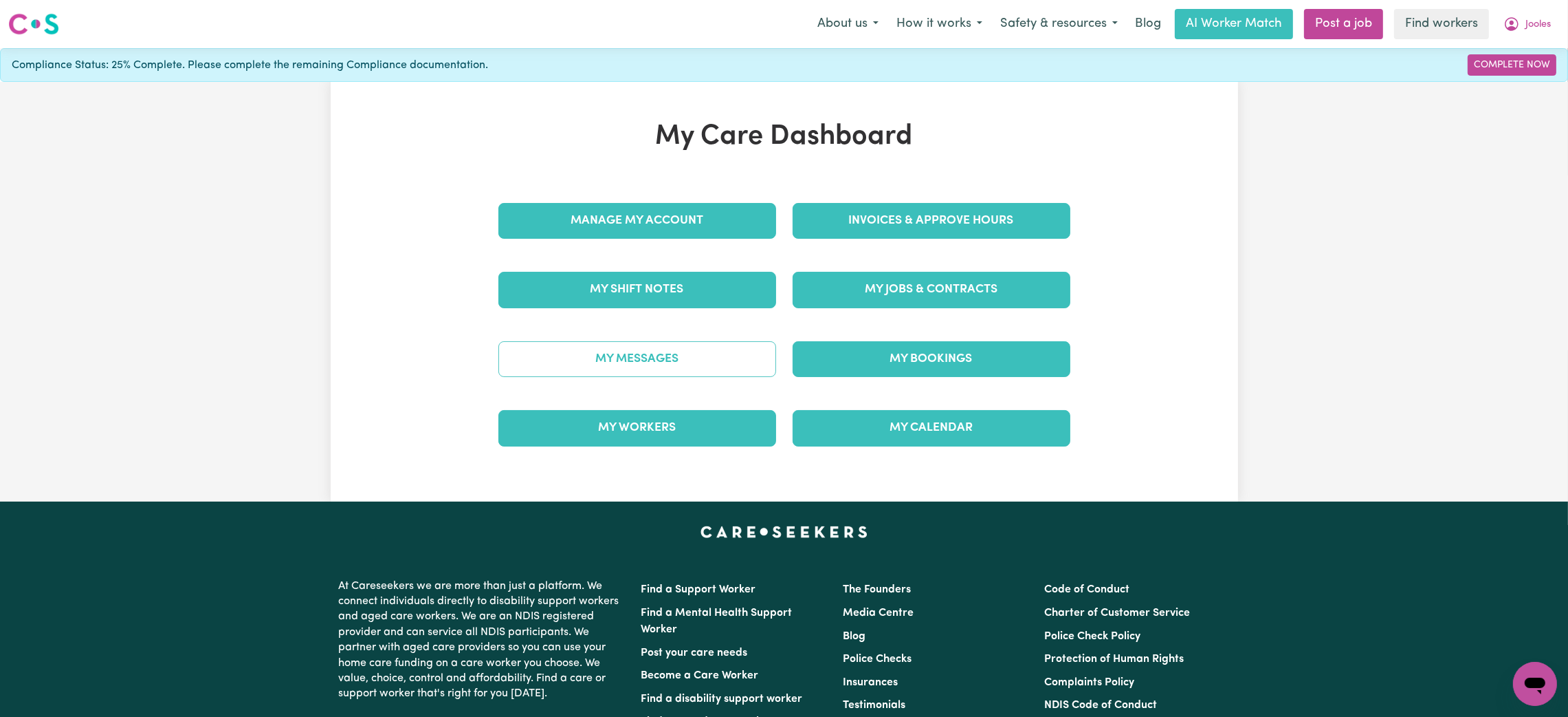
click at [634, 370] on link "My Messages" at bounding box center [637, 359] width 278 height 36
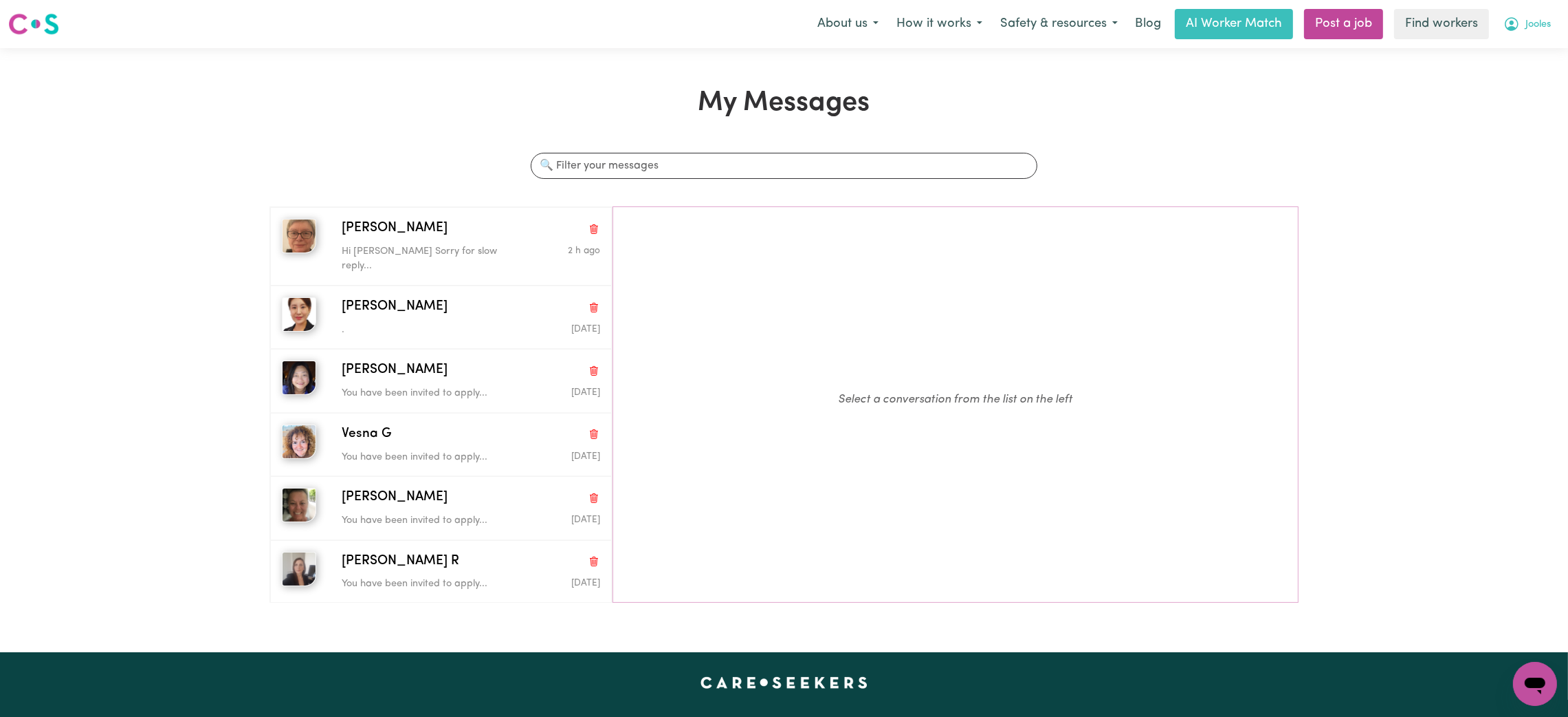
click at [1530, 31] on span "Jooles" at bounding box center [1537, 25] width 25 height 15
click at [1492, 54] on link "My Dashboard" at bounding box center [1504, 54] width 109 height 26
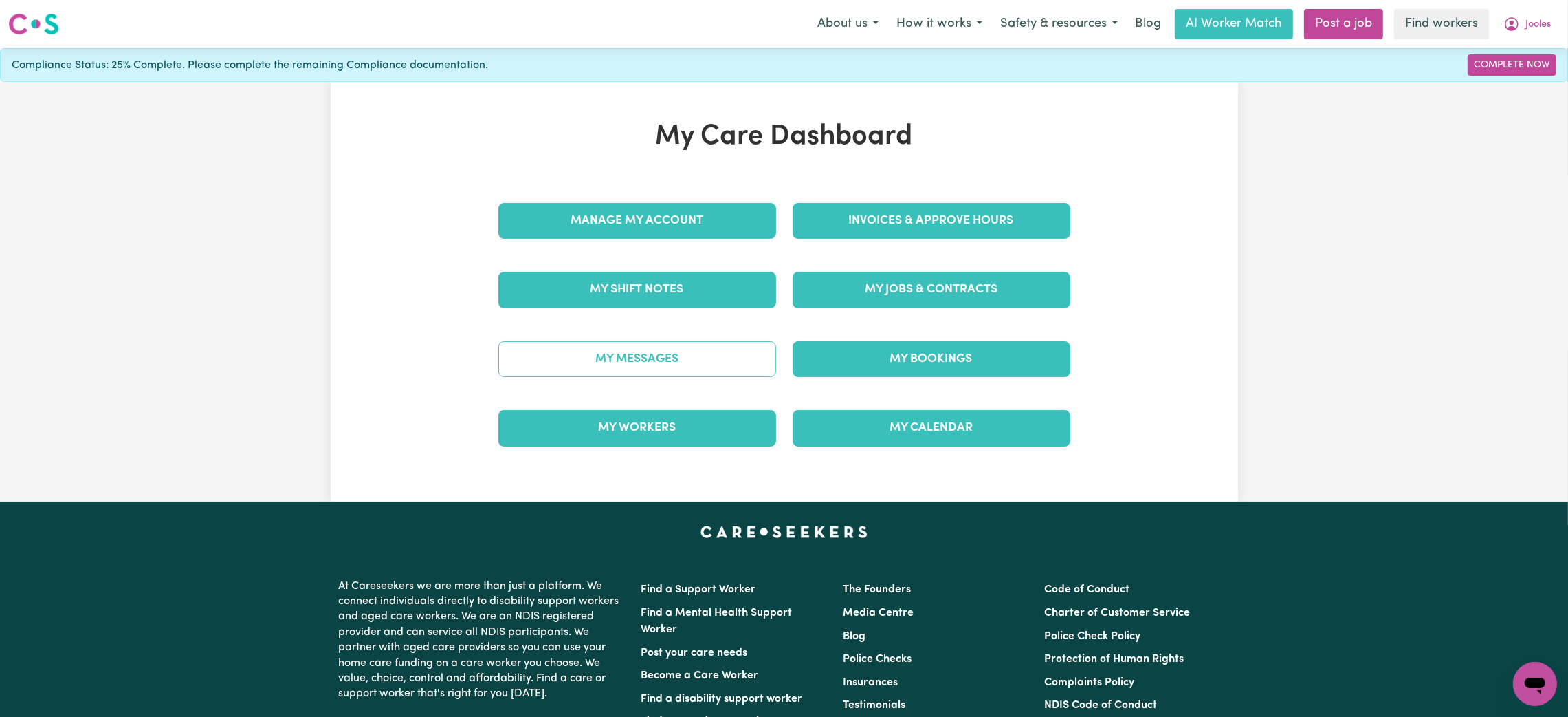
click at [634, 365] on link "My Messages" at bounding box center [637, 359] width 278 height 36
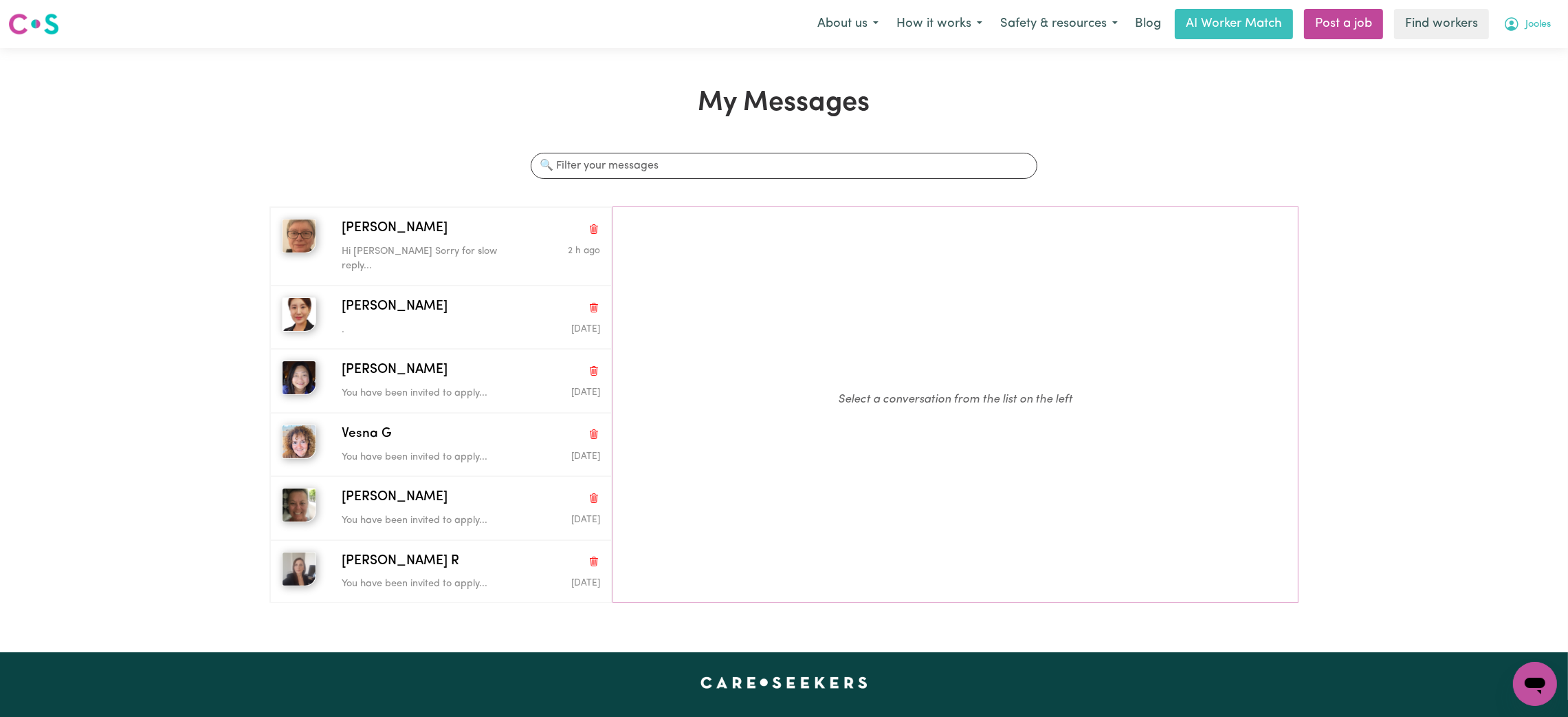
click at [1533, 12] on button "Jooles" at bounding box center [1526, 23] width 66 height 29
click at [1515, 45] on link "My Dashboard" at bounding box center [1504, 54] width 109 height 26
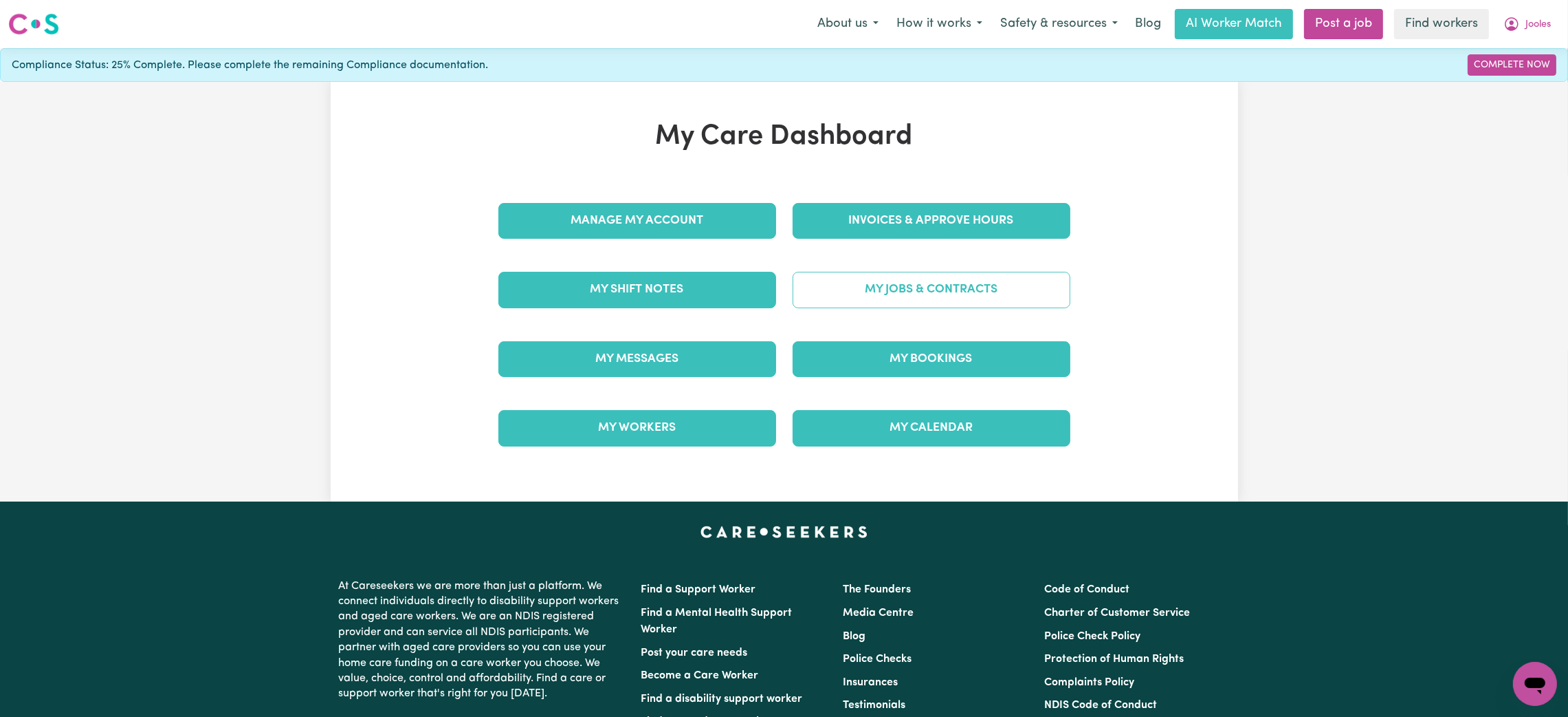
click at [937, 283] on link "My Jobs & Contracts" at bounding box center [931, 289] width 278 height 36
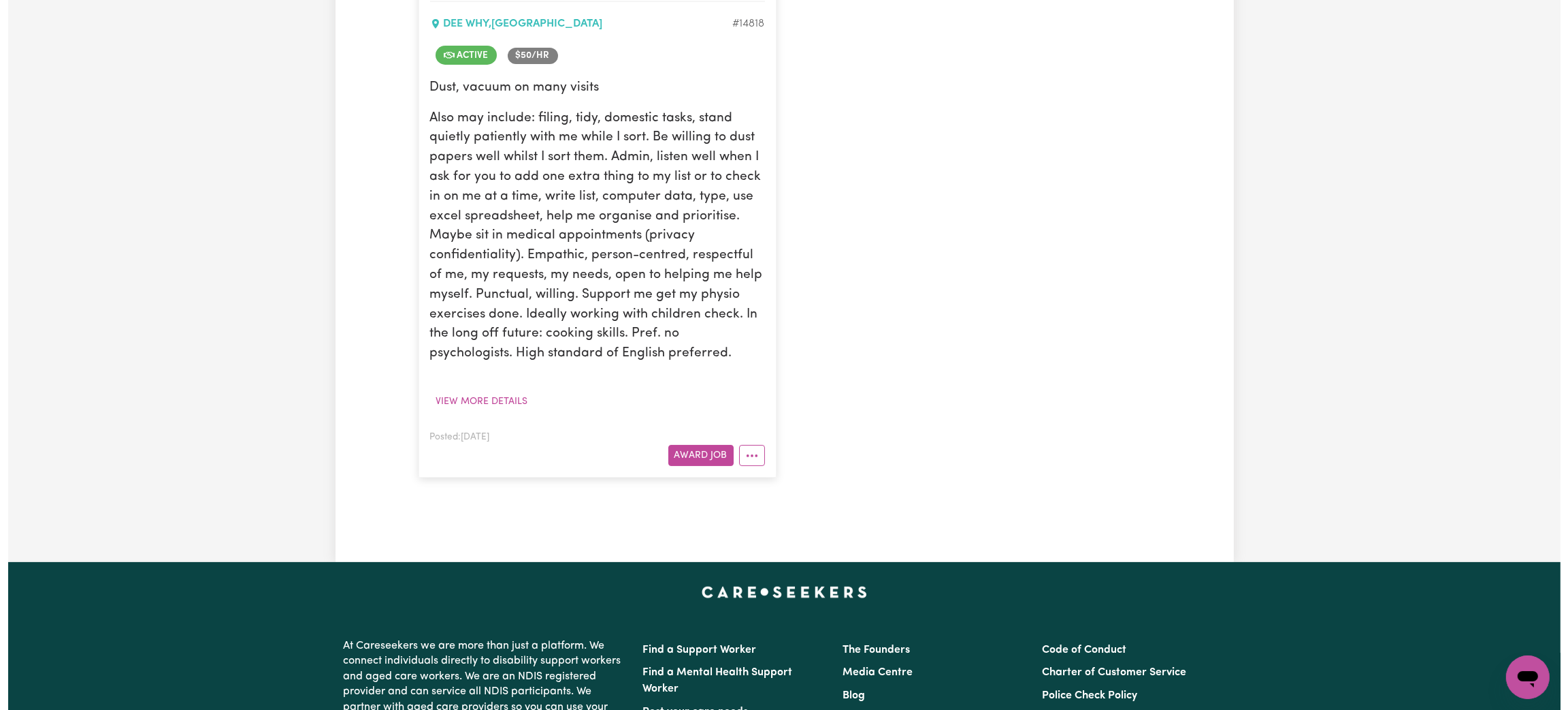
scroll to position [388, 0]
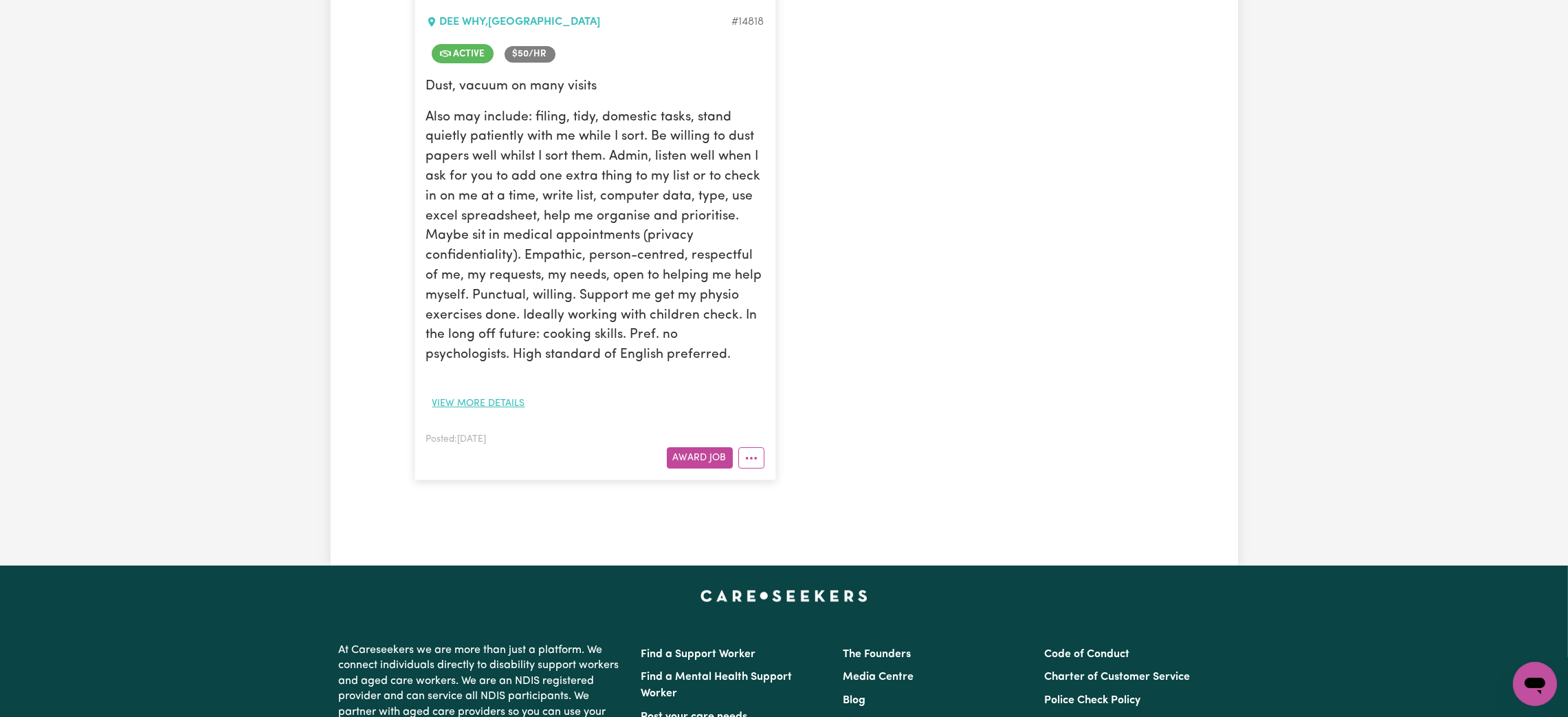
click at [477, 401] on button "View more details" at bounding box center [478, 404] width 105 height 22
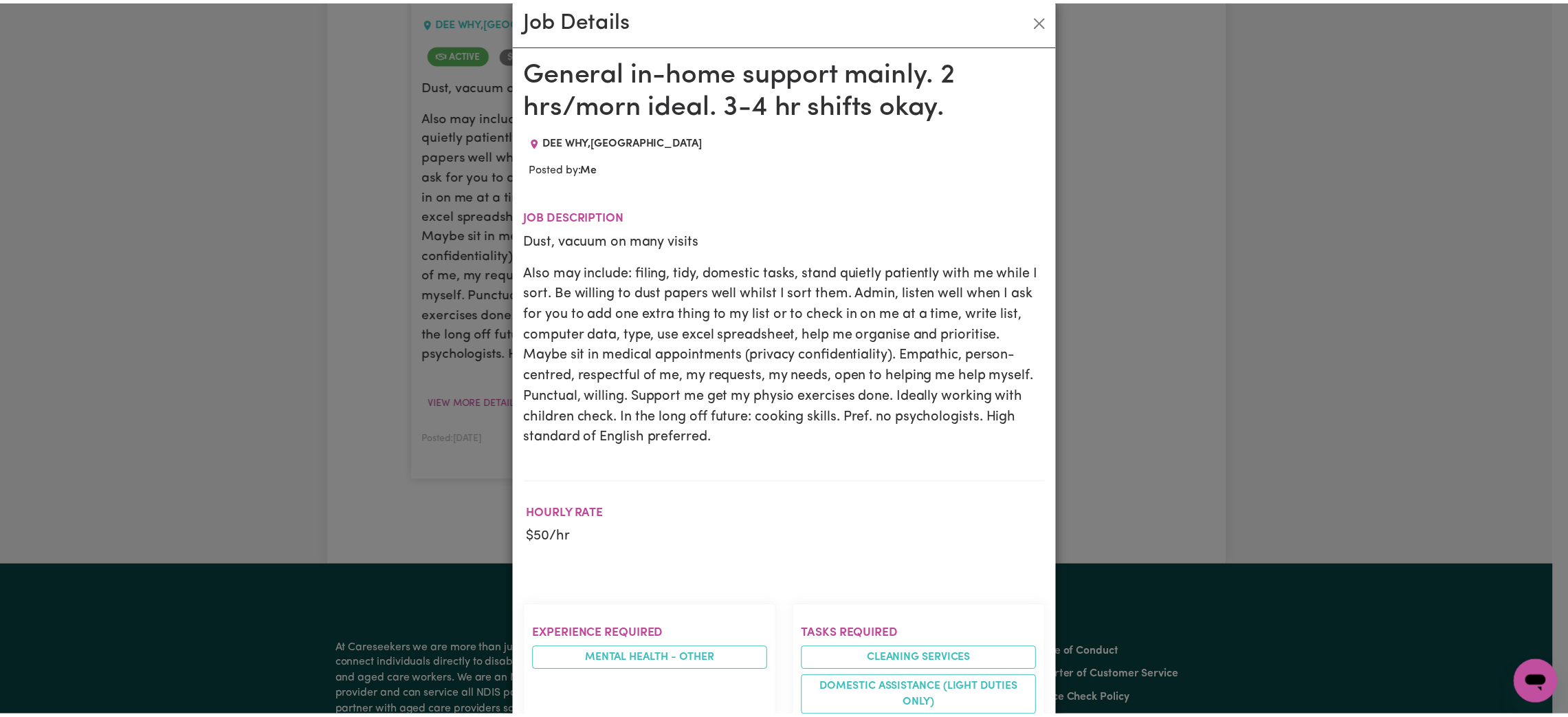
scroll to position [0, 0]
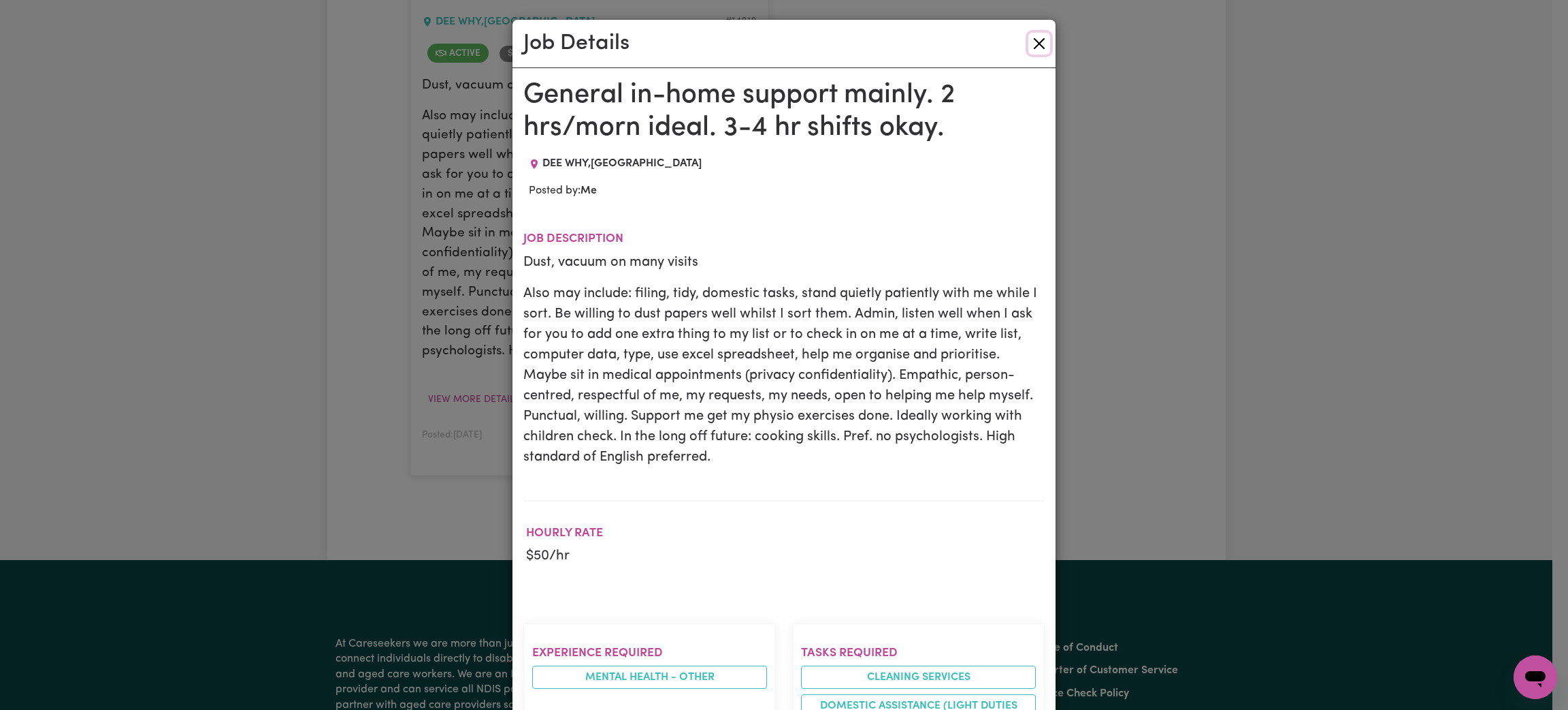
click at [1030, 39] on button "Close" at bounding box center [1039, 44] width 22 height 22
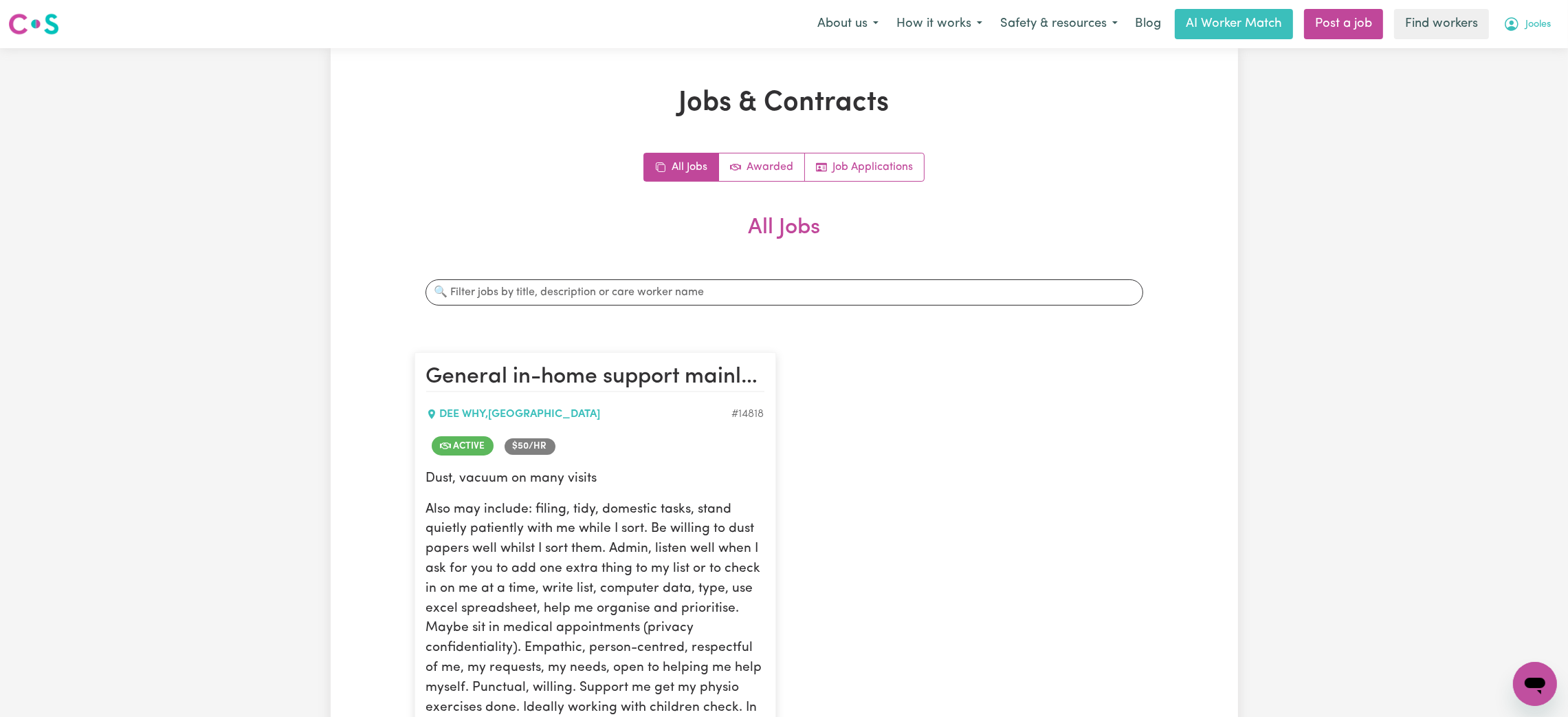
click at [1536, 29] on span "Jooles" at bounding box center [1537, 25] width 25 height 15
click at [1516, 58] on link "My Dashboard" at bounding box center [1504, 54] width 109 height 26
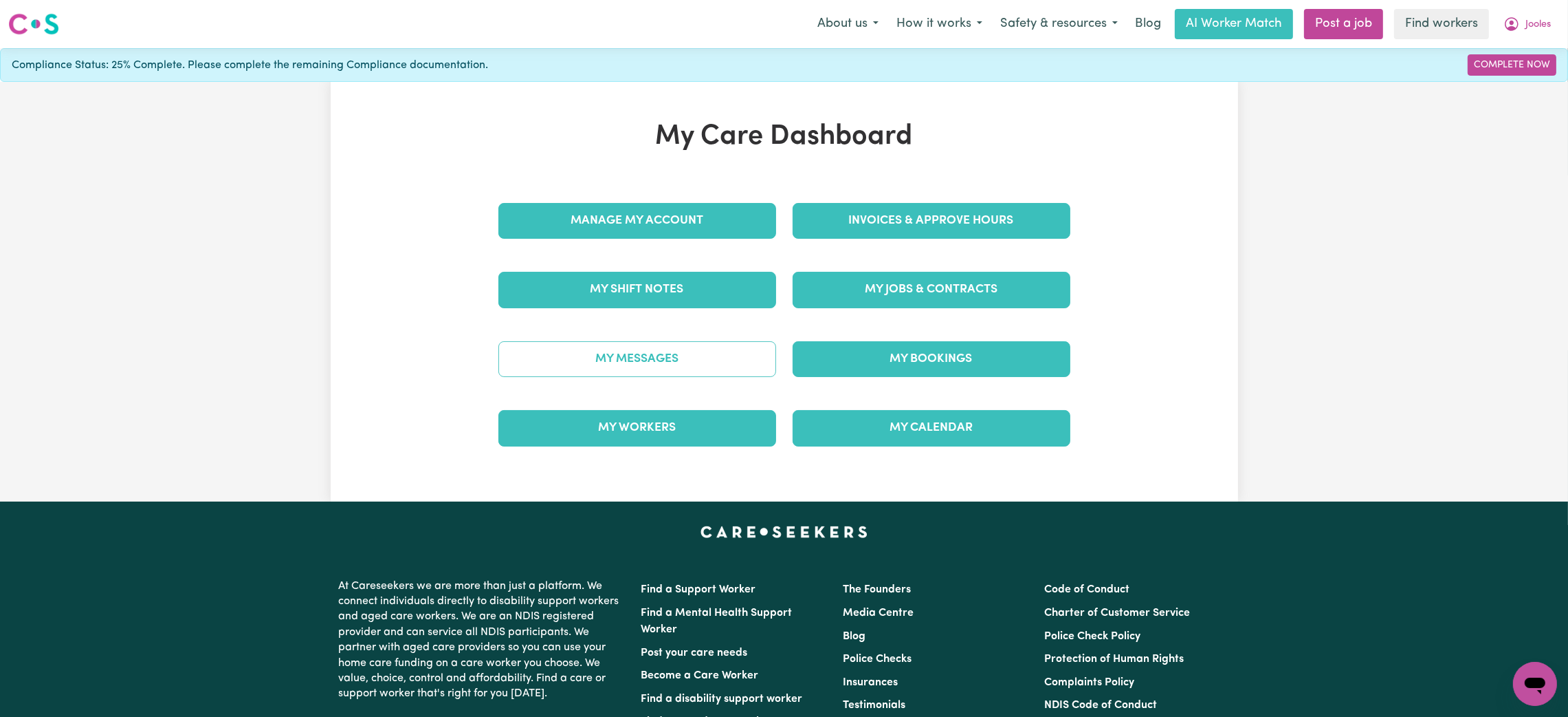
click at [669, 354] on link "My Messages" at bounding box center [637, 359] width 278 height 36
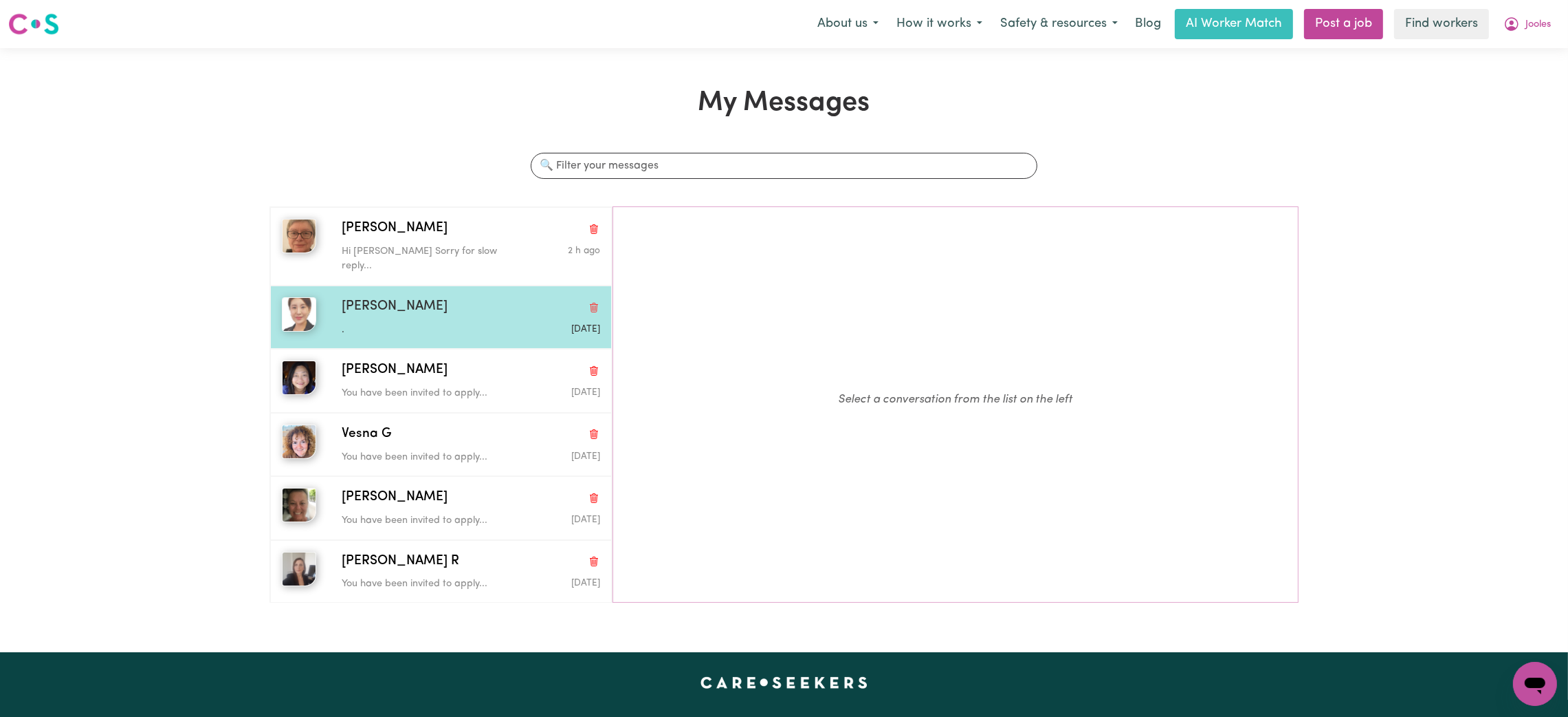
click at [382, 327] on div "[PERSON_NAME] [DATE]" at bounding box center [440, 317] width 342 height 63
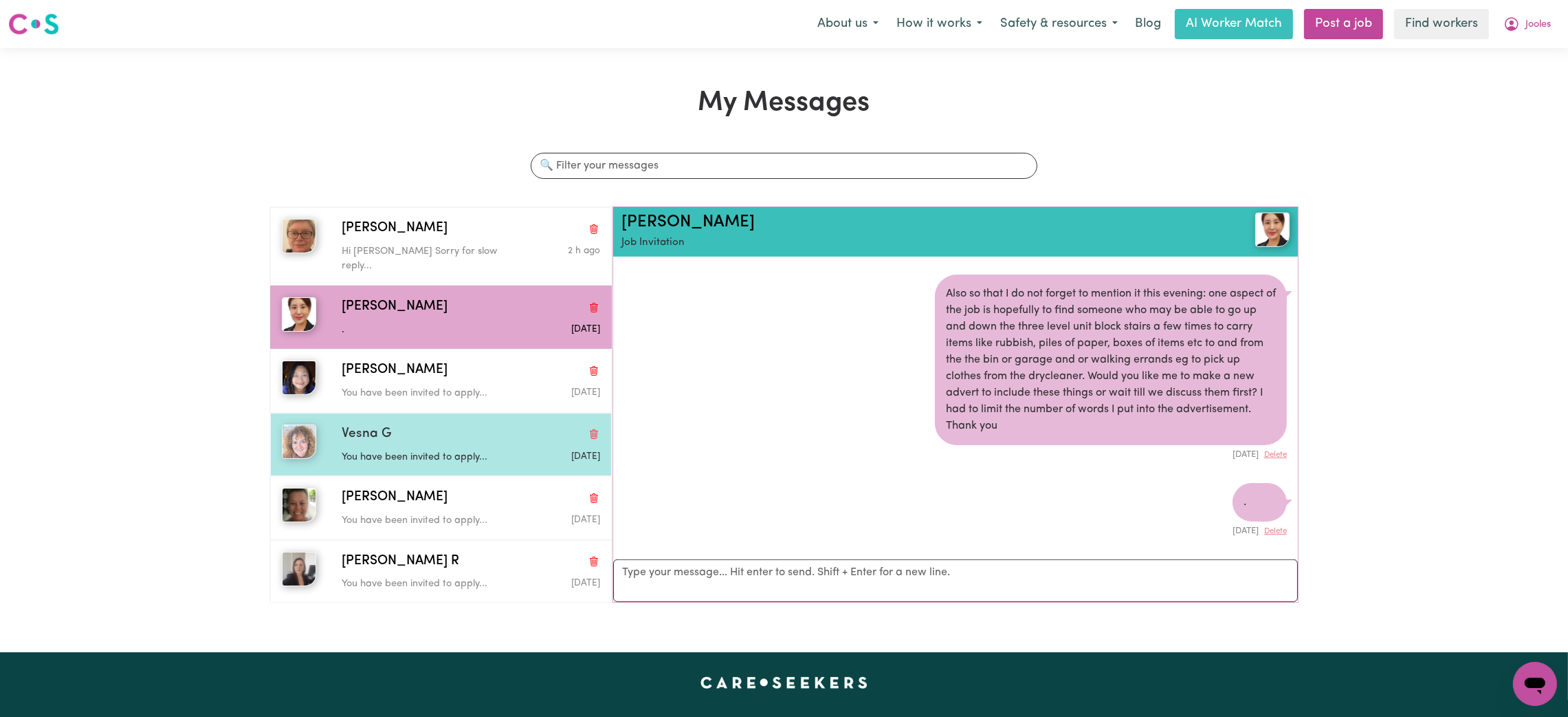
click at [351, 454] on div "Vesna G You have been invited to apply... [DATE]" at bounding box center [440, 445] width 342 height 63
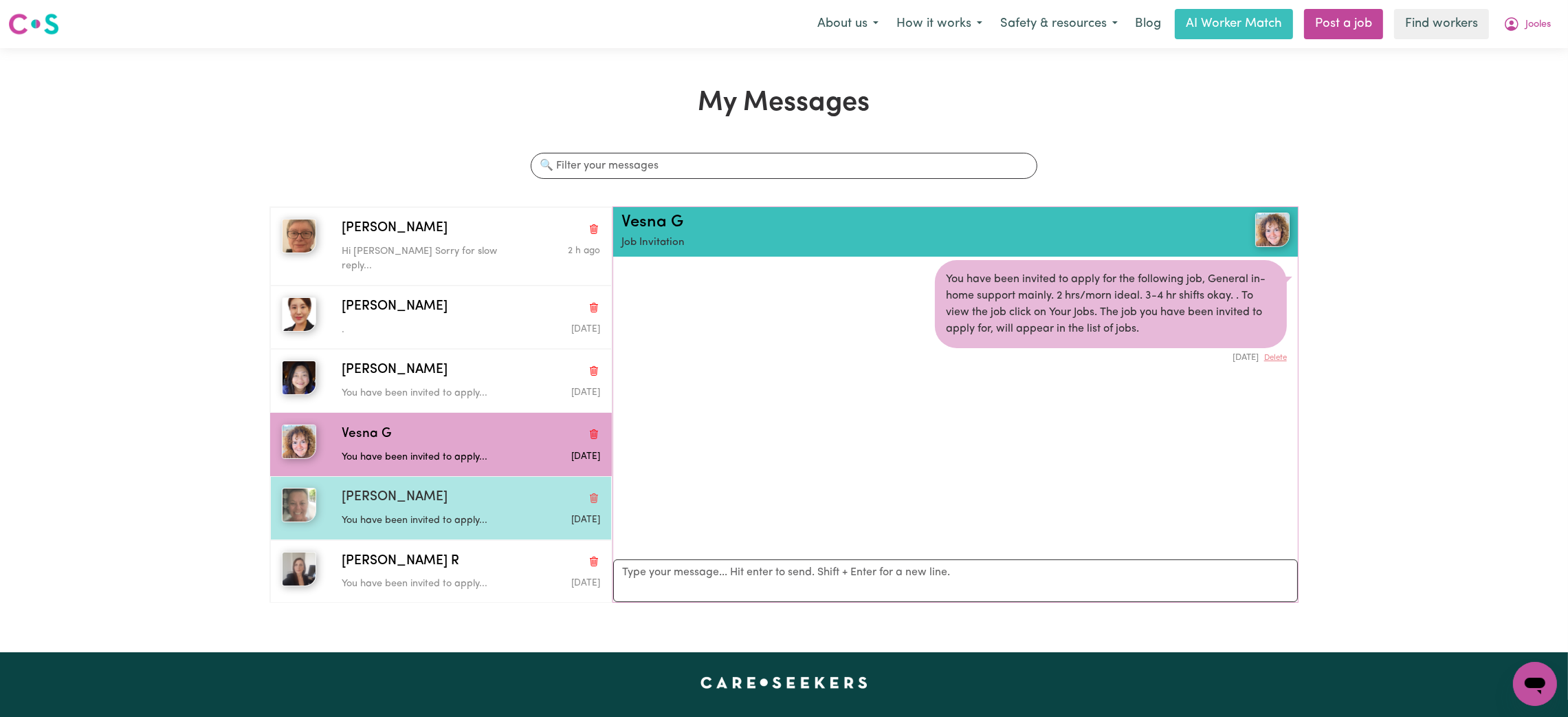
click at [376, 513] on p "You have been invited to apply..." at bounding box center [428, 521] width 173 height 15
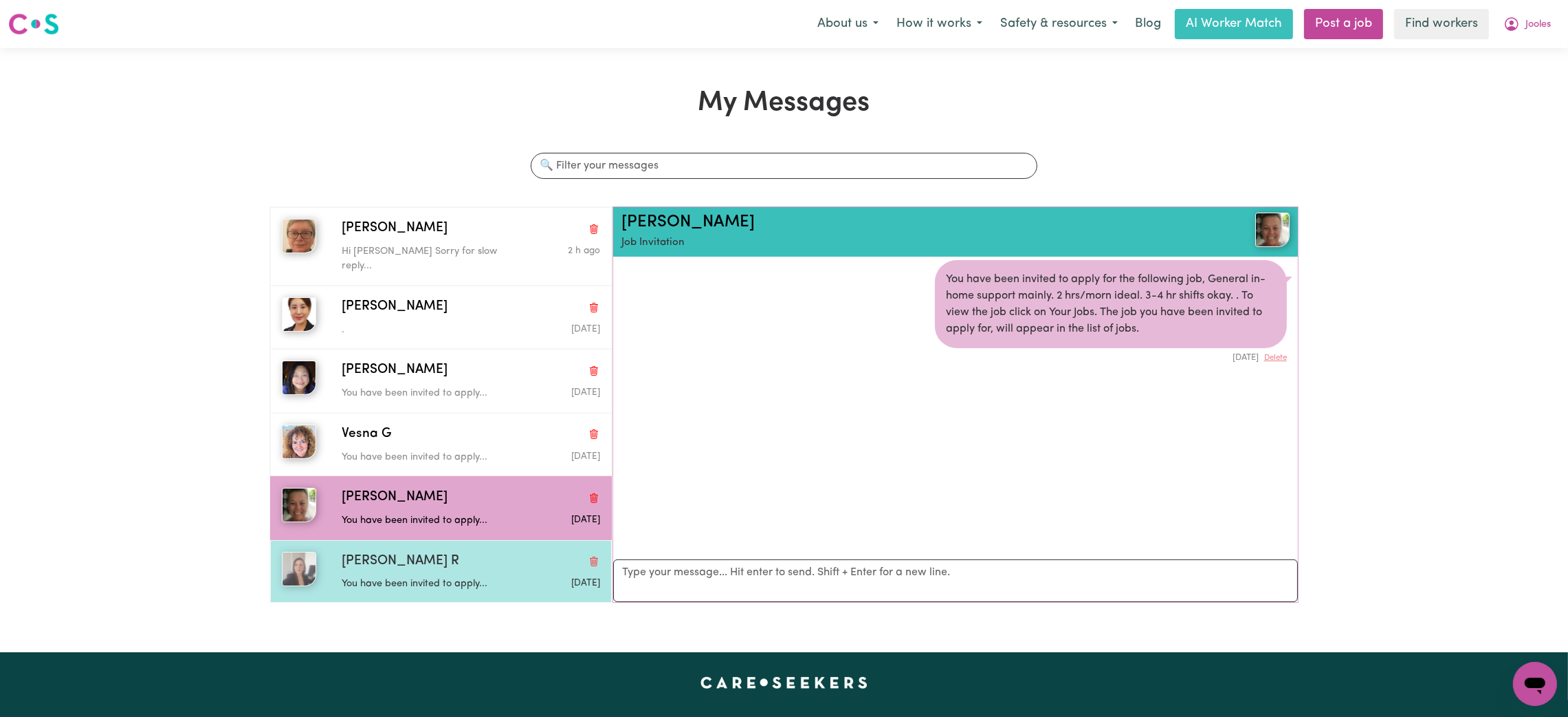
click at [399, 553] on div "[PERSON_NAME] R" at bounding box center [470, 562] width 258 height 20
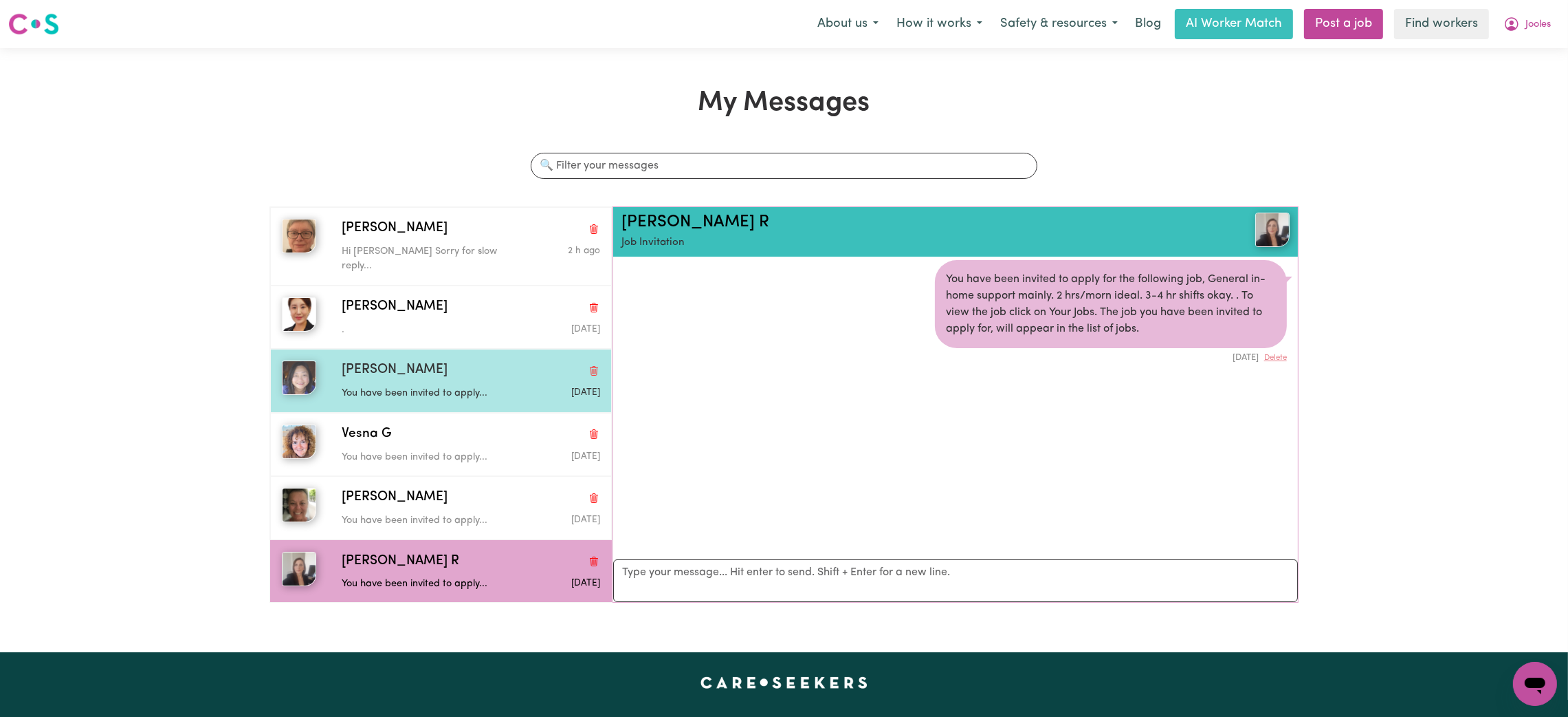
click at [412, 380] on div "You have been invited to apply..." at bounding box center [428, 391] width 173 height 21
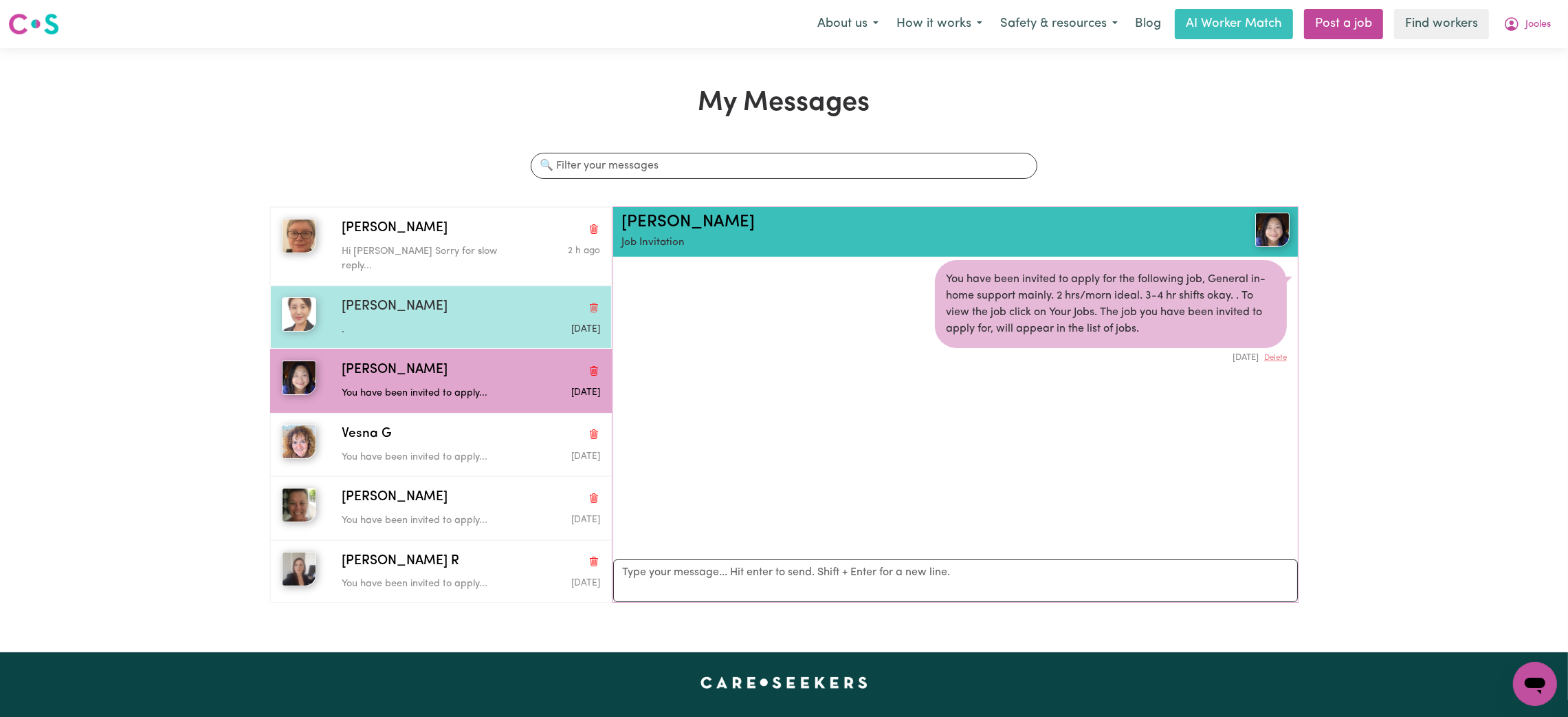
click at [413, 323] on p "." at bounding box center [428, 330] width 173 height 15
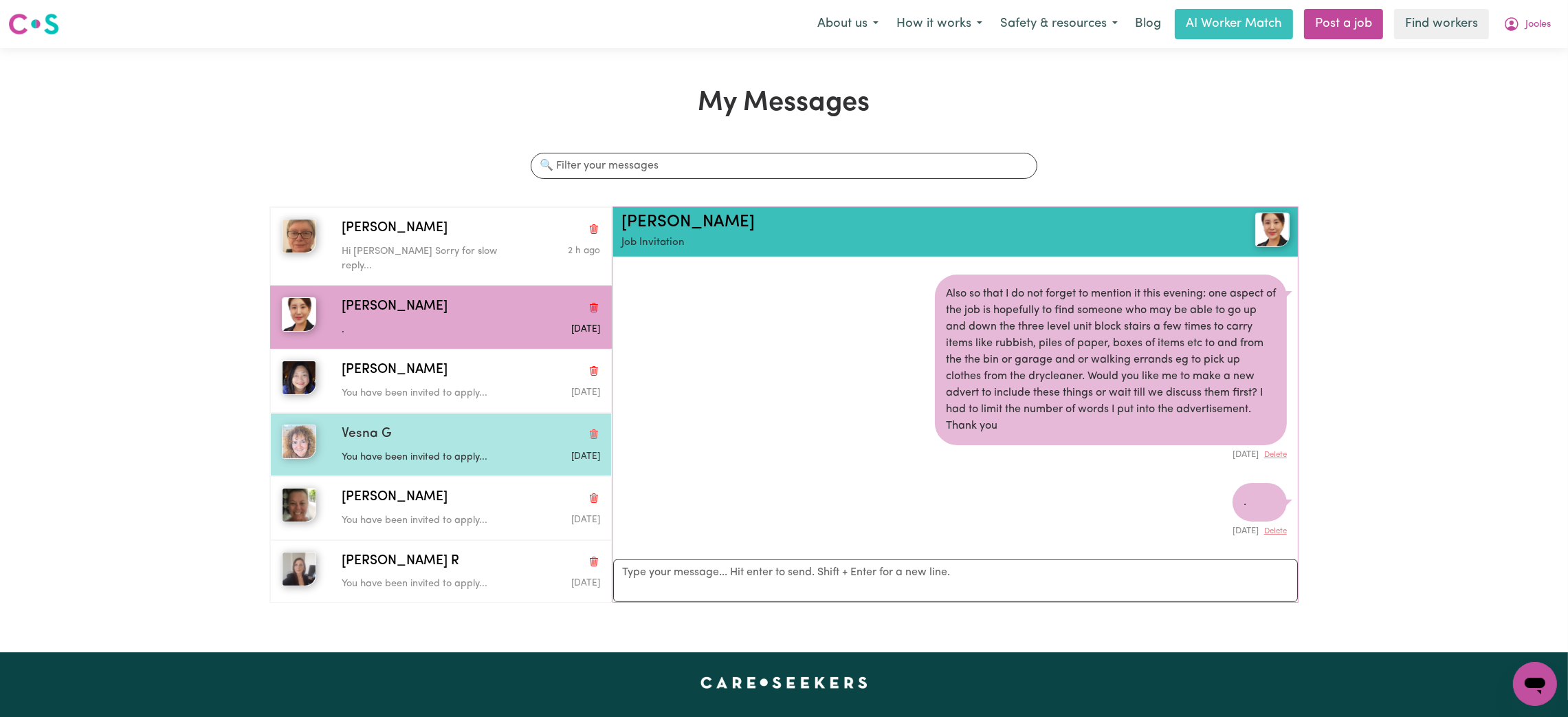
click at [424, 413] on div "Vesna G You have been invited to apply... [DATE]" at bounding box center [440, 445] width 342 height 63
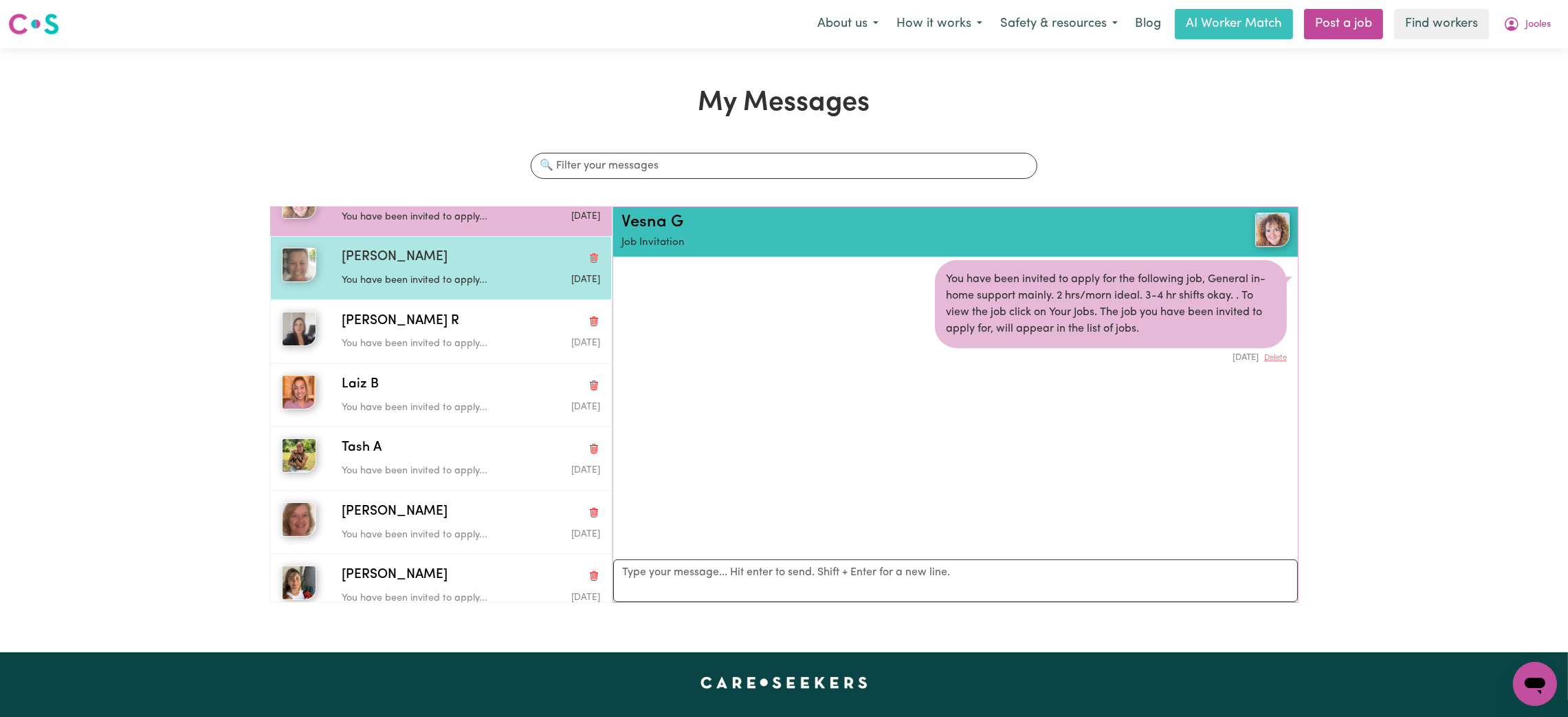
scroll to position [265, 0]
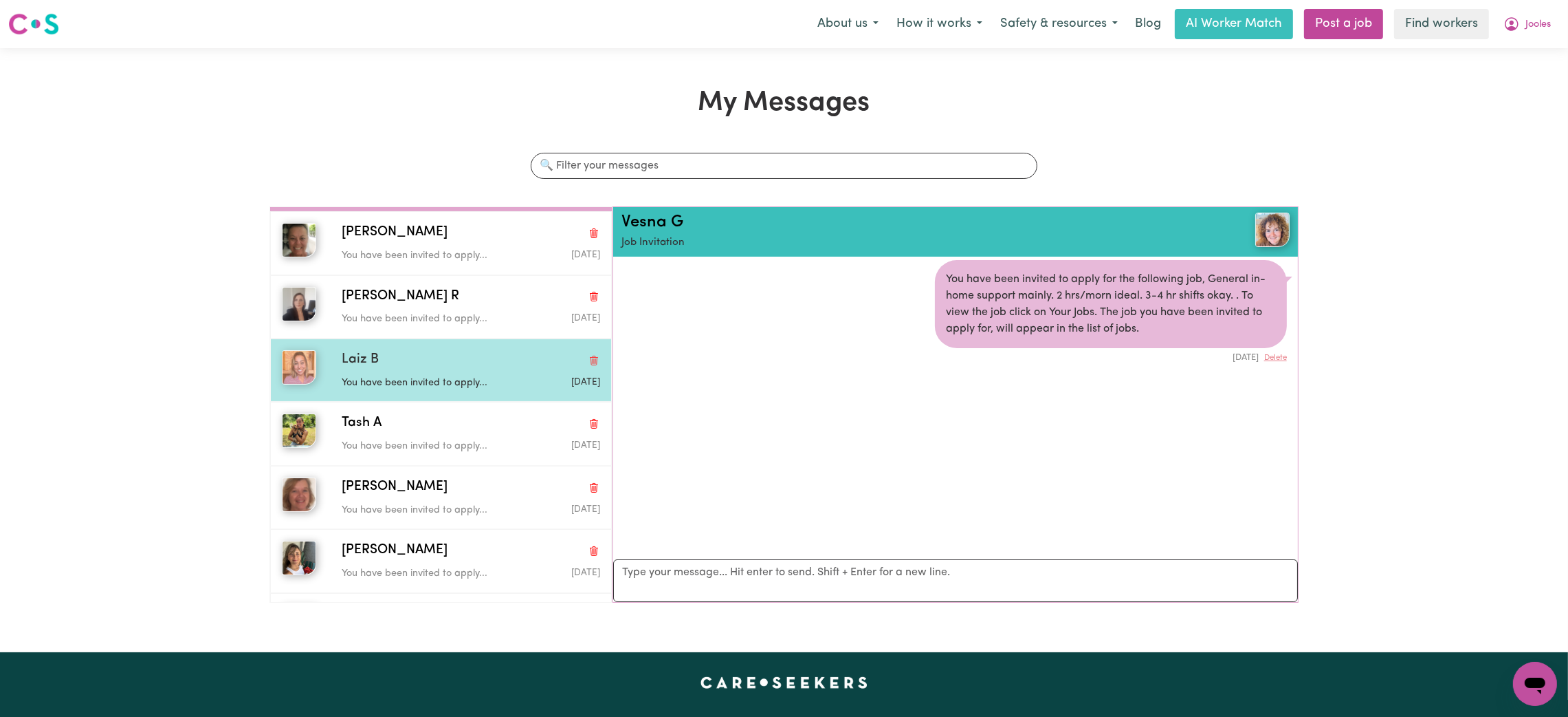
click at [483, 350] on div "Laiz B" at bounding box center [470, 360] width 258 height 20
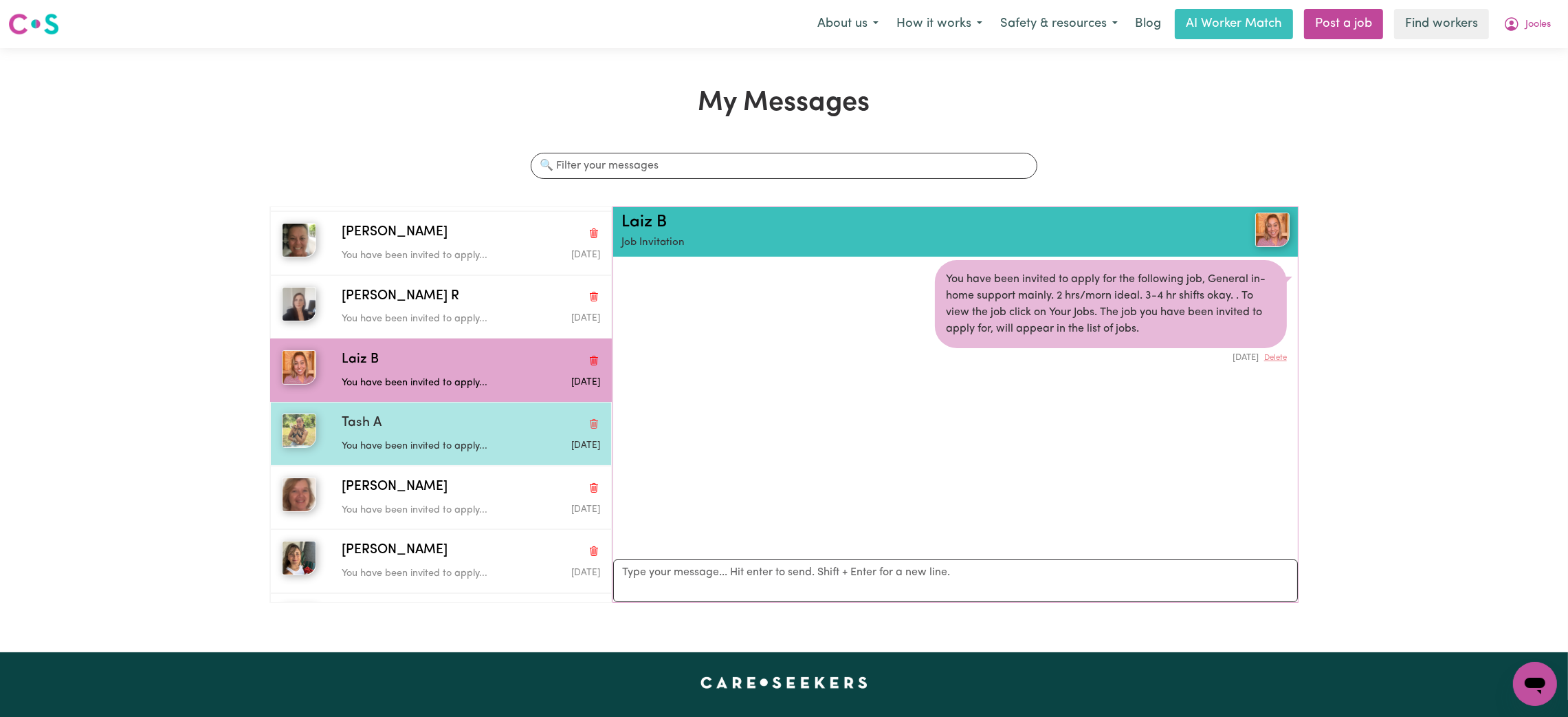
click at [470, 440] on p "You have been invited to apply..." at bounding box center [428, 447] width 173 height 15
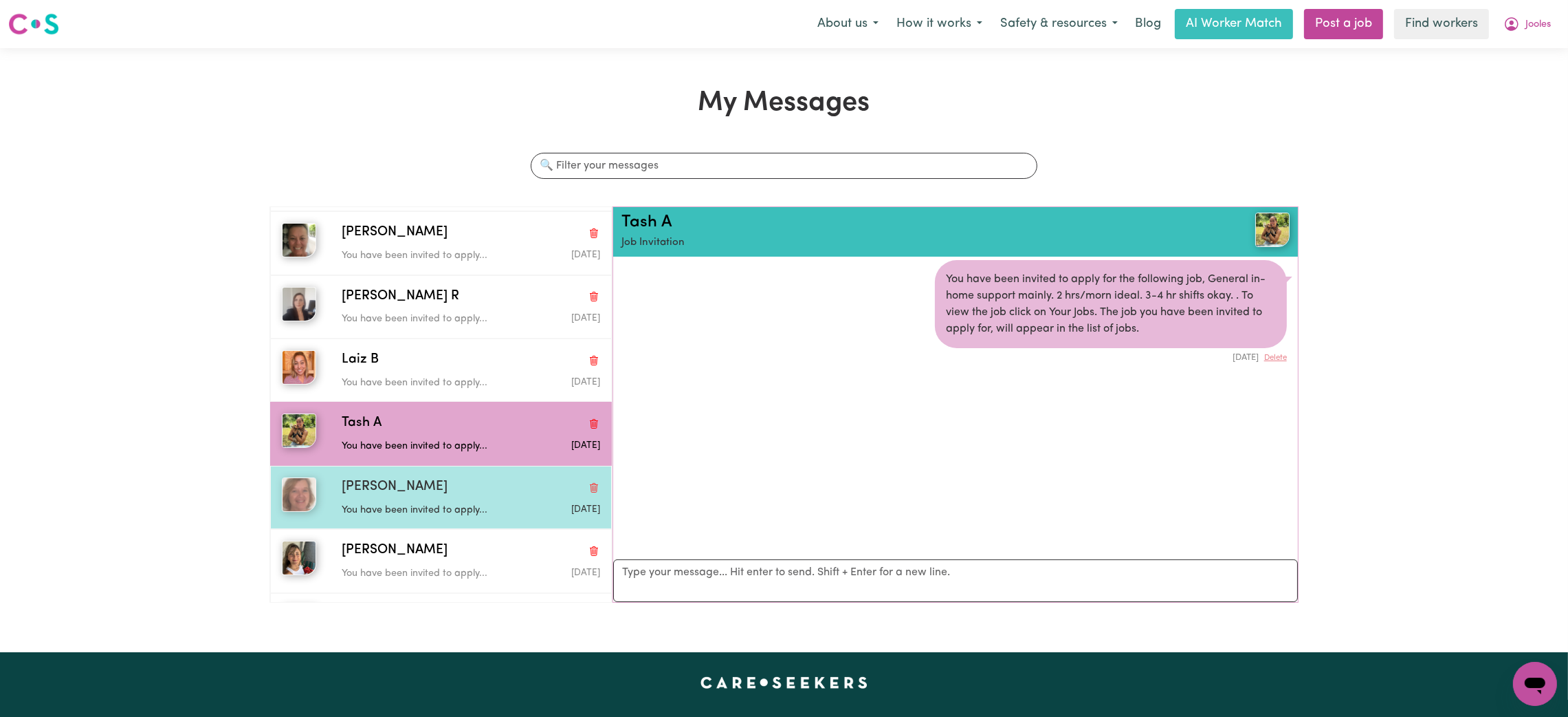
click at [476, 507] on div "[PERSON_NAME] You have been invited to apply... [DATE]" at bounding box center [440, 497] width 342 height 63
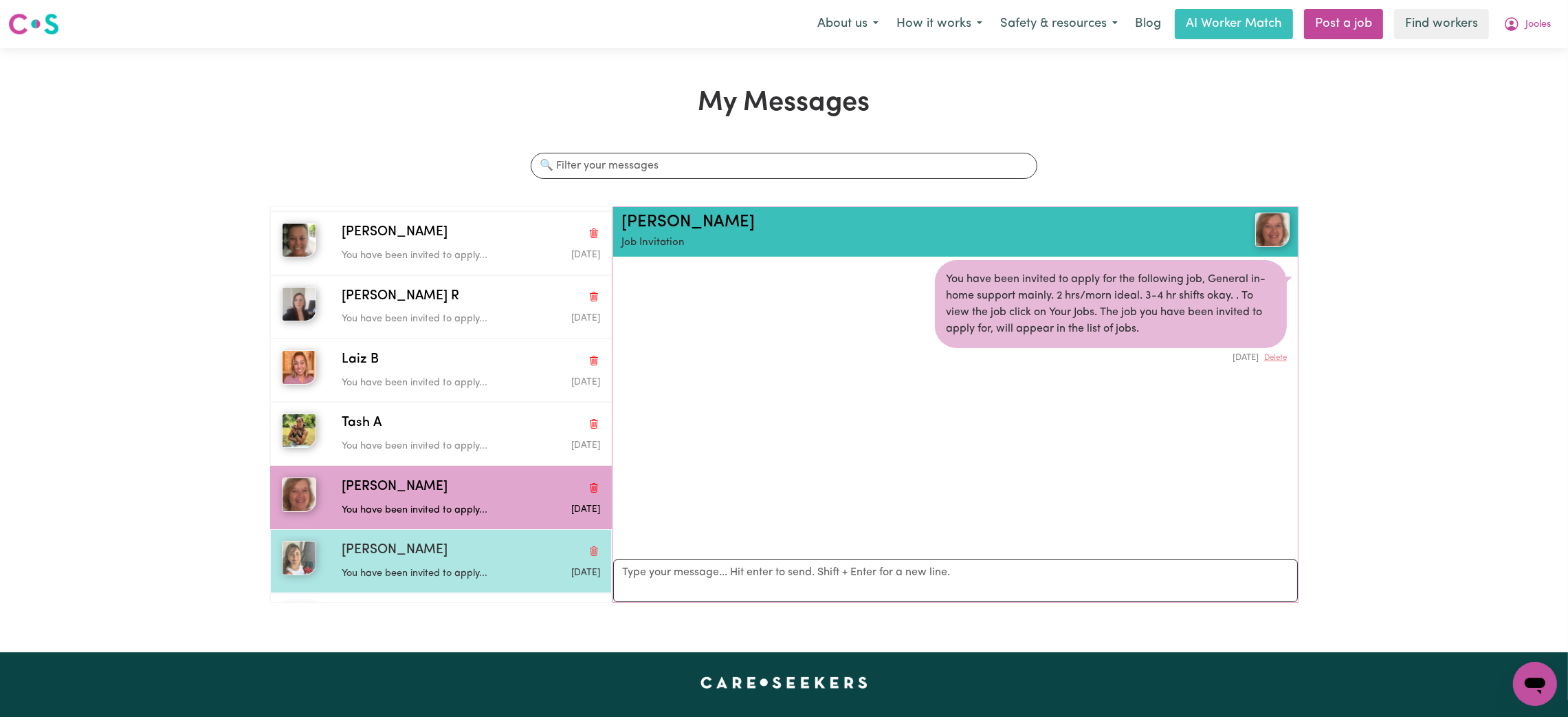
click at [451, 566] on p "You have been invited to apply..." at bounding box center [428, 573] width 173 height 15
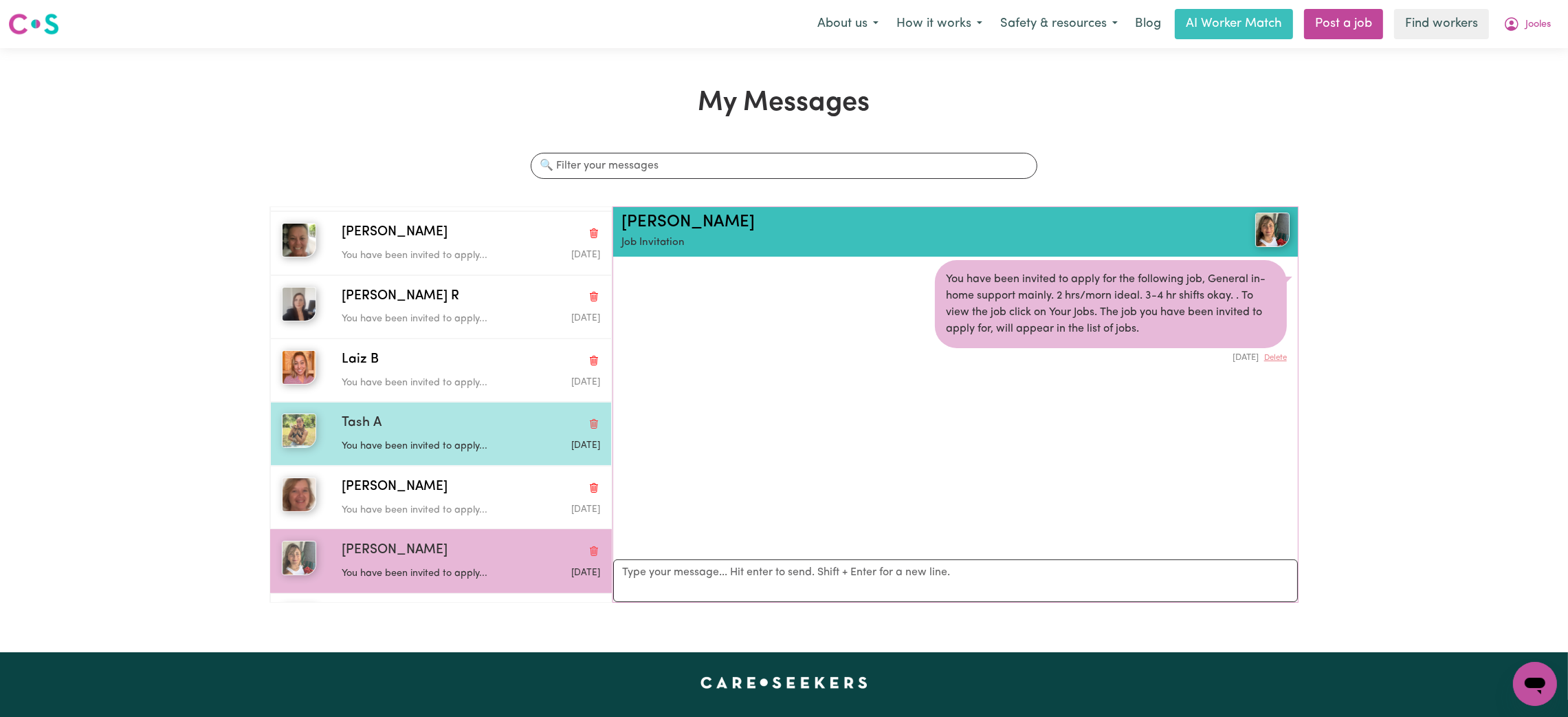
scroll to position [435, 0]
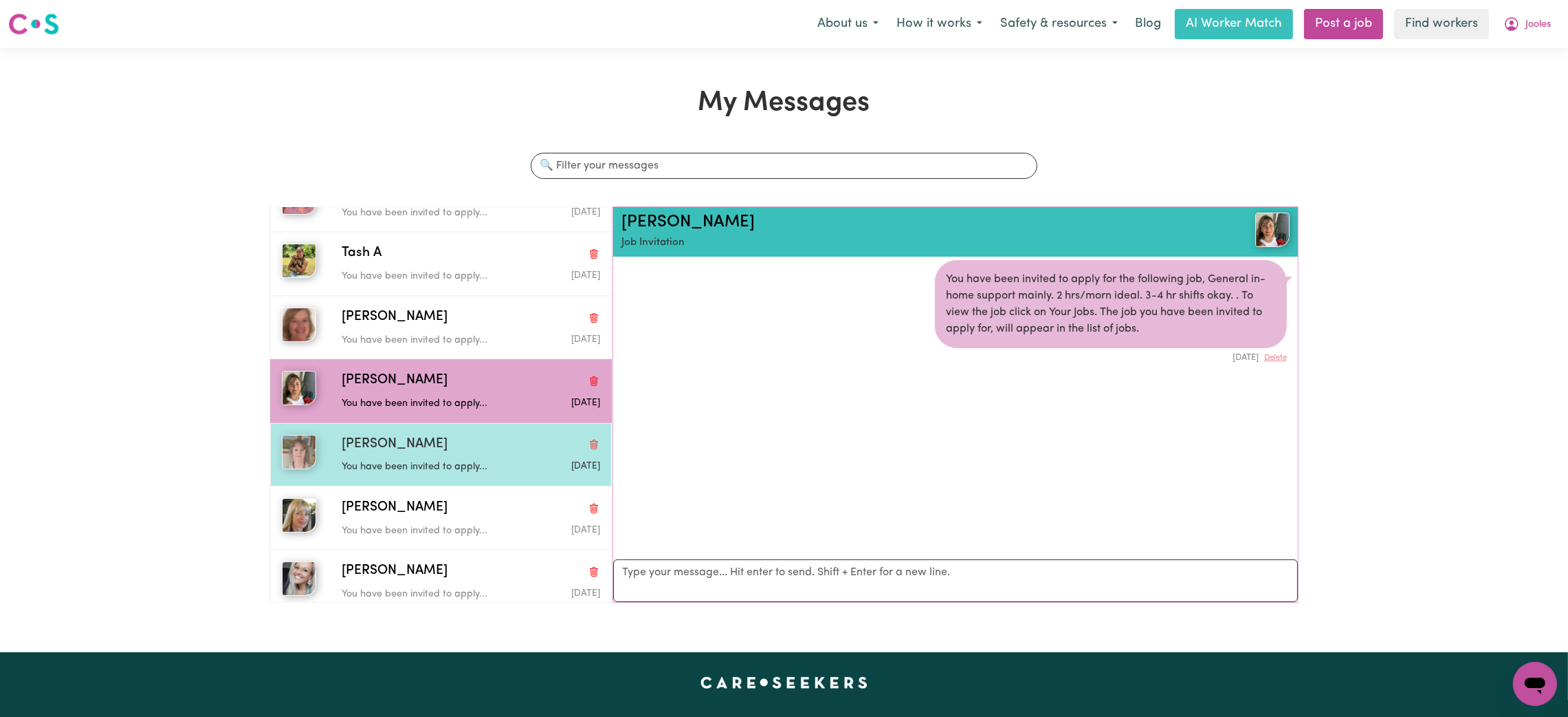
click at [417, 437] on div "[PERSON_NAME]" at bounding box center [470, 445] width 258 height 20
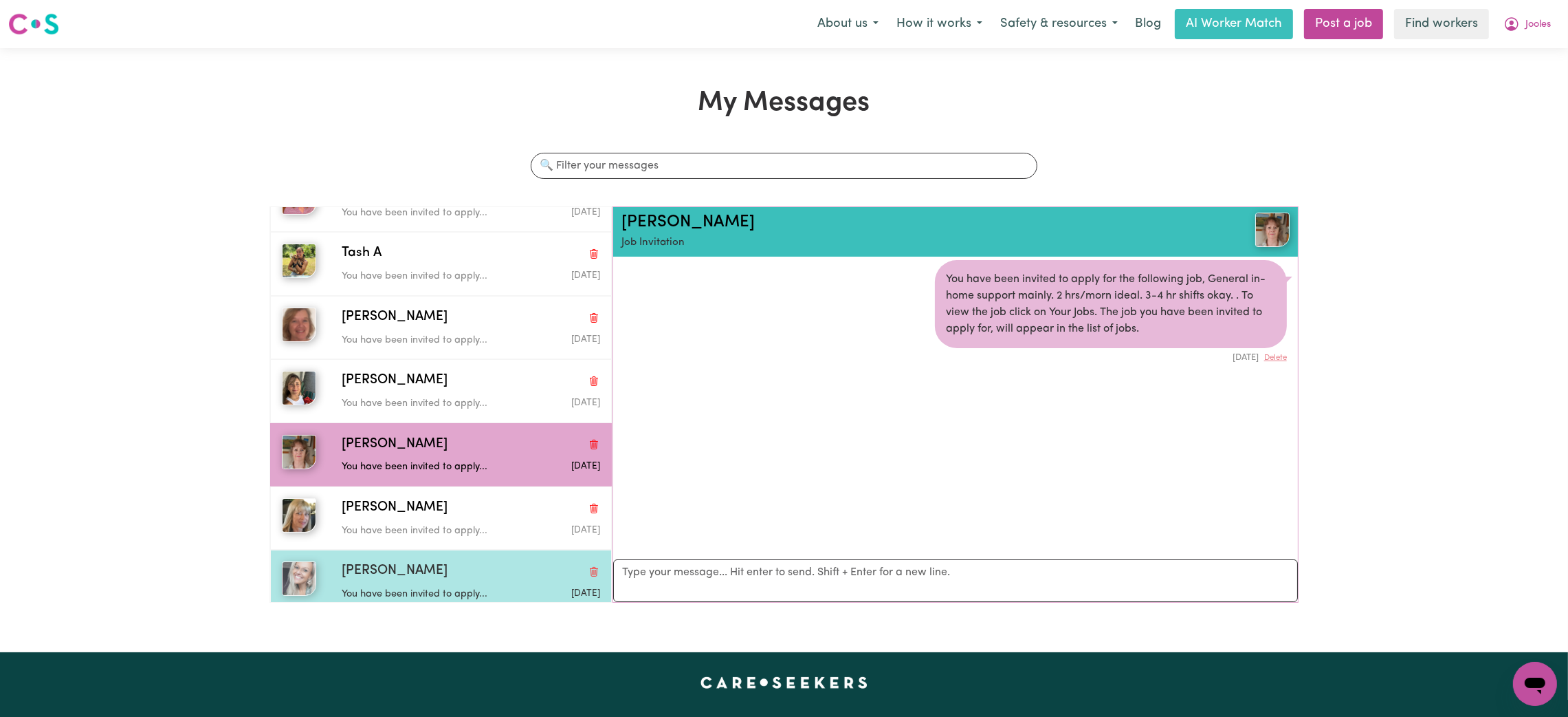
click at [402, 550] on div "[PERSON_NAME] You have been invited to apply... [DATE]" at bounding box center [440, 581] width 342 height 63
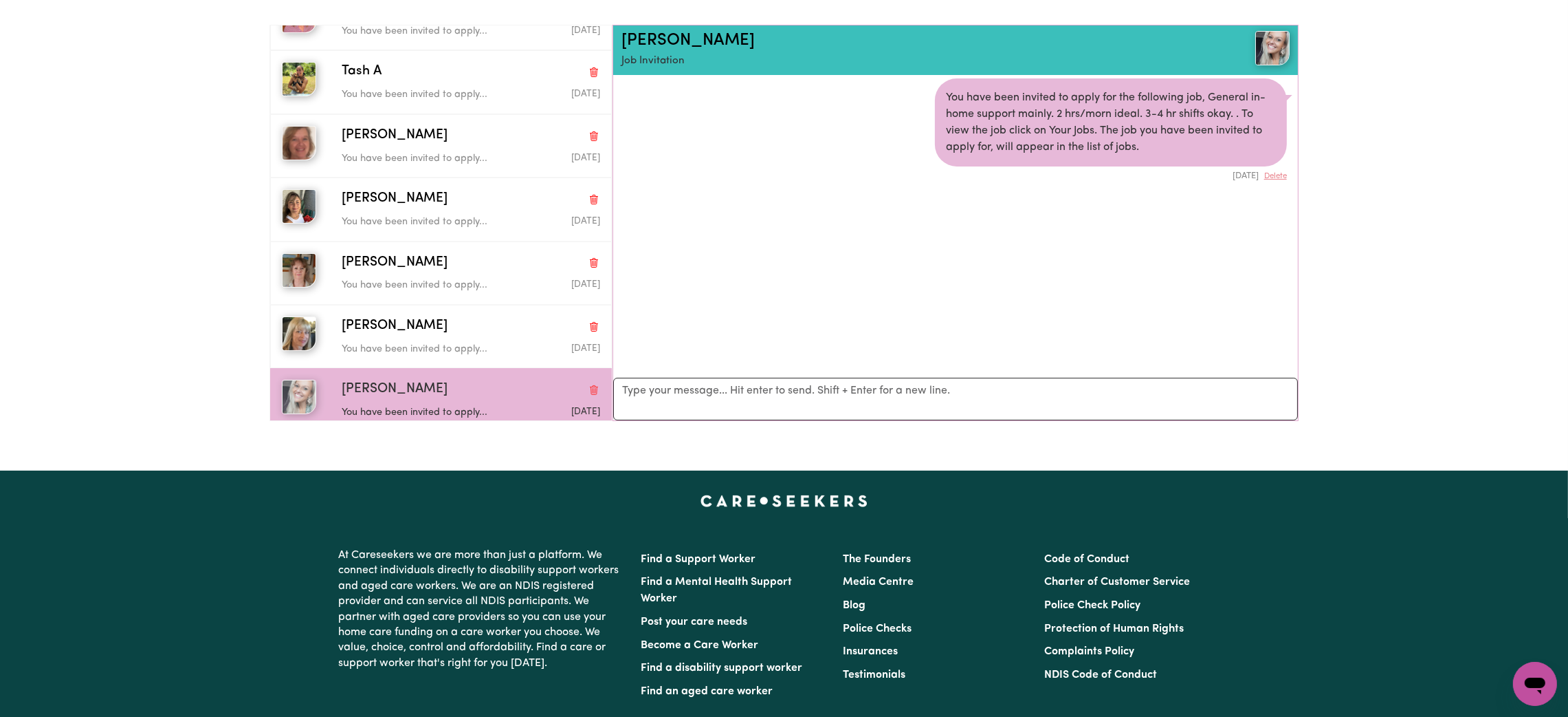
scroll to position [0, 0]
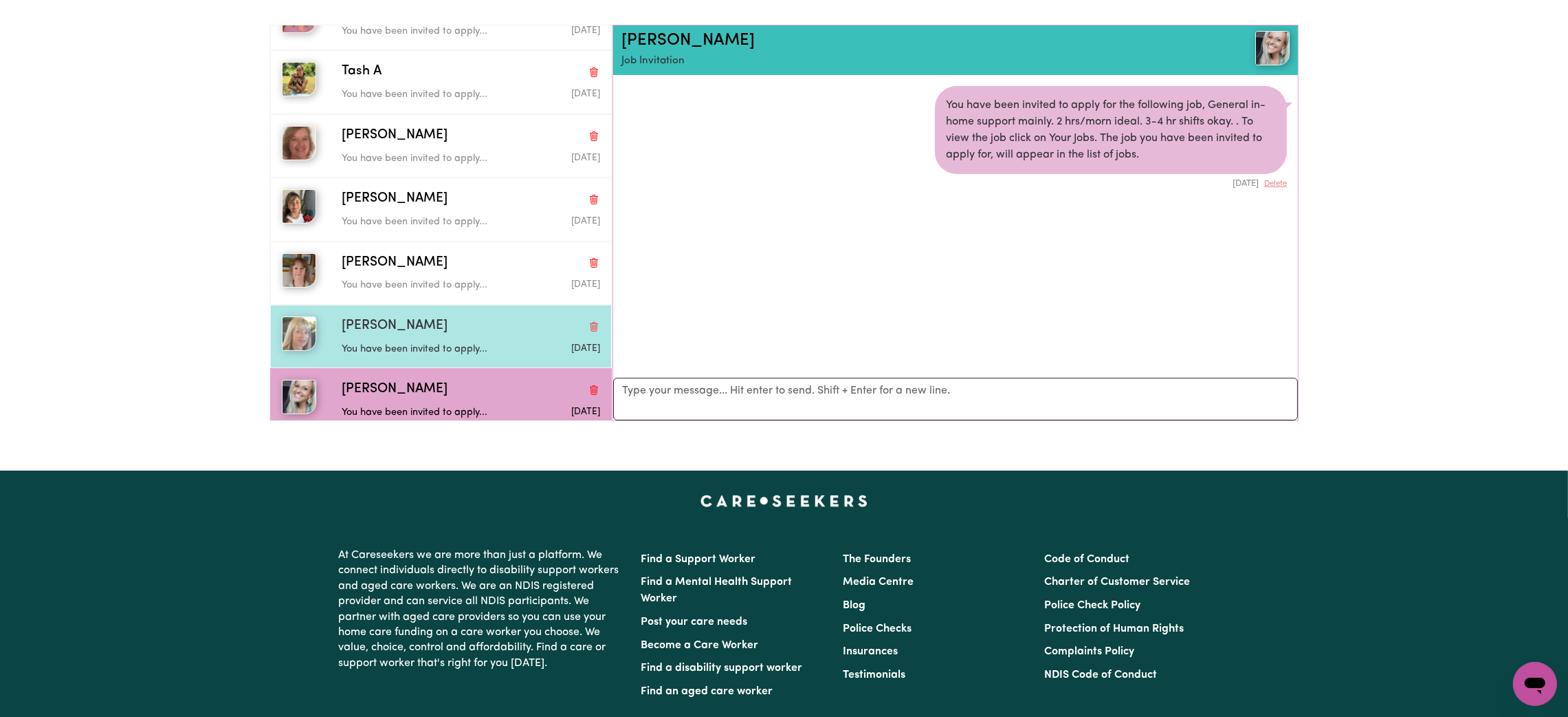
click at [426, 342] on p "You have been invited to apply..." at bounding box center [428, 350] width 173 height 15
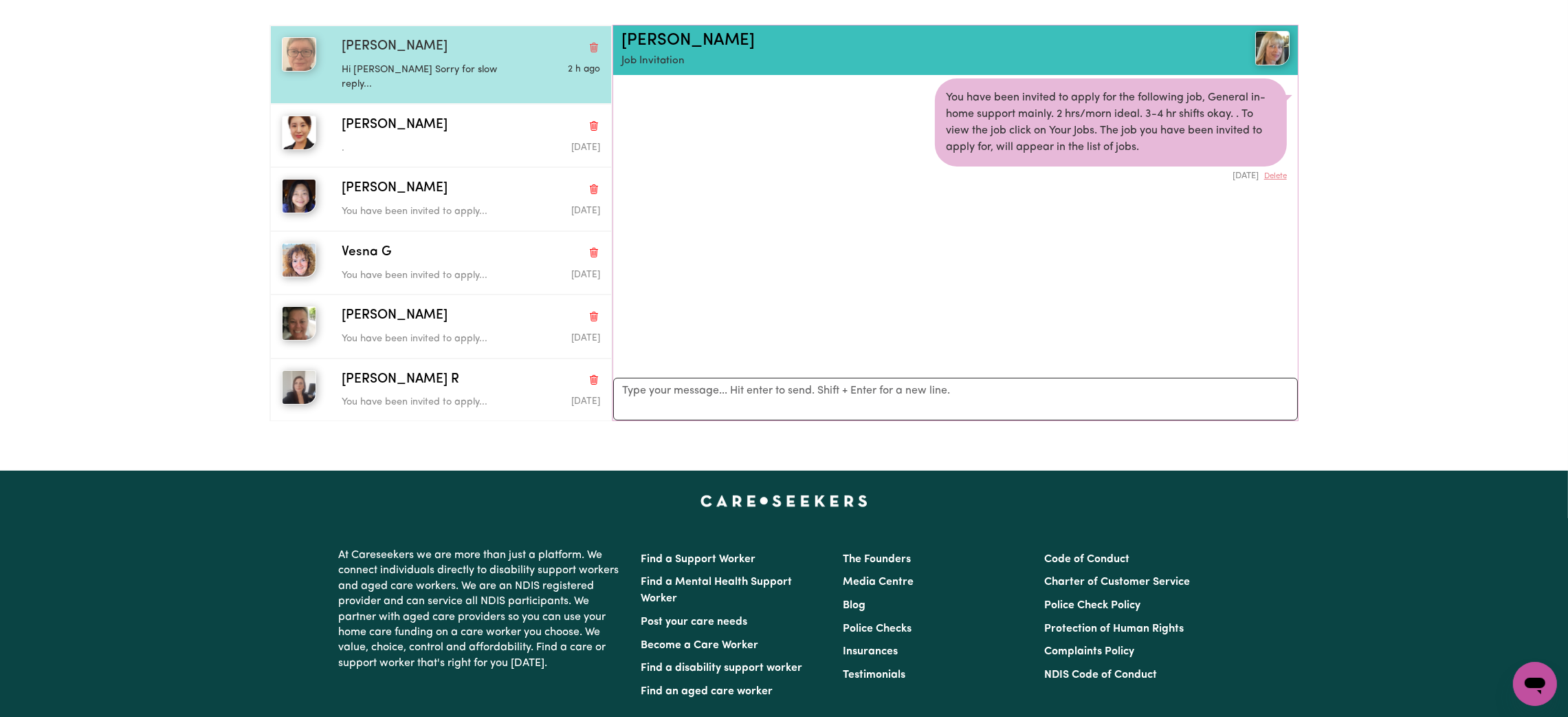
click at [473, 61] on div "Hi [PERSON_NAME] Sorry for slow reply..." at bounding box center [428, 74] width 173 height 35
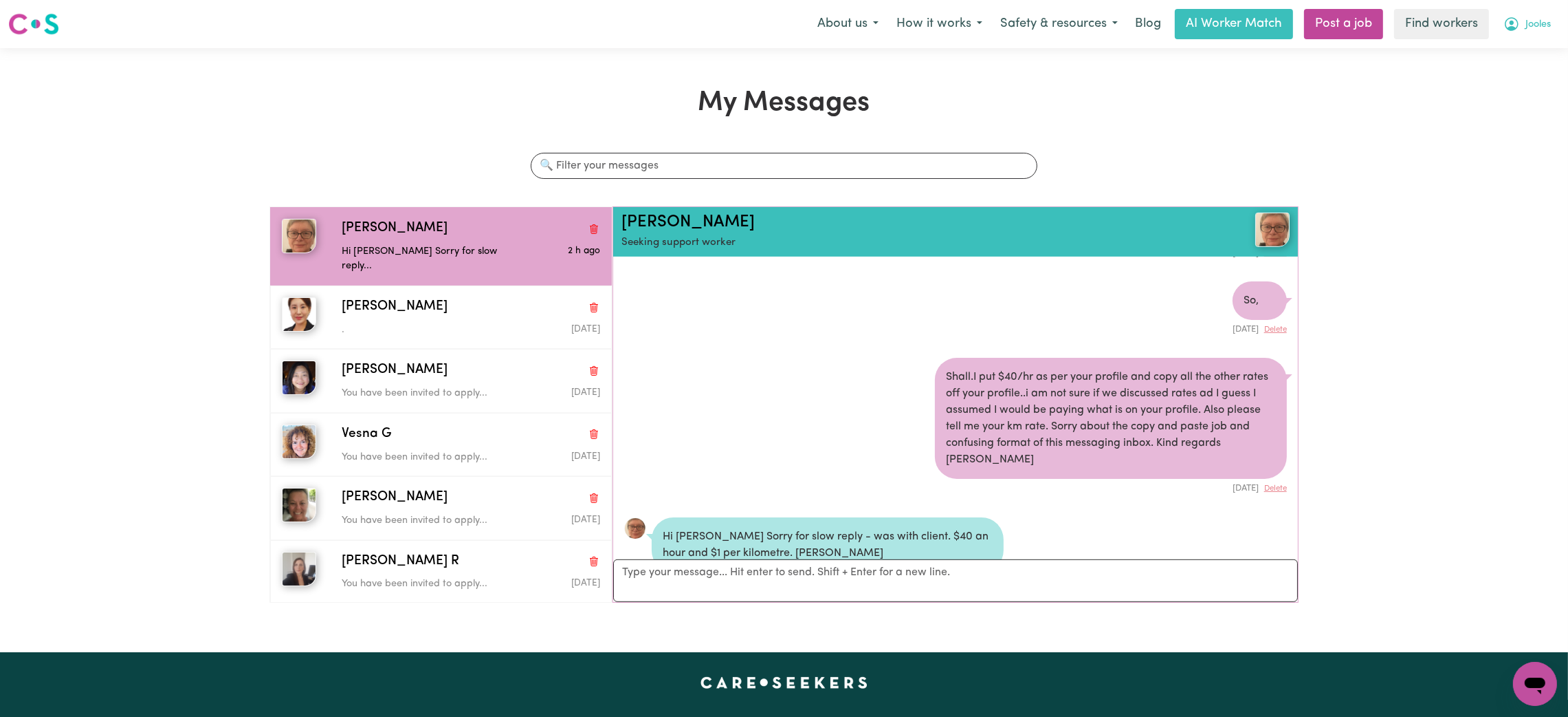
click at [1526, 27] on span "Jooles" at bounding box center [1537, 25] width 25 height 15
